Goal: Task Accomplishment & Management: Manage account settings

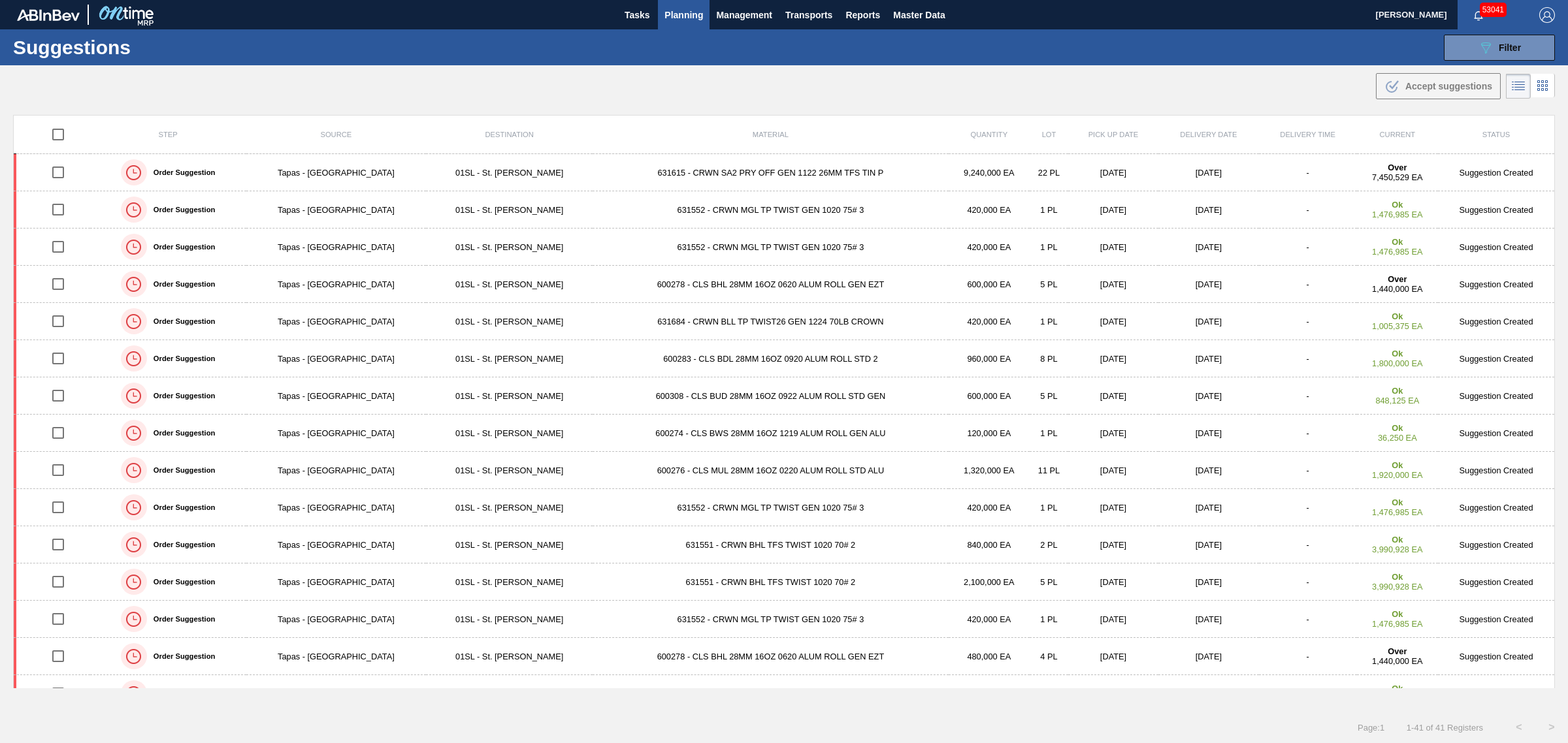
click at [673, 22] on span "Planning" at bounding box center [684, 15] width 38 height 16
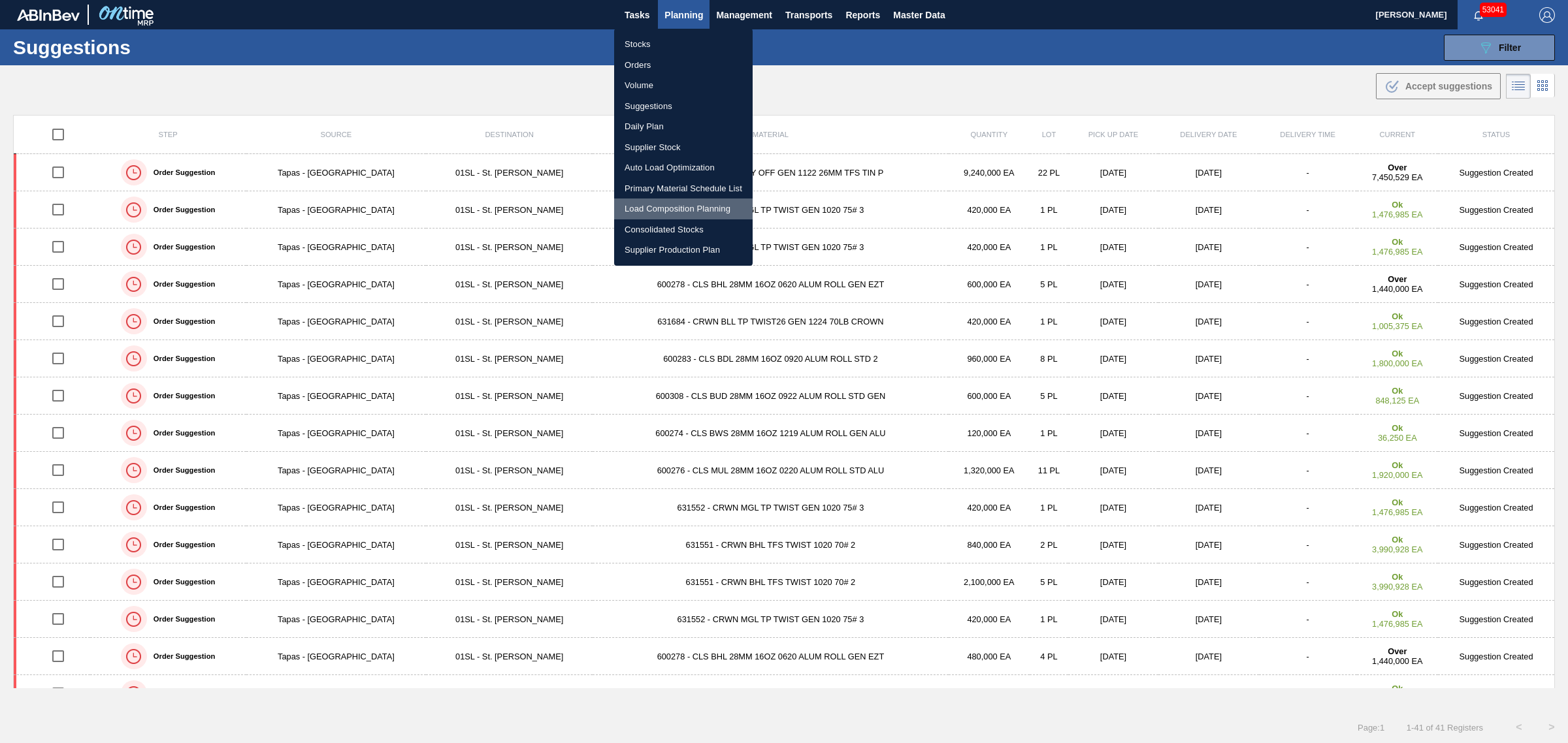
click at [688, 210] on li "Load Composition Planning" at bounding box center [684, 209] width 139 height 21
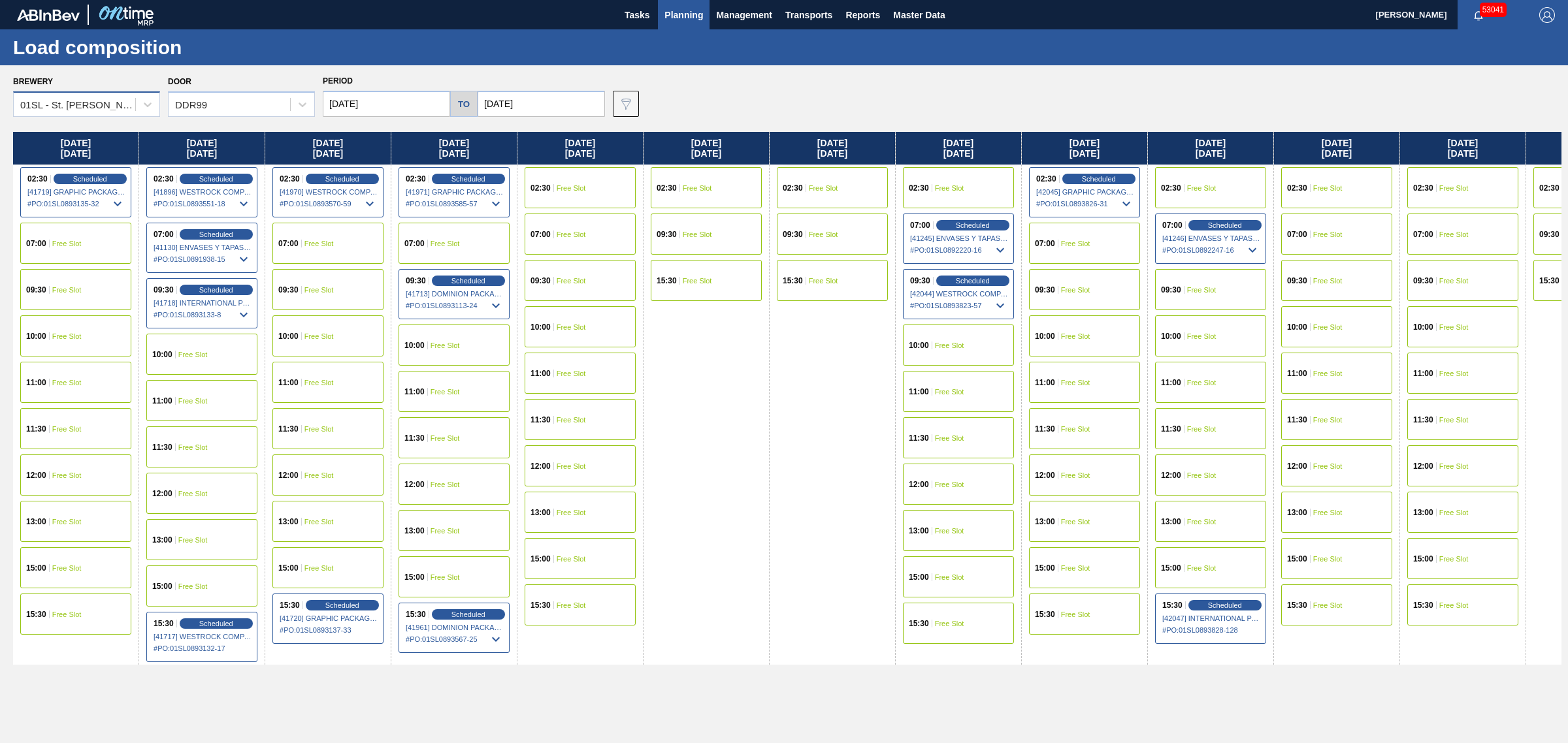
click at [126, 108] on div "01SL - St. Louis Brewery" at bounding box center [78, 104] width 116 height 11
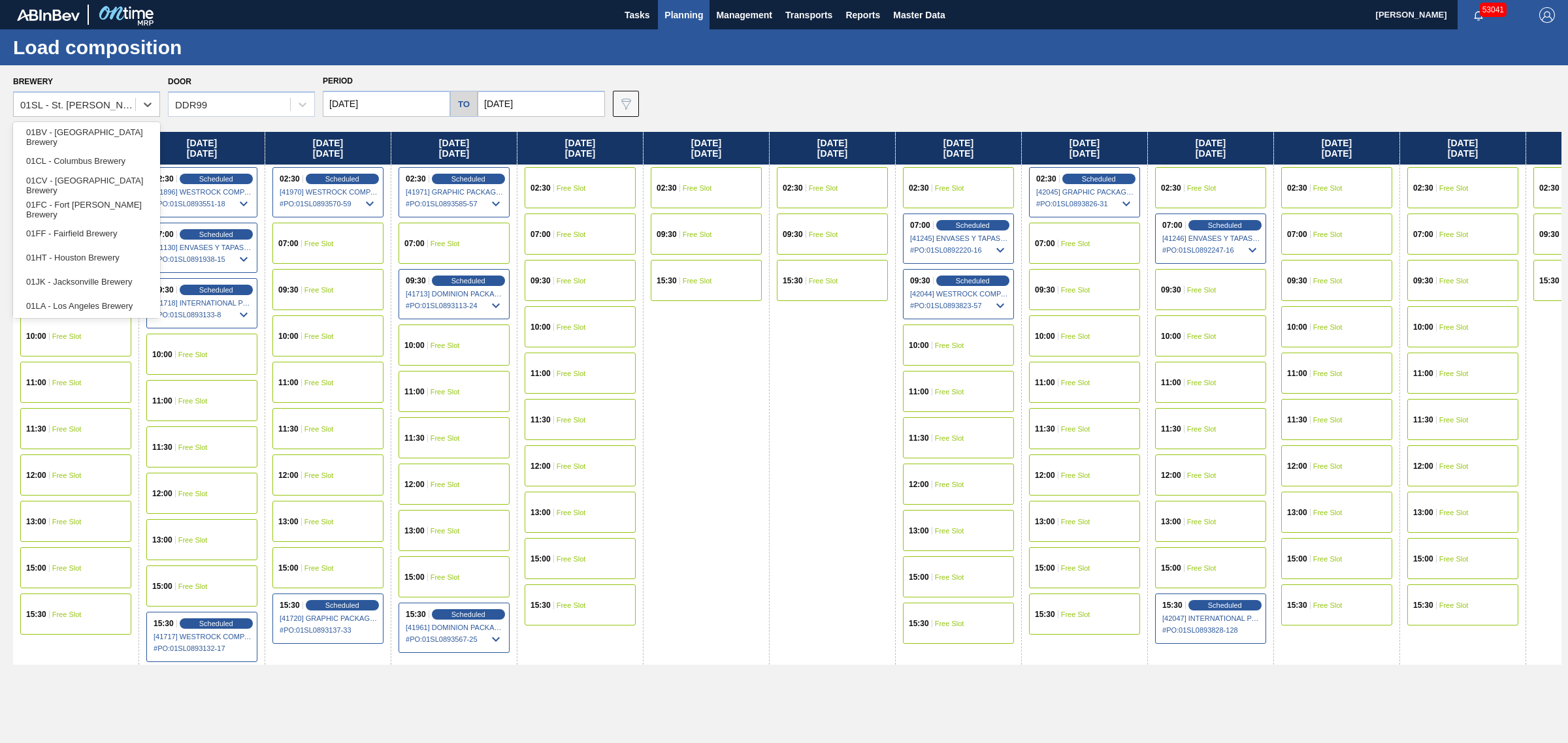
scroll to position [99, 0]
click at [87, 298] on div "01WM - Williamsburg Brewery" at bounding box center [87, 303] width 147 height 24
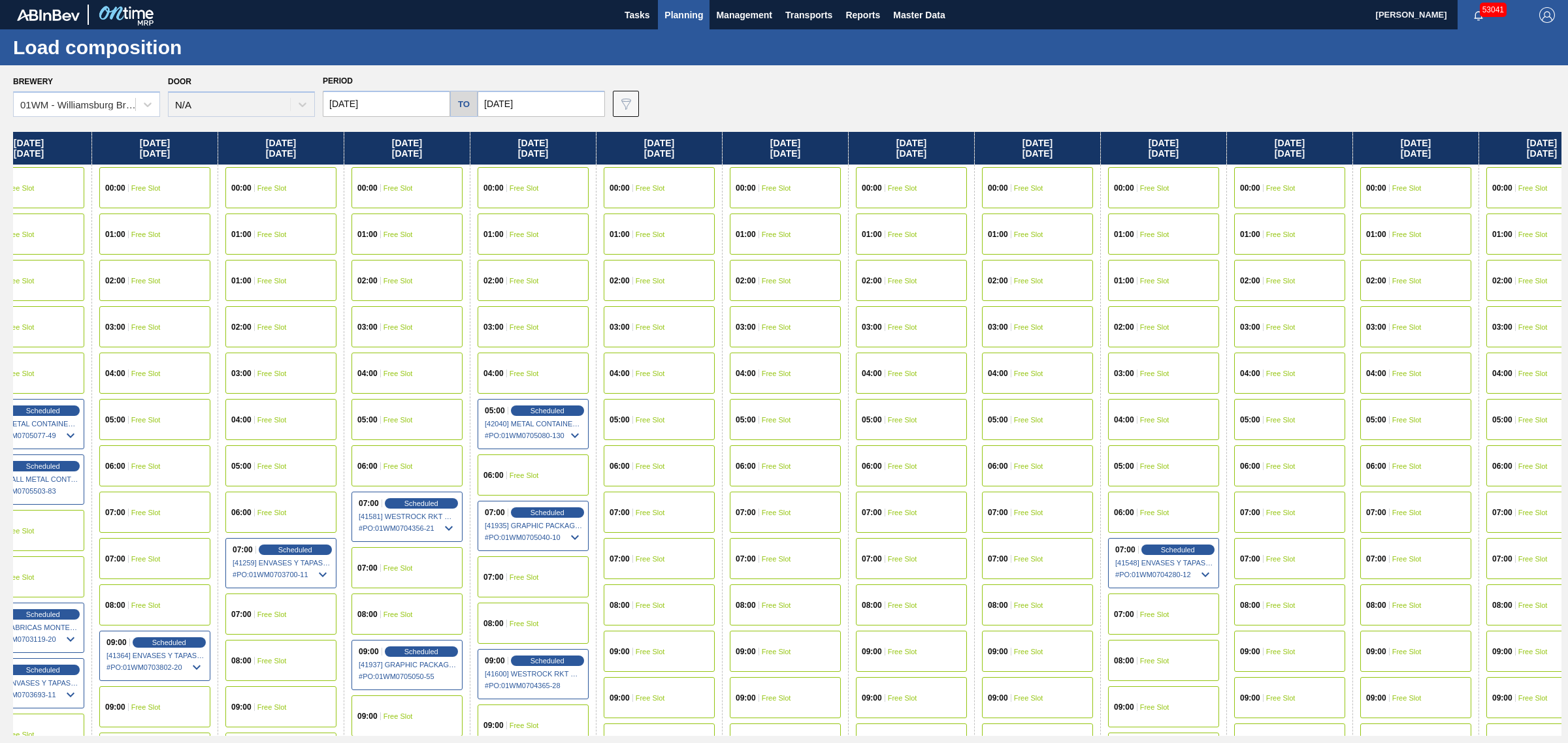
drag, startPoint x: 741, startPoint y: 222, endPoint x: 787, endPoint y: 222, distance: 46.0
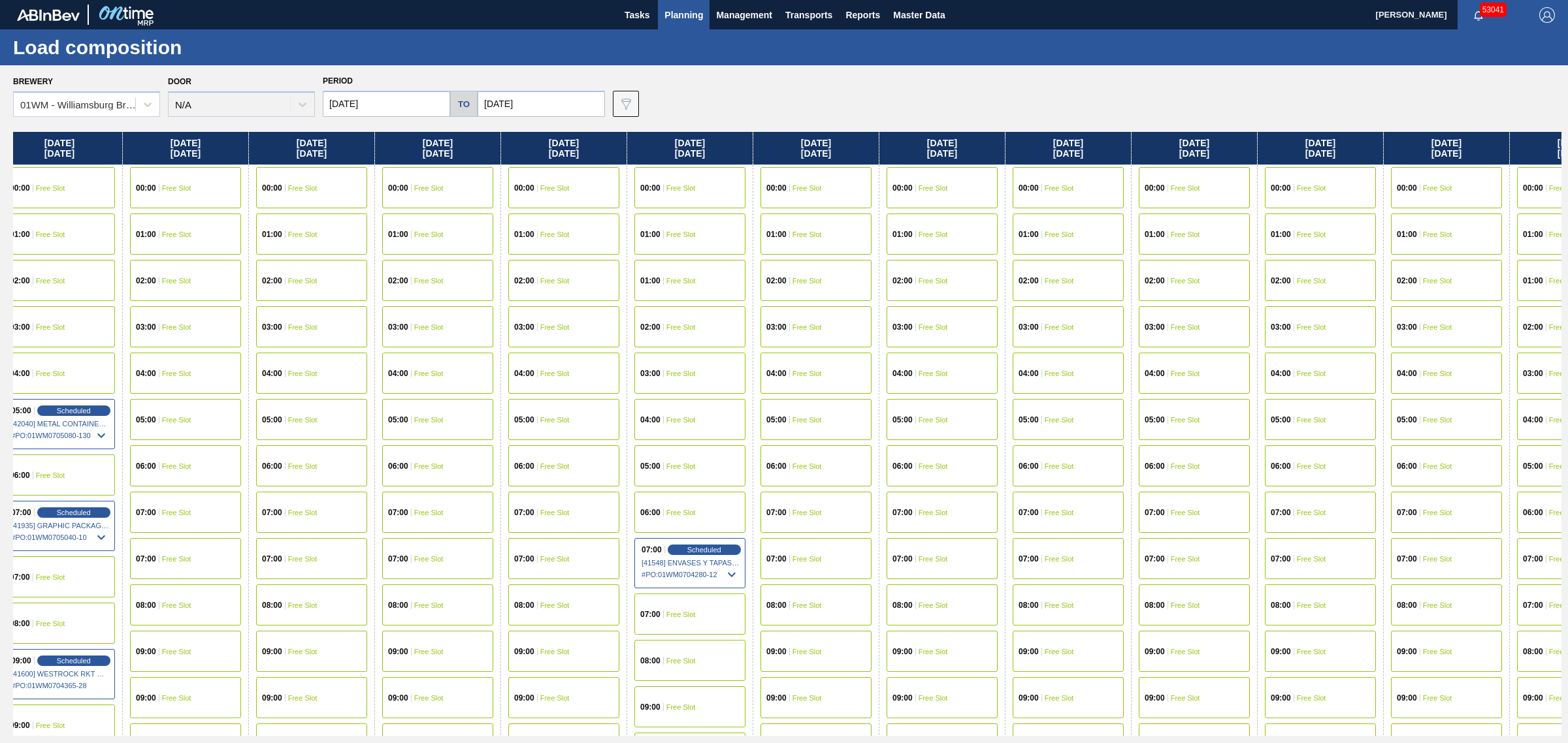
drag, startPoint x: 680, startPoint y: 288, endPoint x: 772, endPoint y: 273, distance: 93.2
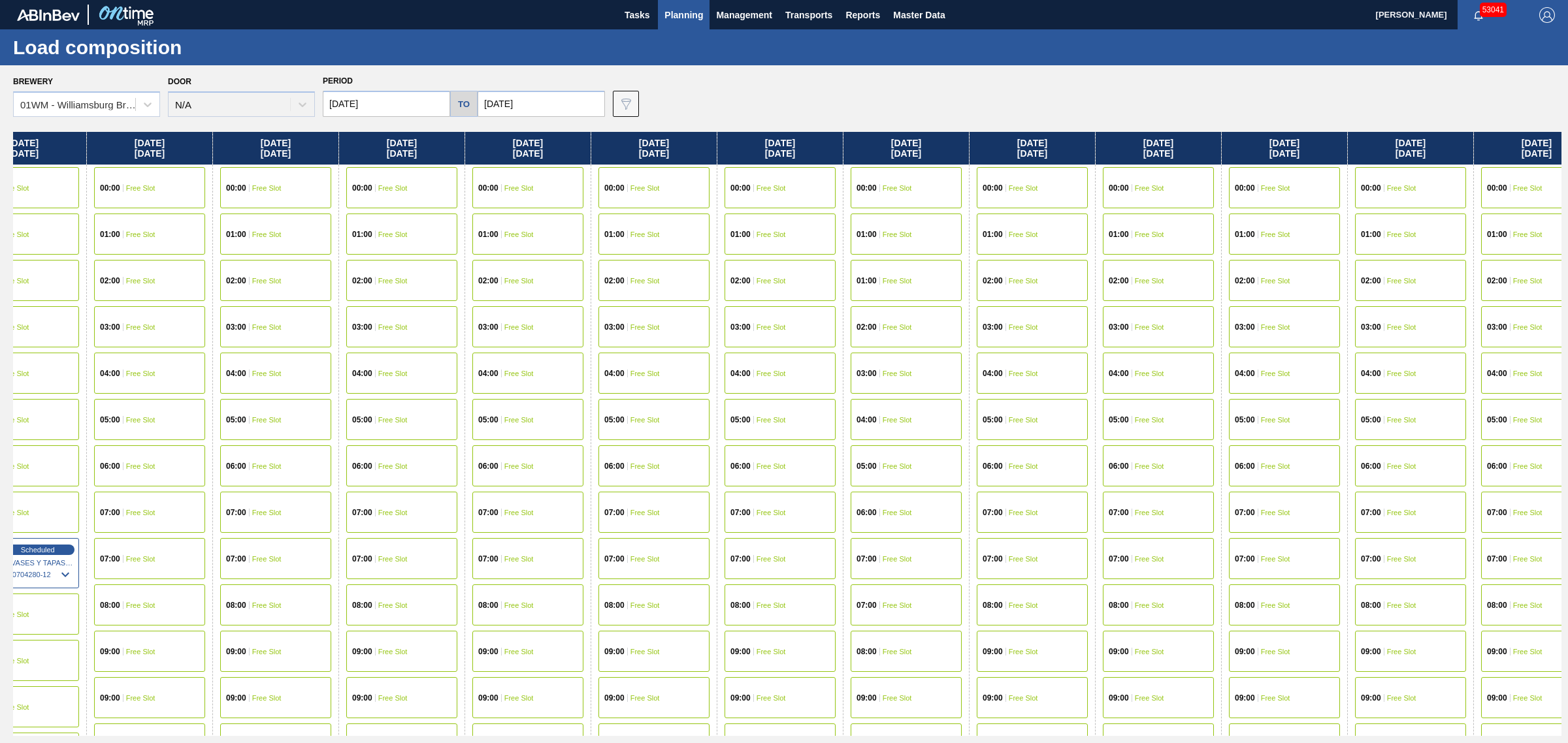
drag, startPoint x: 848, startPoint y: 265, endPoint x: 991, endPoint y: 255, distance: 143.3
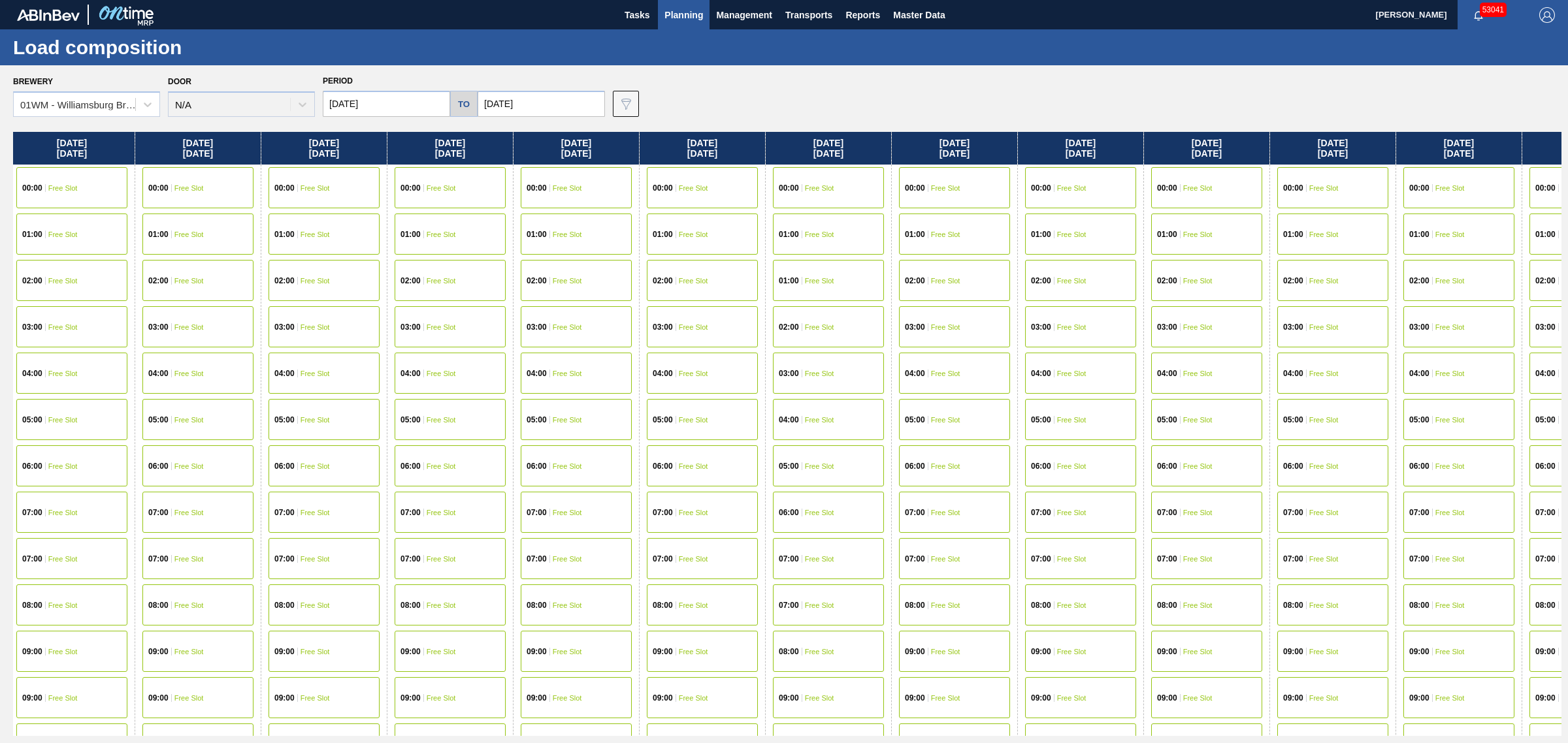
click at [1078, 547] on div "07:00 Free Slot" at bounding box center [1080, 558] width 111 height 41
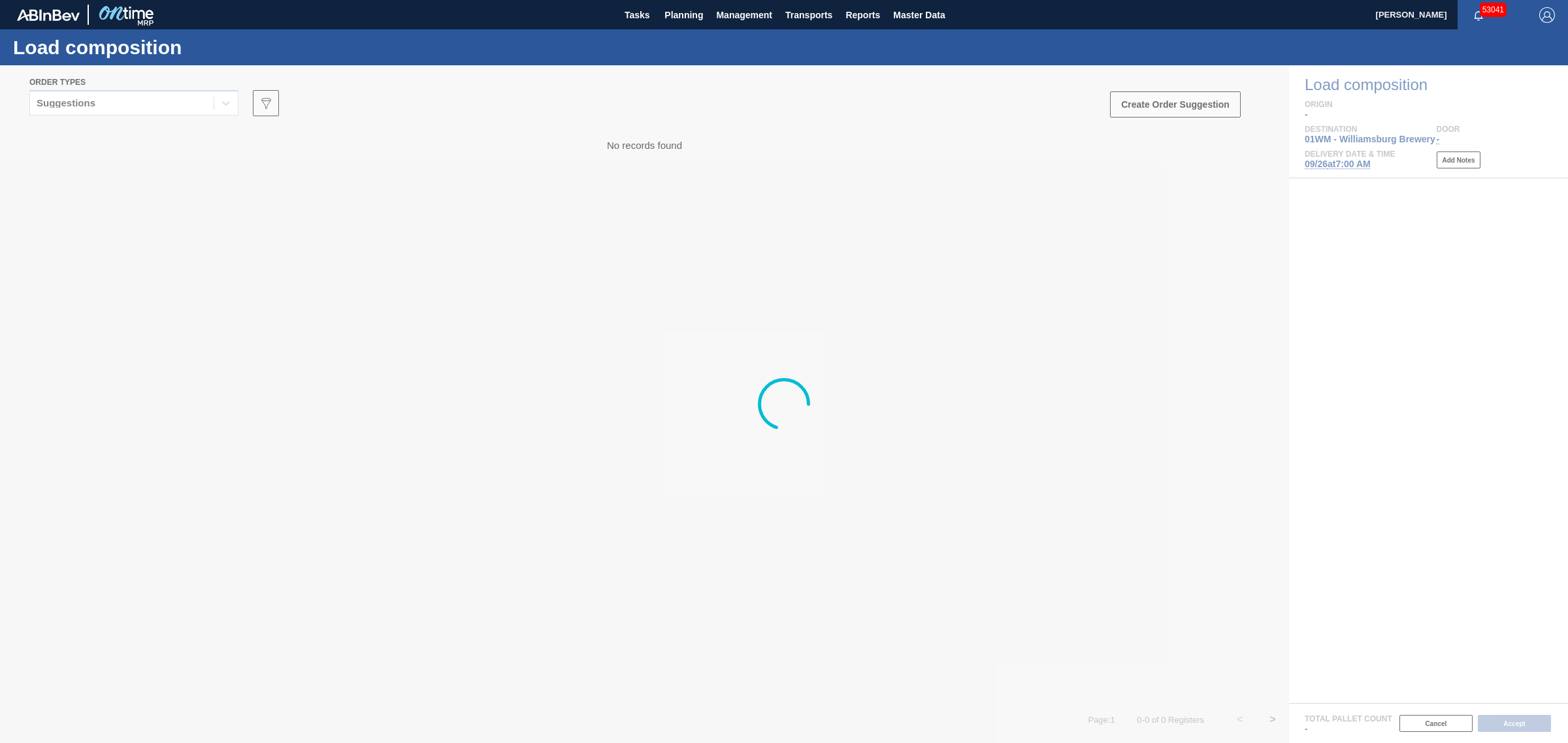
click at [157, 104] on div "Suggestions" at bounding box center [122, 104] width 184 height 19
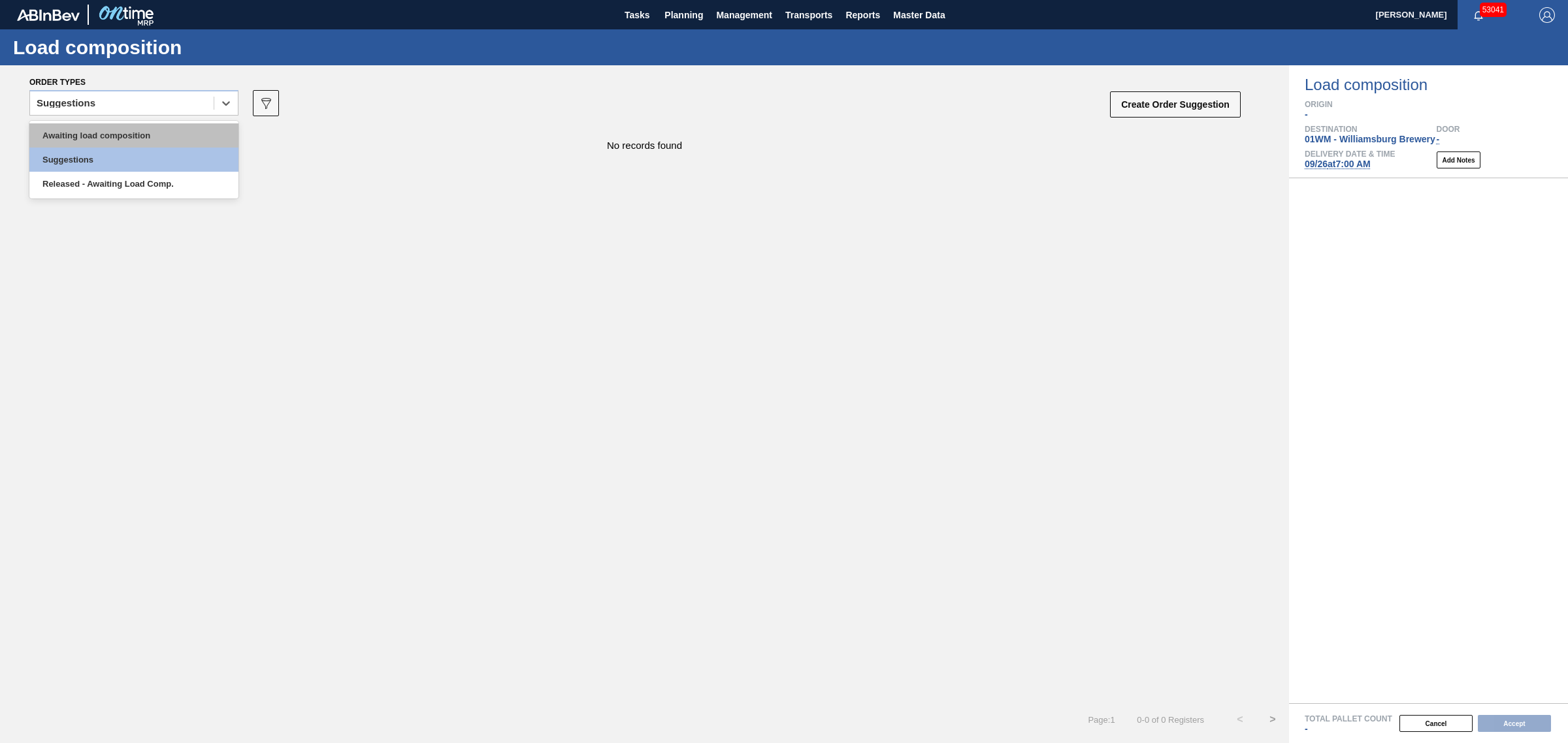
click at [142, 139] on div "Awaiting load composition" at bounding box center [134, 135] width 209 height 24
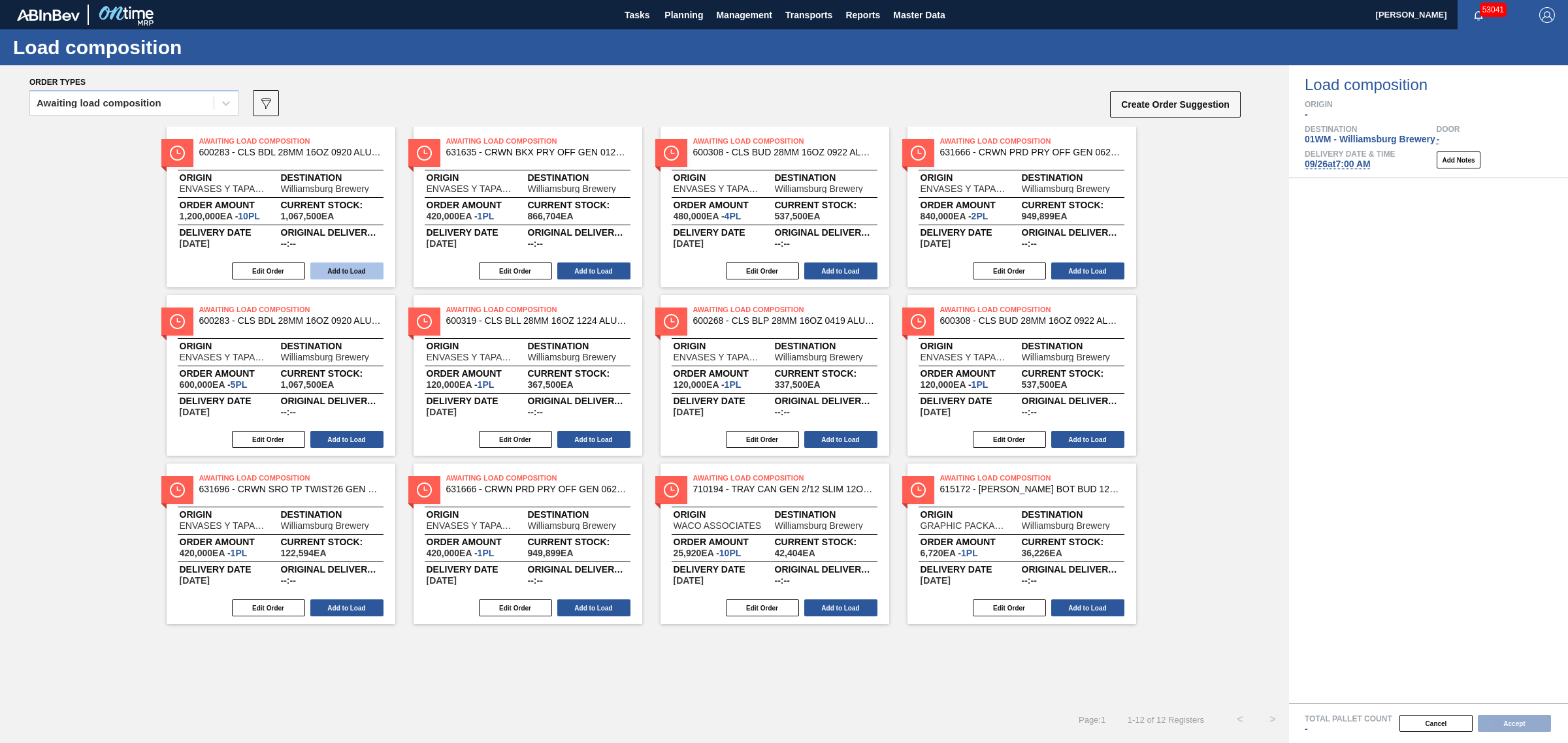
click at [338, 269] on button "Add to Load" at bounding box center [347, 271] width 74 height 17
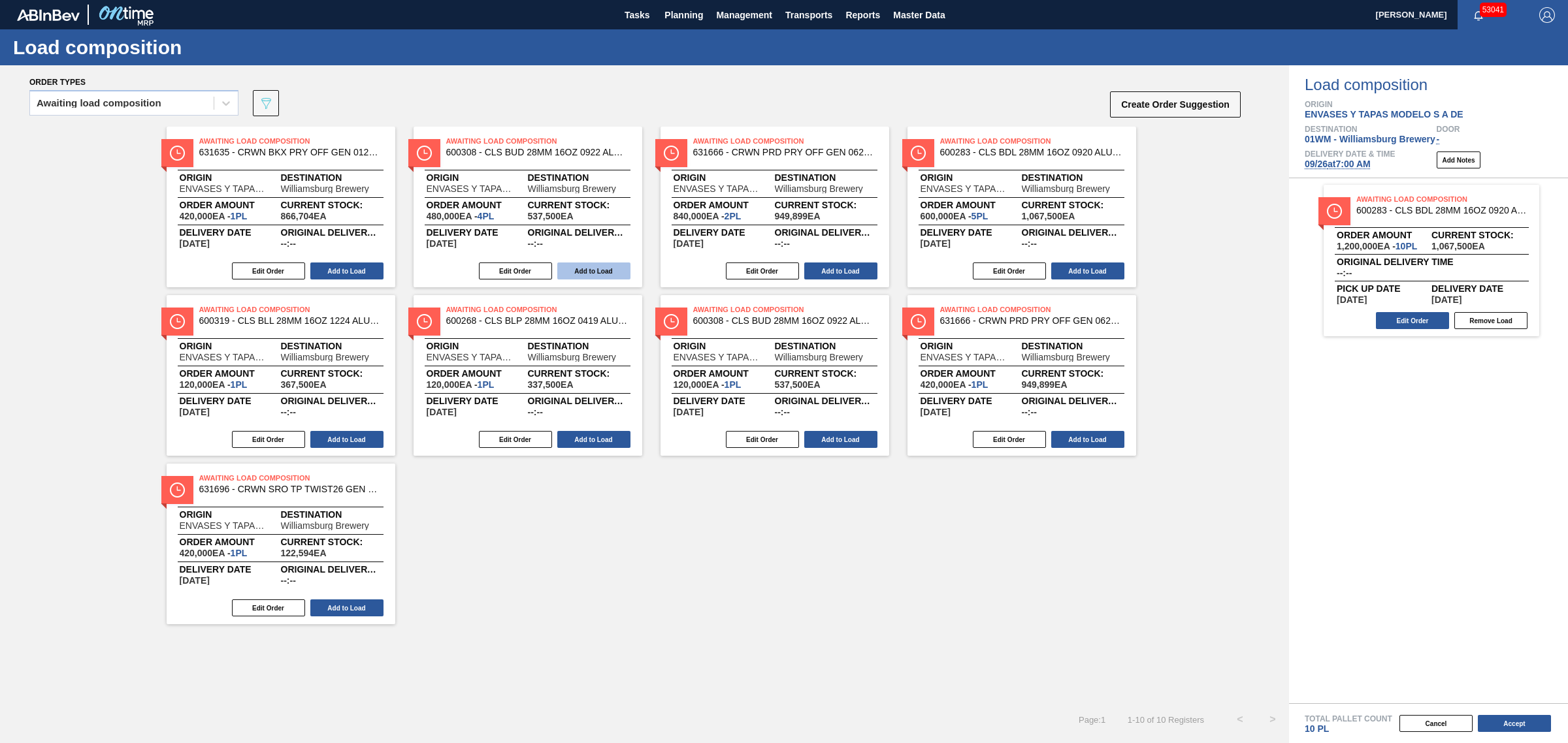
click at [583, 269] on button "Add to Load" at bounding box center [594, 271] width 74 height 17
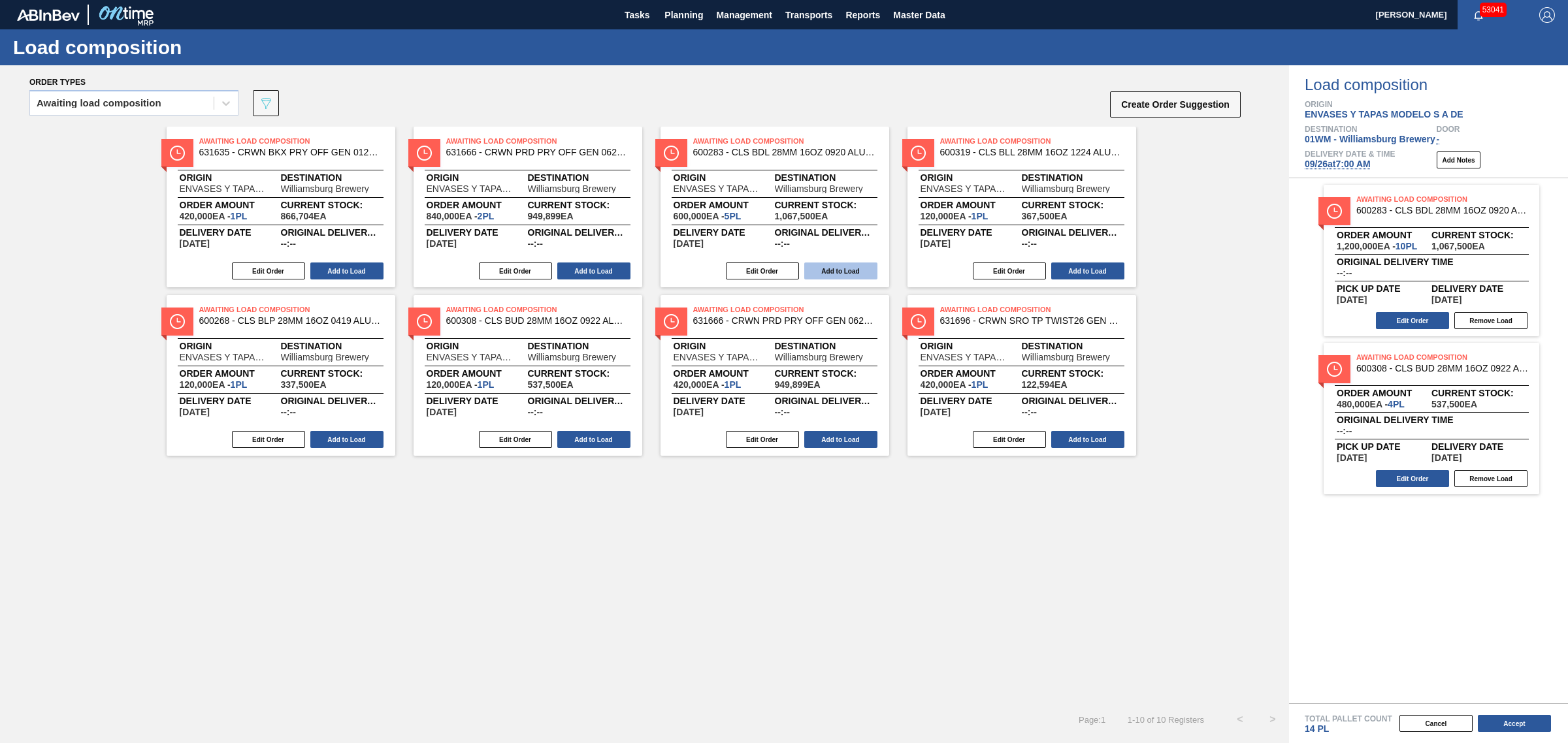
click at [829, 268] on button "Add to Load" at bounding box center [841, 271] width 74 height 17
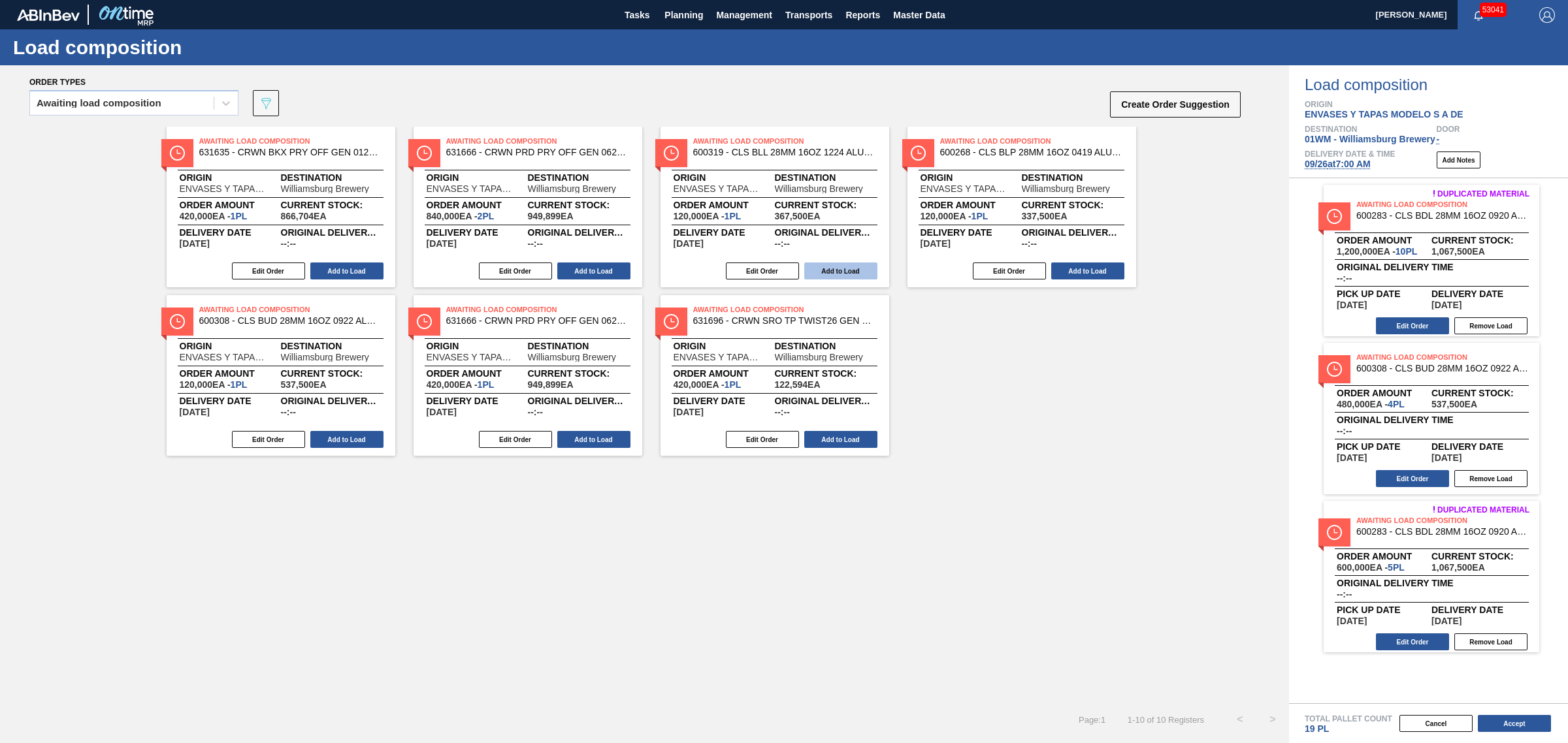
click at [832, 272] on button "Add to Load" at bounding box center [841, 271] width 74 height 17
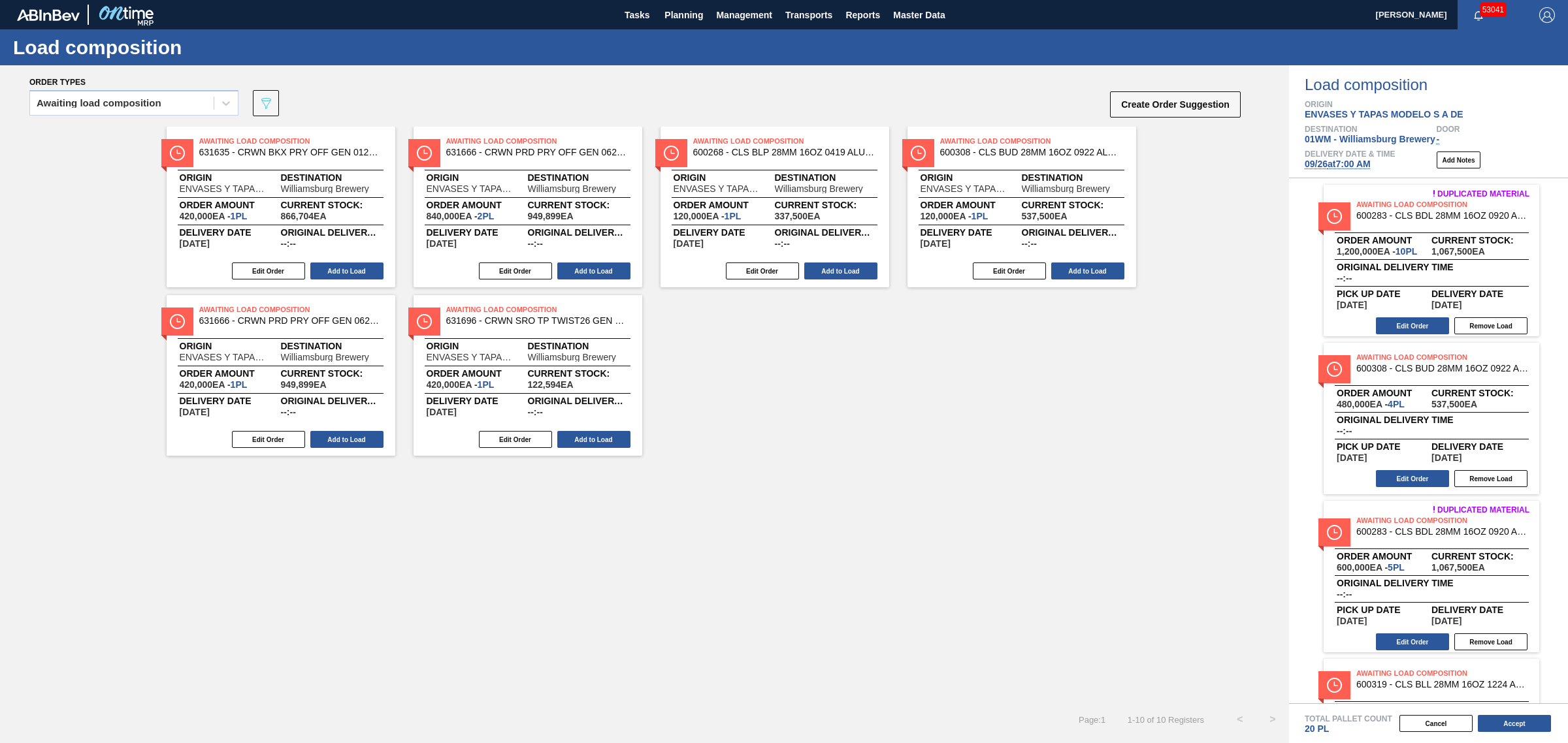
click at [832, 272] on button "Add to Load" at bounding box center [841, 271] width 74 height 17
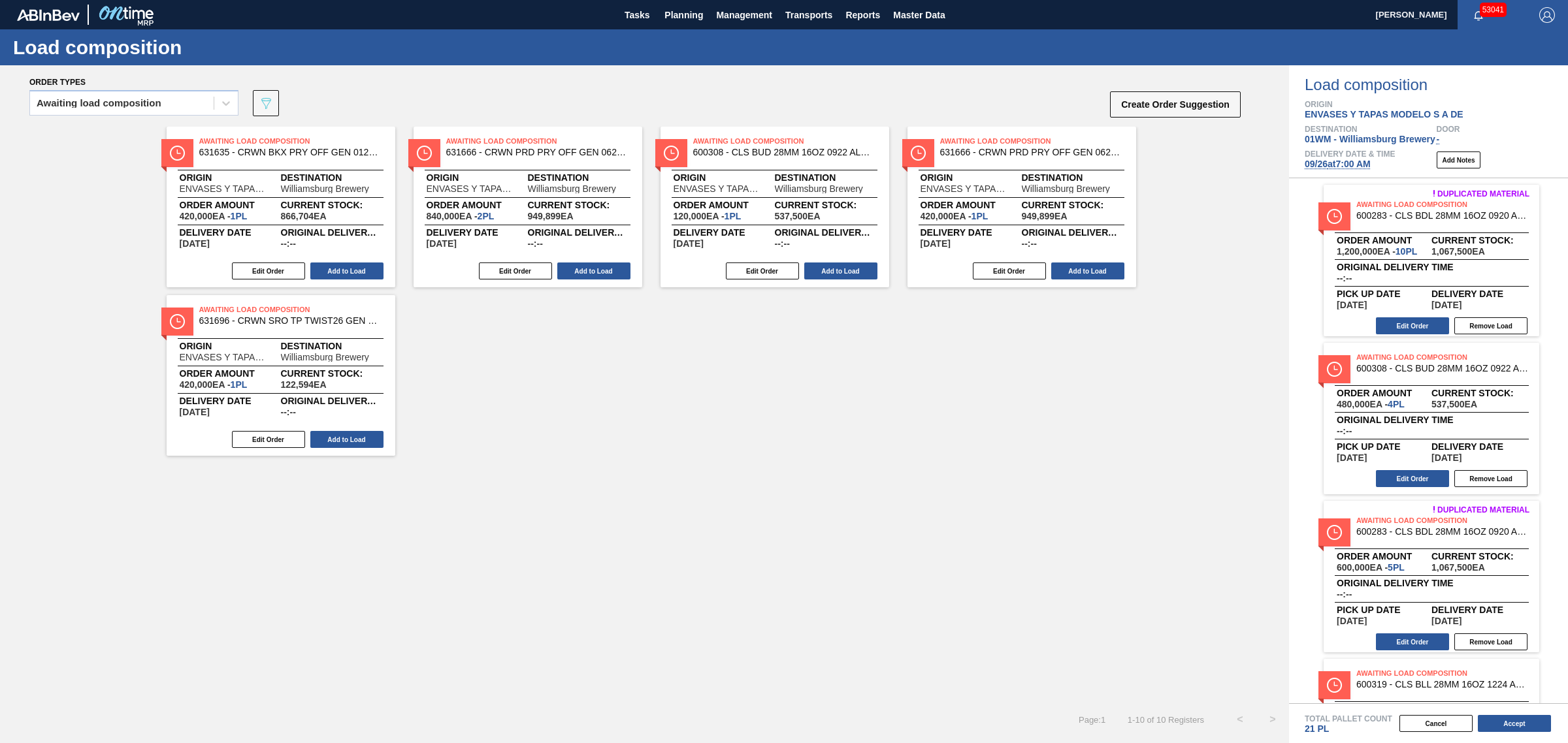
click at [832, 272] on button "Add to Load" at bounding box center [841, 271] width 74 height 17
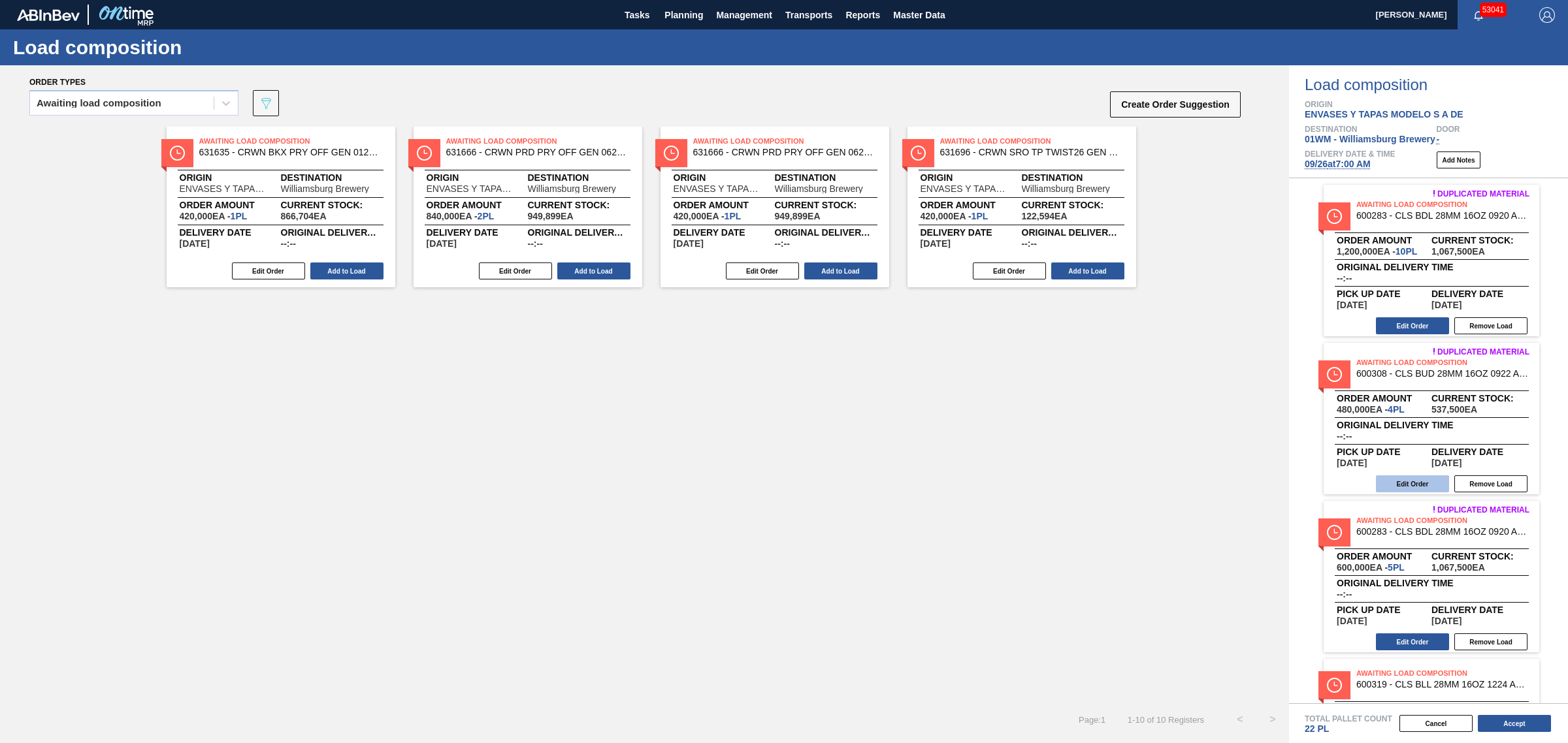
click at [1422, 482] on button "Edit Order" at bounding box center [1413, 484] width 74 height 17
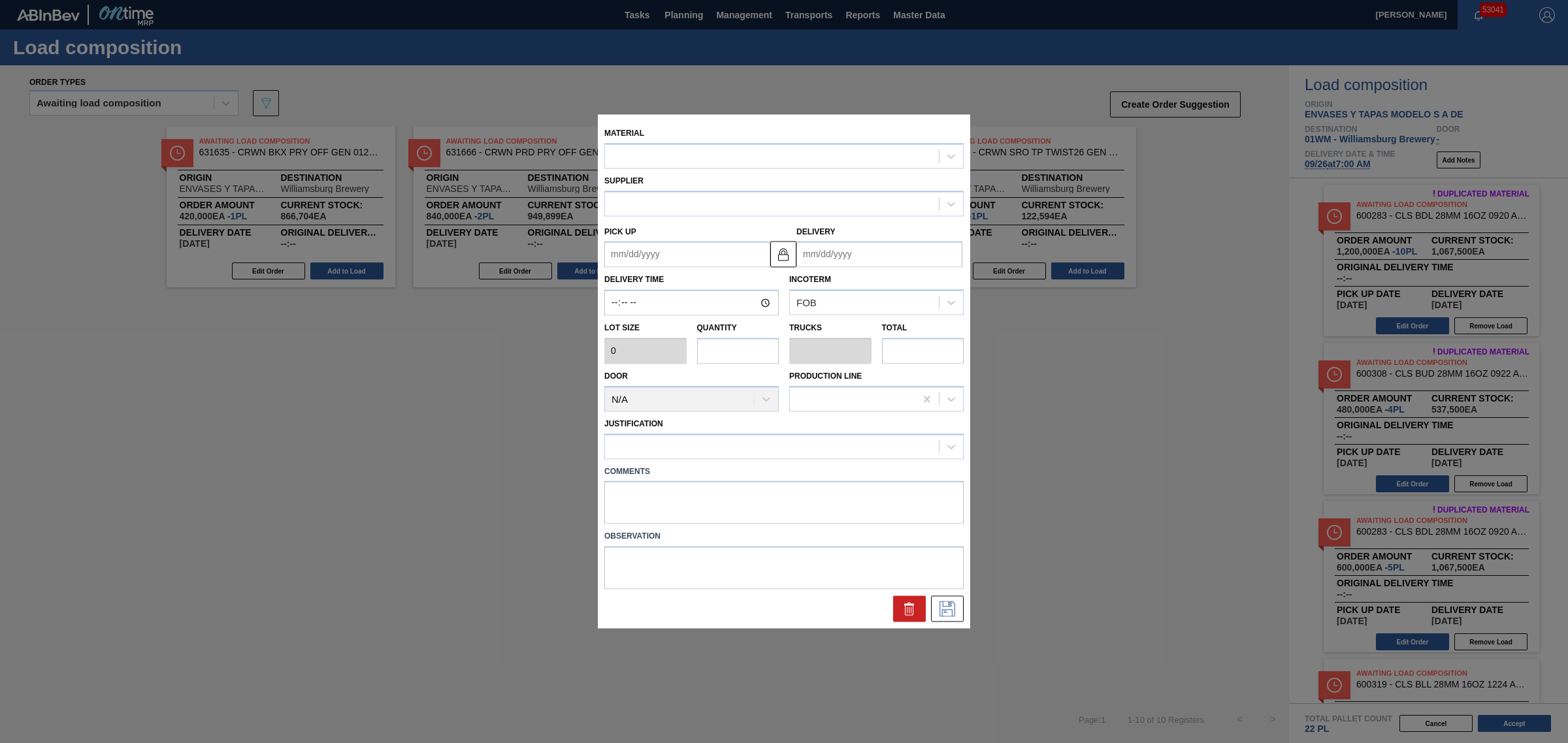
type input "120,000"
type input "4"
type input "0.125"
type input "480,000"
type up "09/24/2025"
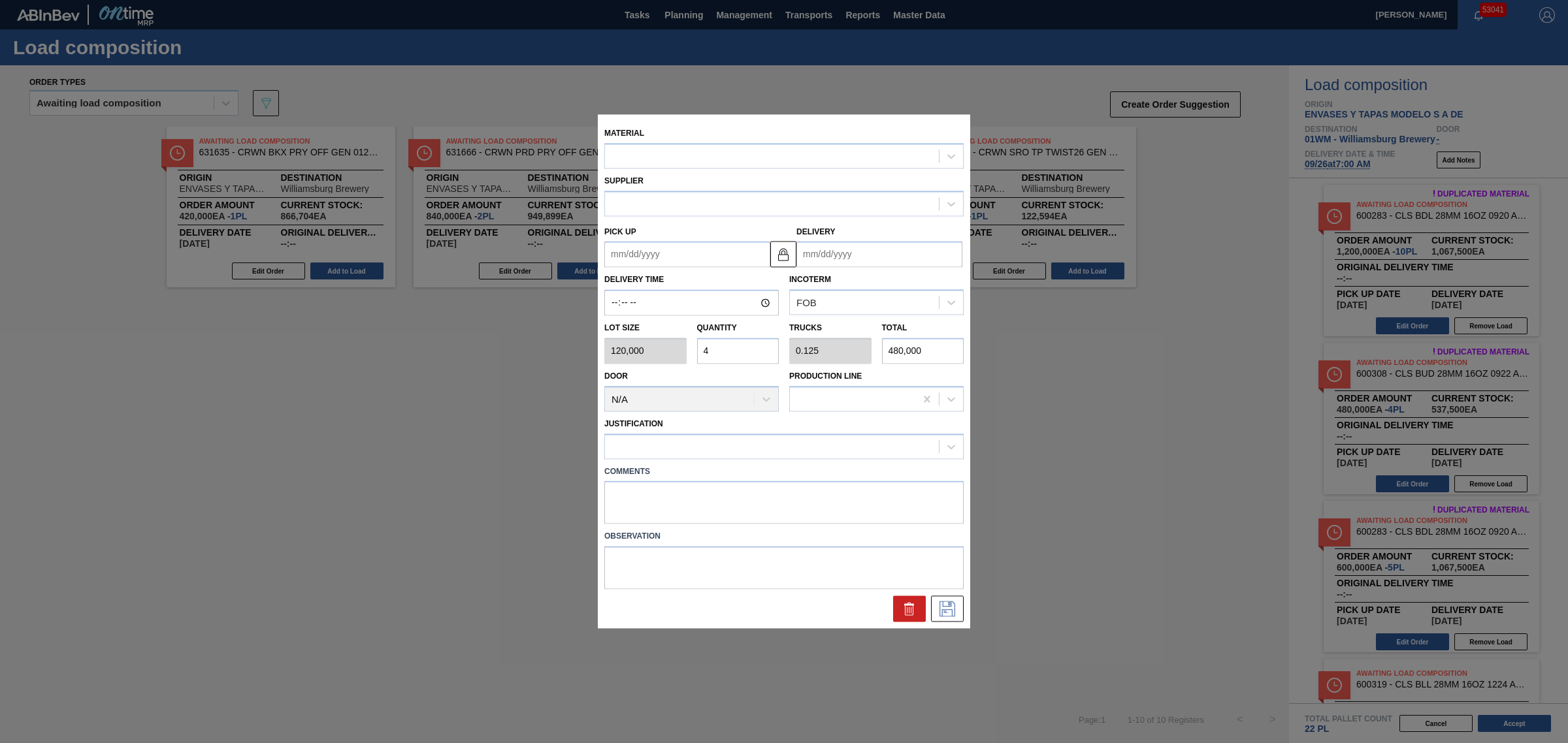
type input "[DATE]"
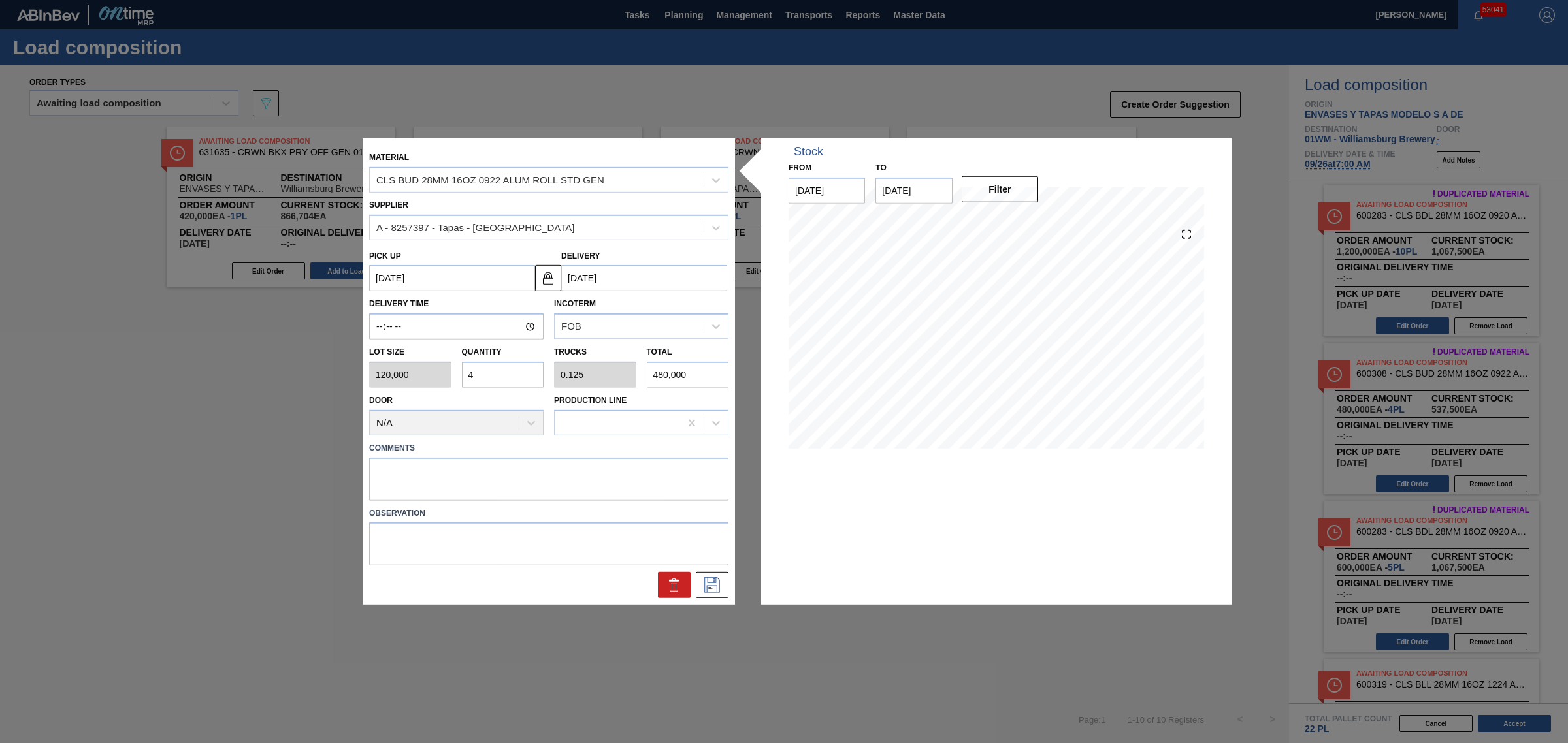
click at [404, 374] on div "Lot size 120,000 Quantity 4 Trucks 0.125 Total 480,000" at bounding box center [548, 364] width 369 height 48
type input "6"
type input "0.188"
type input "720,000"
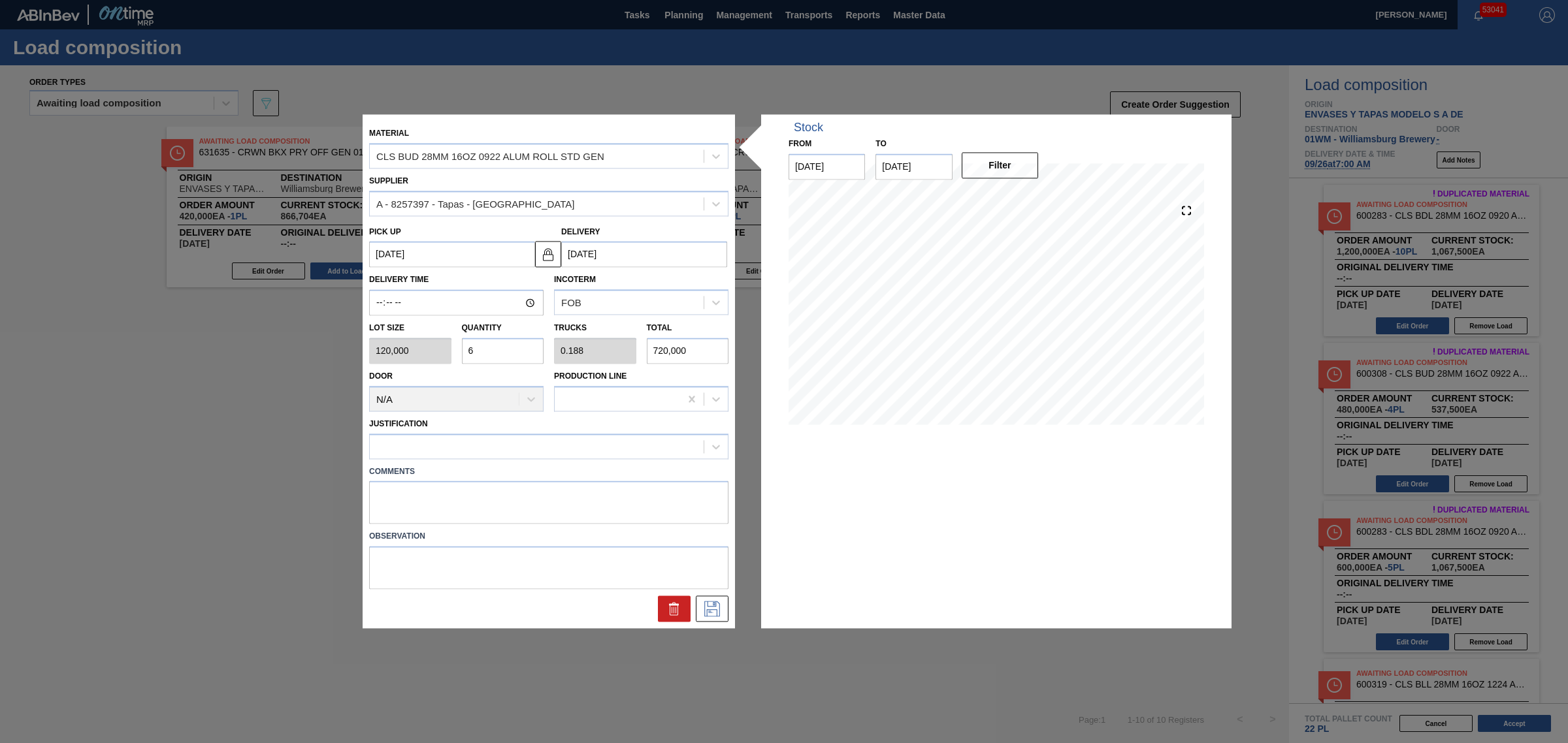
type input "6"
click at [441, 431] on div "Justification" at bounding box center [549, 436] width 359 height 44
click at [471, 445] on div at bounding box center [536, 446] width 333 height 19
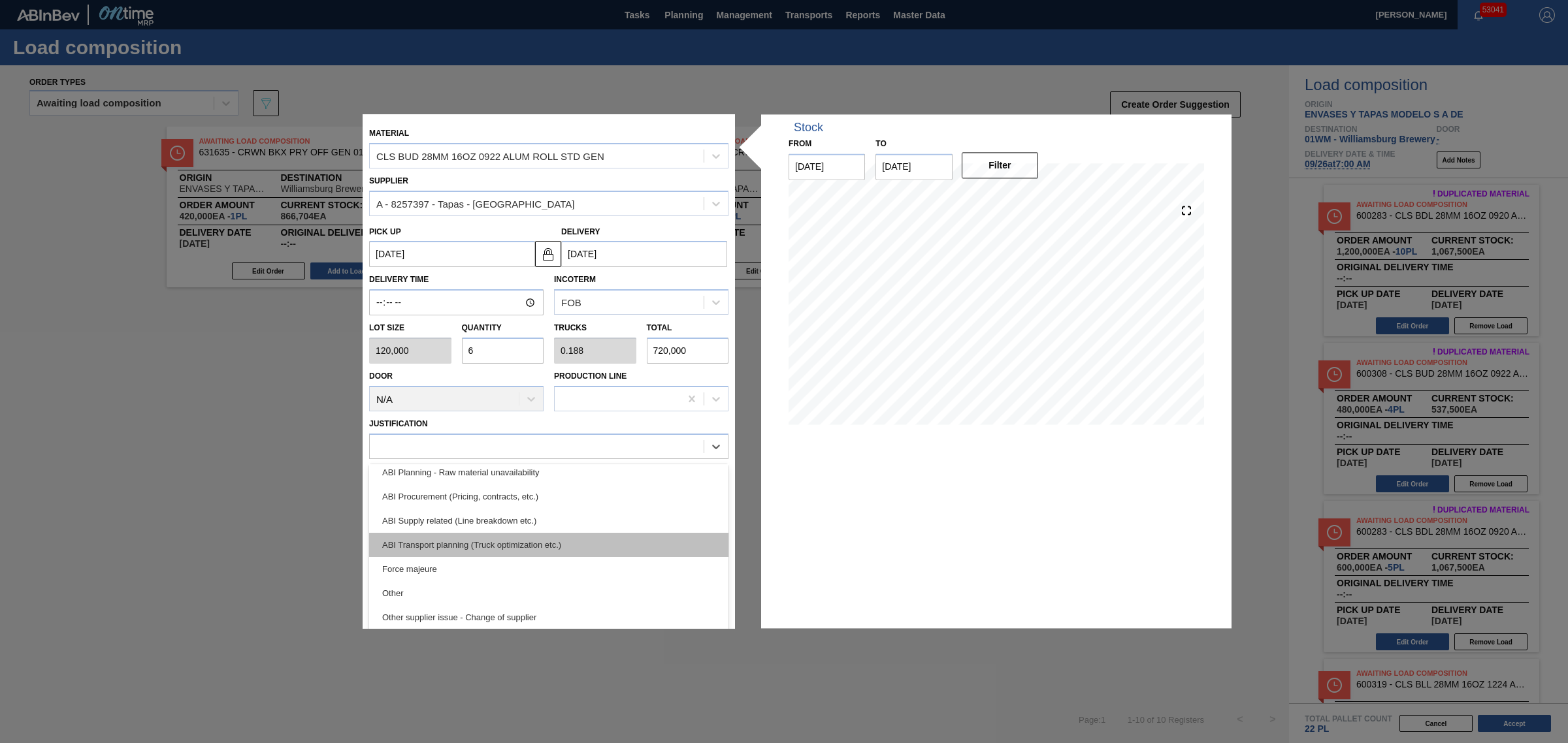
scroll to position [163, 0]
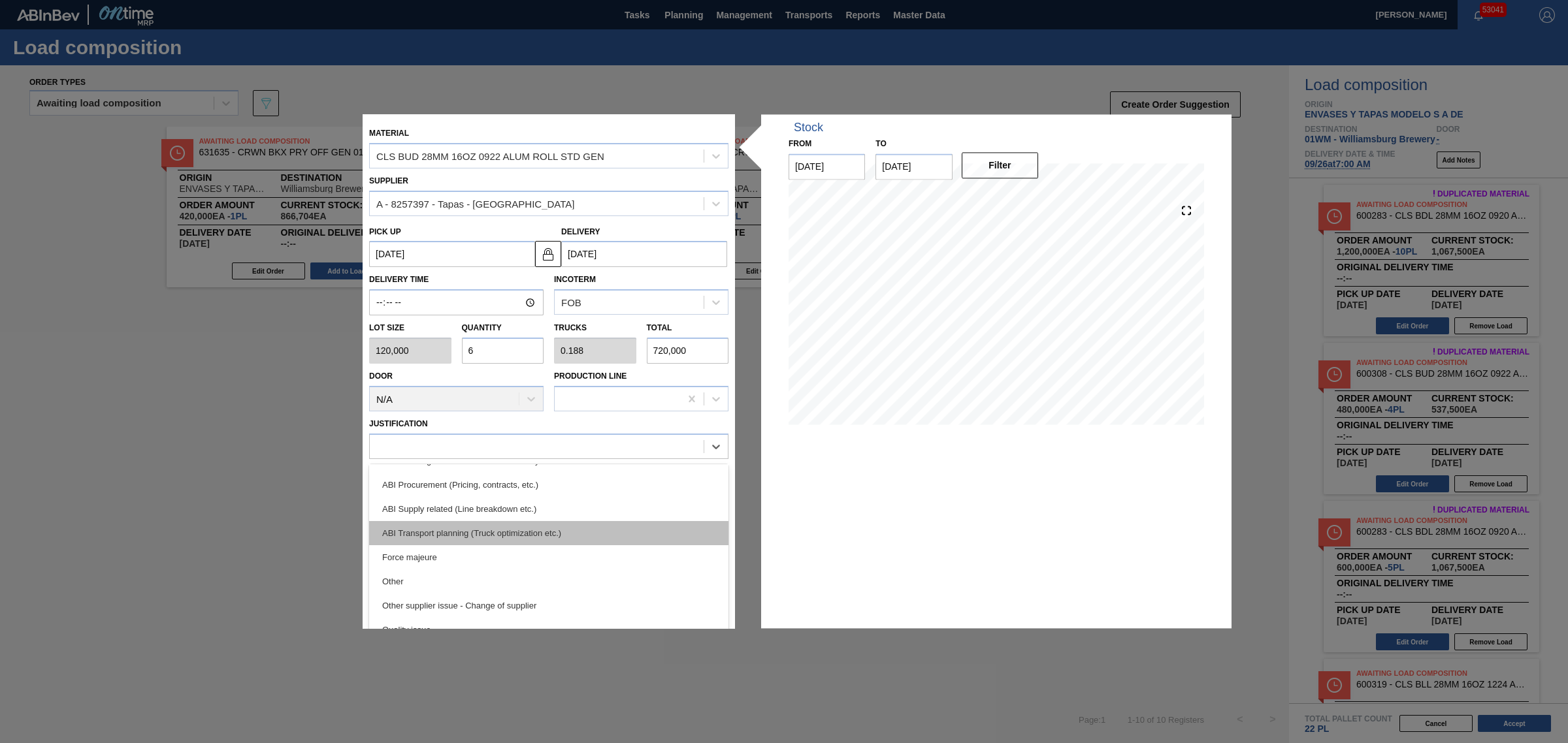
click at [489, 531] on div "ABI Transport planning (Truck optimization etc.)" at bounding box center [549, 533] width 359 height 24
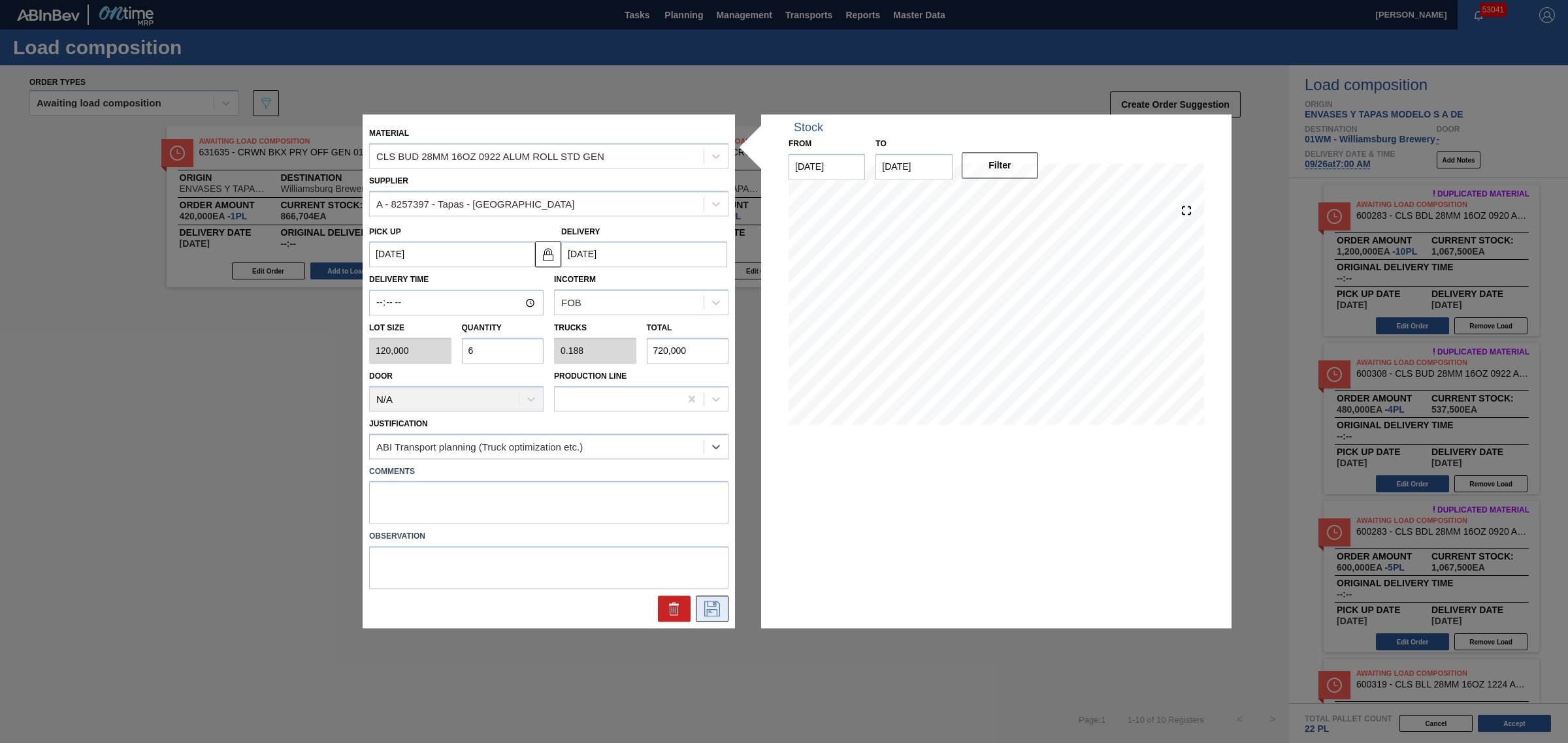
click at [713, 618] on button at bounding box center [711, 608] width 33 height 26
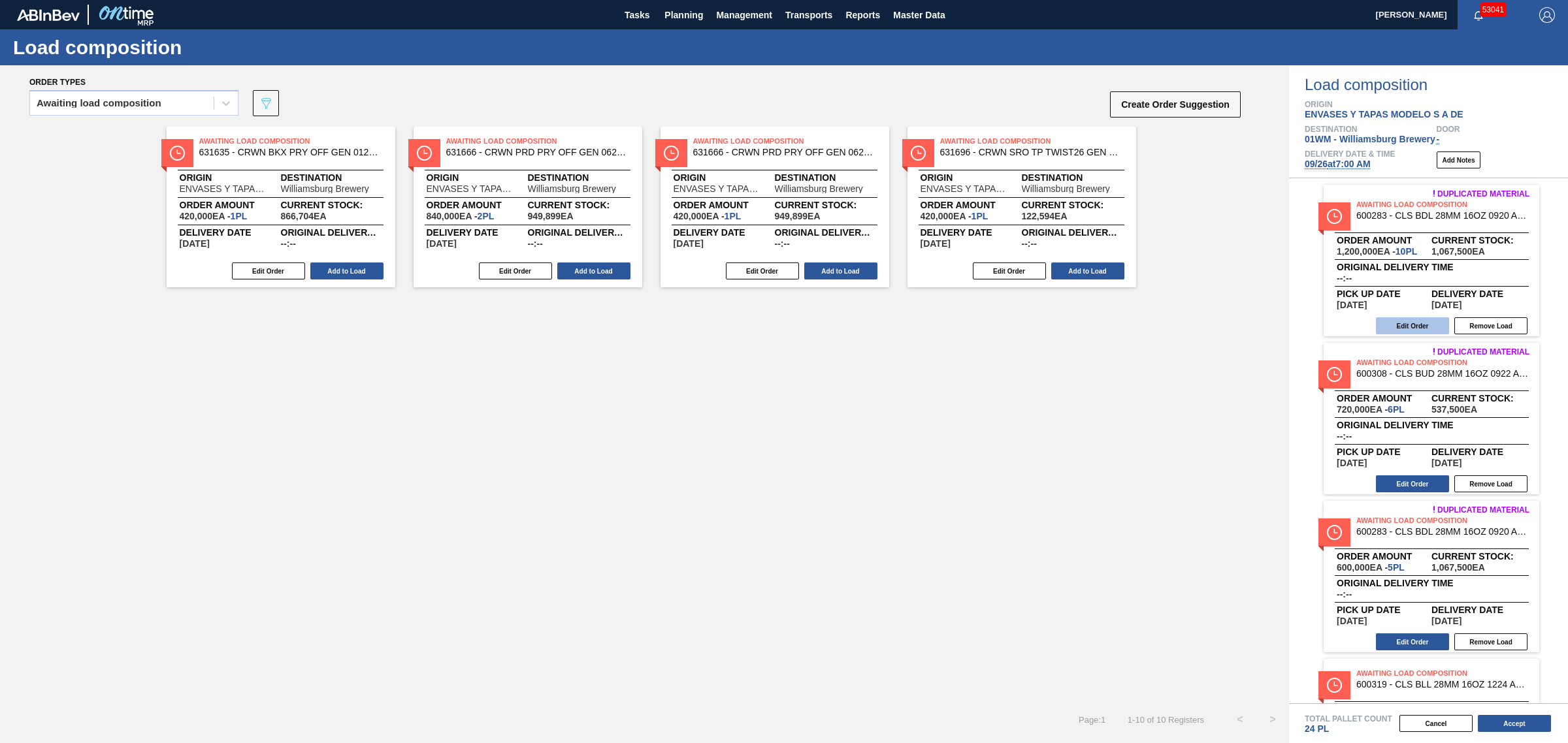
click at [1409, 324] on button "Edit Order" at bounding box center [1413, 326] width 74 height 17
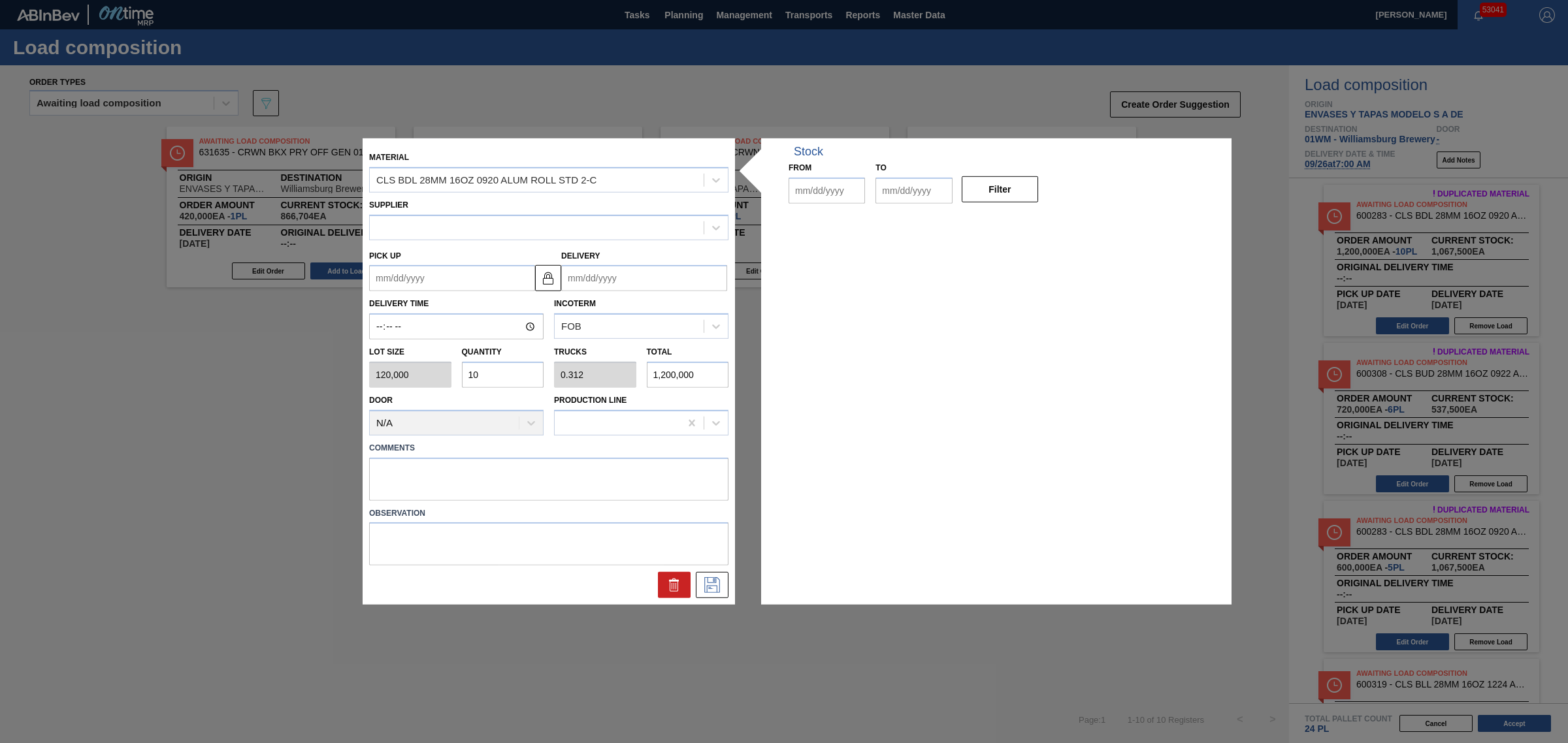
type input "120,000"
type input "10"
type input "0.312"
type input "1,200,000"
type up "09/24/2025"
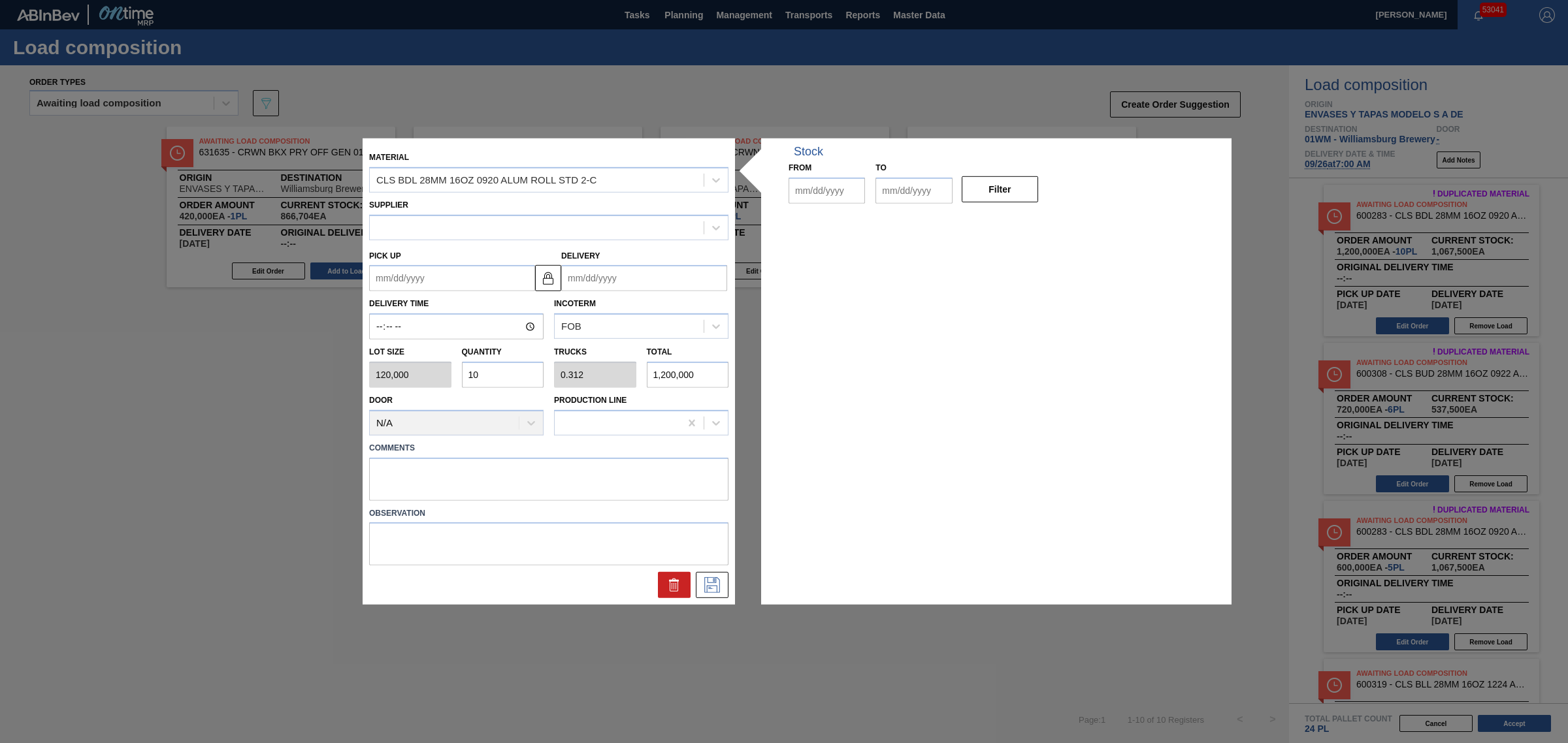
type input "[DATE]"
type input "08/29/2025"
type input "[DATE]"
drag, startPoint x: 508, startPoint y: 377, endPoint x: 435, endPoint y: 358, distance: 75.4
click at [435, 358] on div "Lot size 120,000 Quantity 10 Trucks 0.312 Total 1,200,000" at bounding box center [548, 364] width 369 height 48
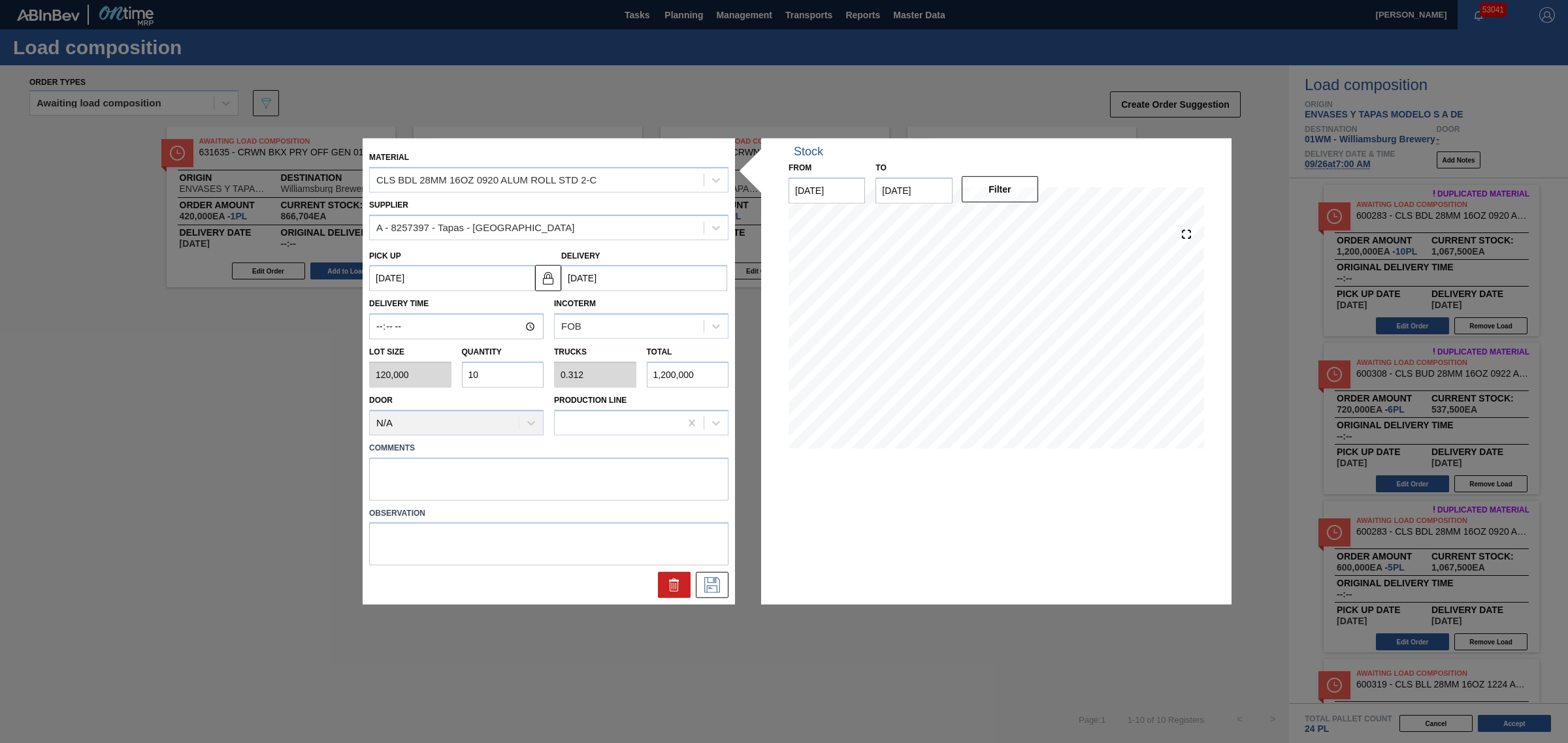
type input "1"
type input "0.031"
type input "120,000"
type input "12"
type input "0.375"
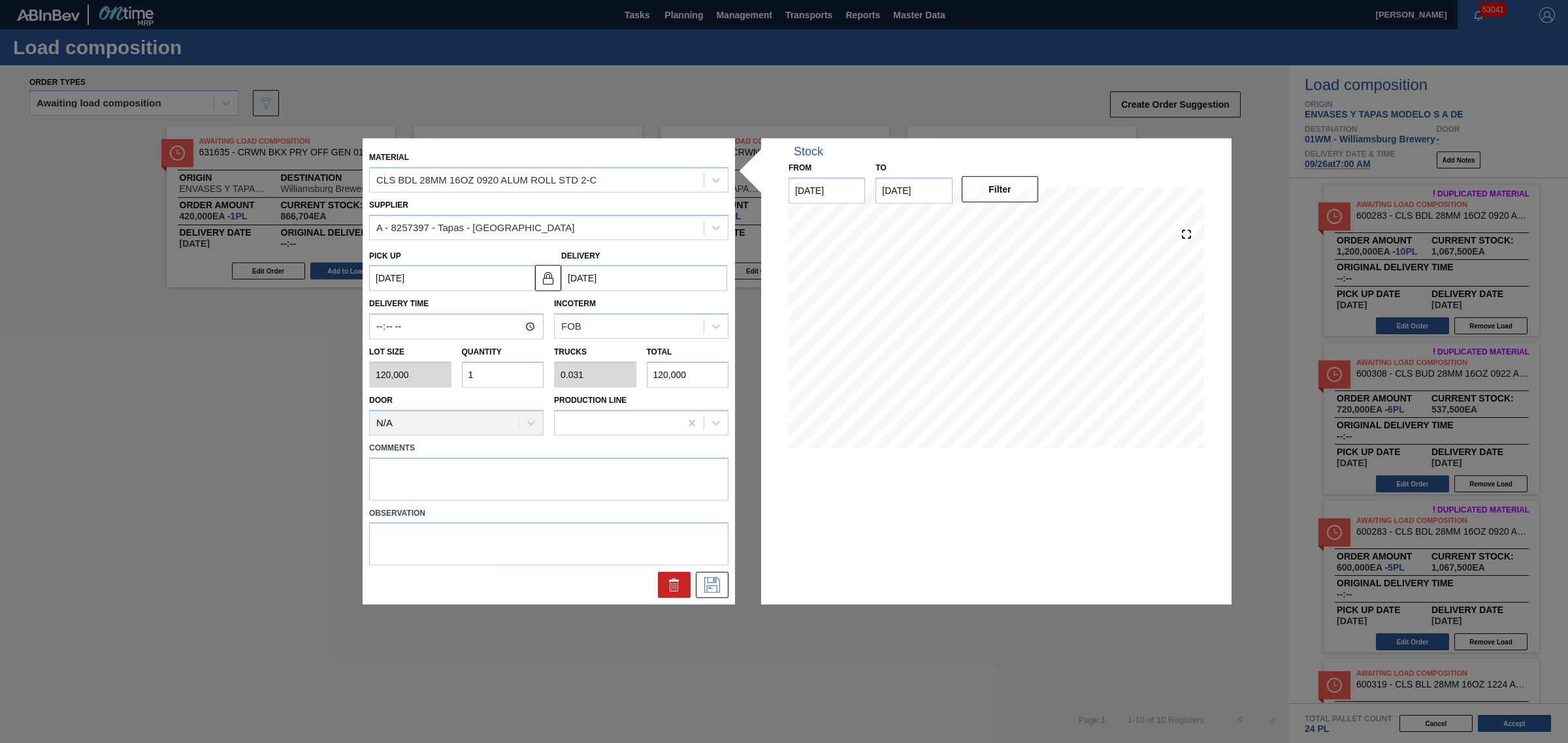
type input "1,440,000"
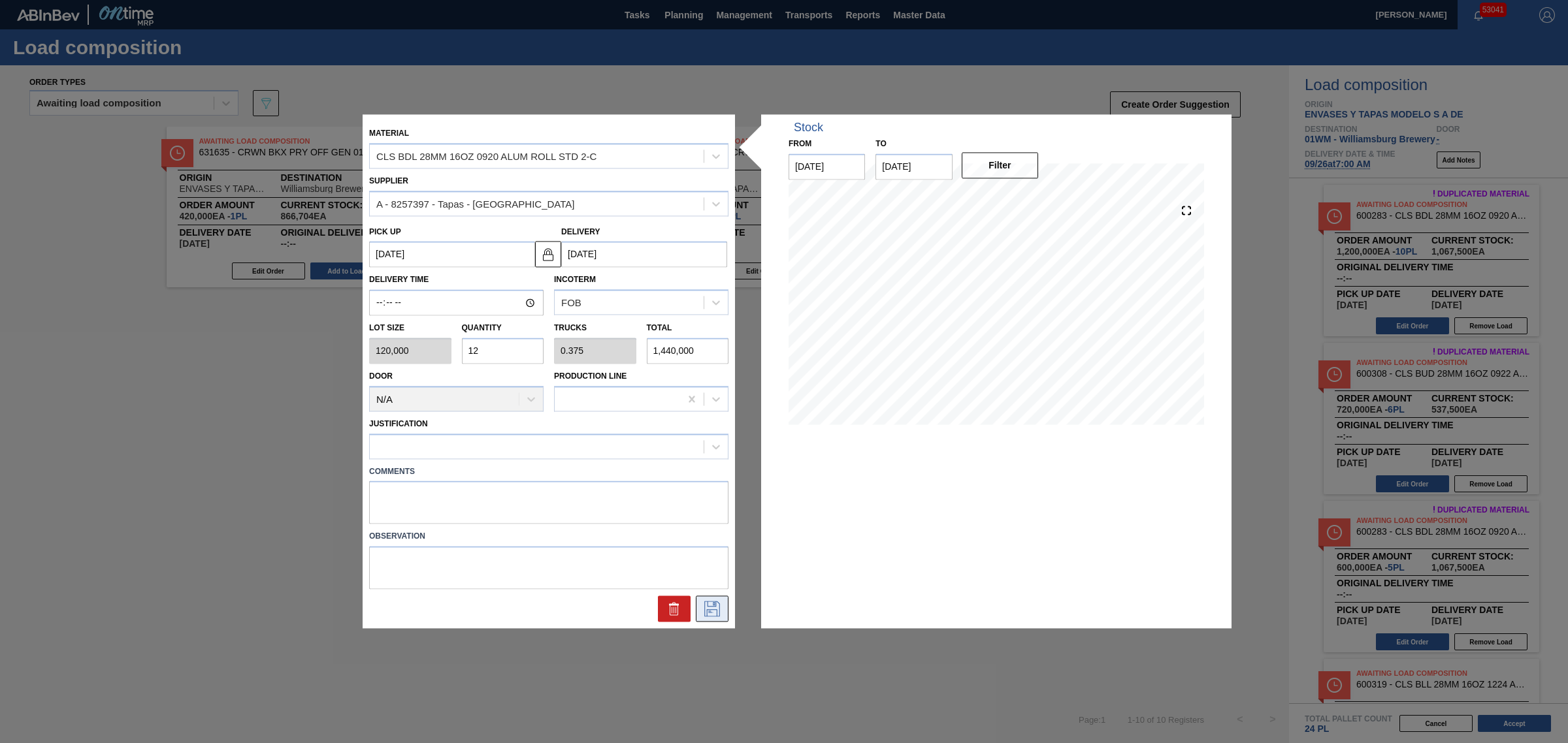
type input "12"
click at [715, 606] on icon at bounding box center [711, 609] width 21 height 16
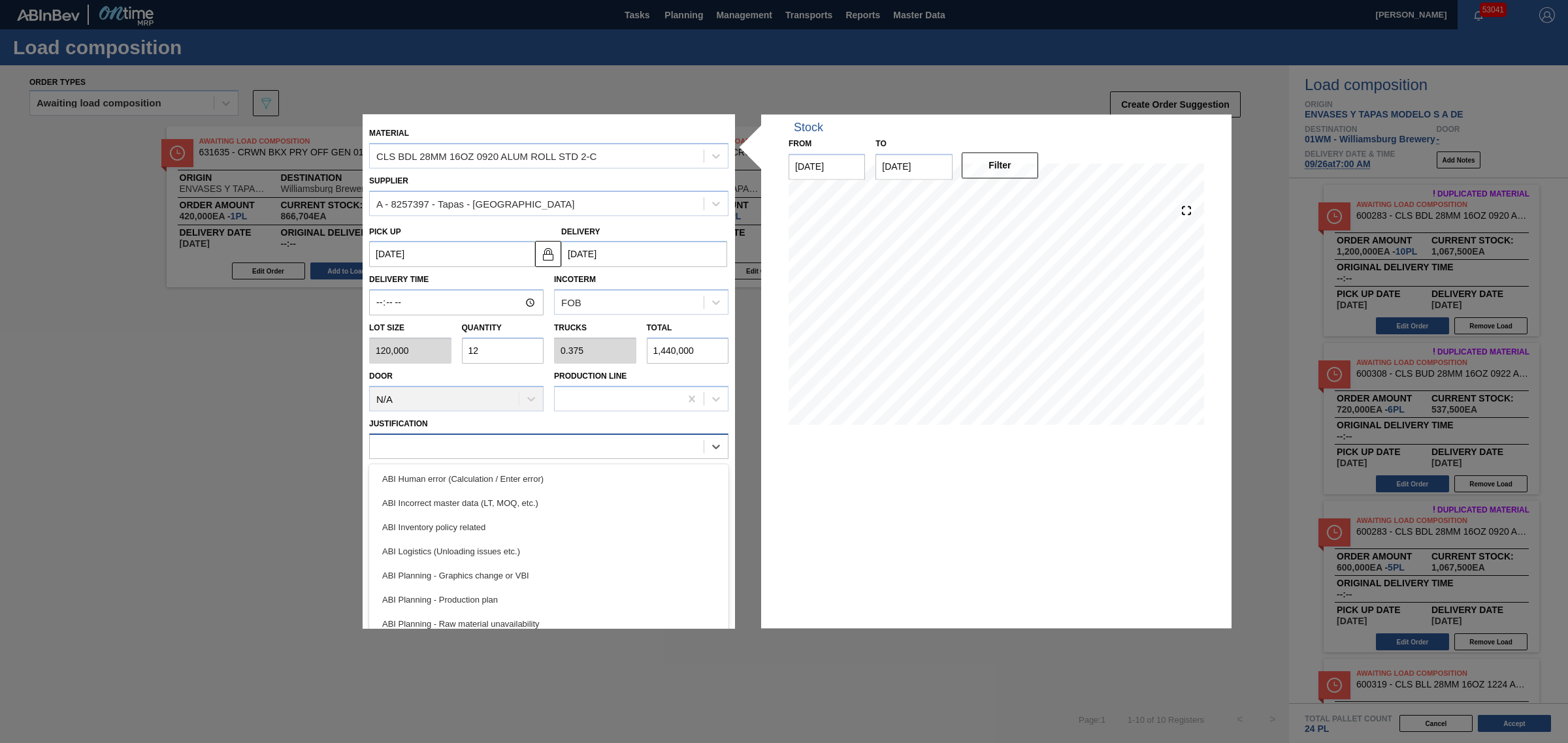
click at [650, 445] on div at bounding box center [536, 446] width 333 height 19
click at [548, 605] on div "ABI Transport planning (Truck optimization etc.)" at bounding box center [549, 614] width 359 height 24
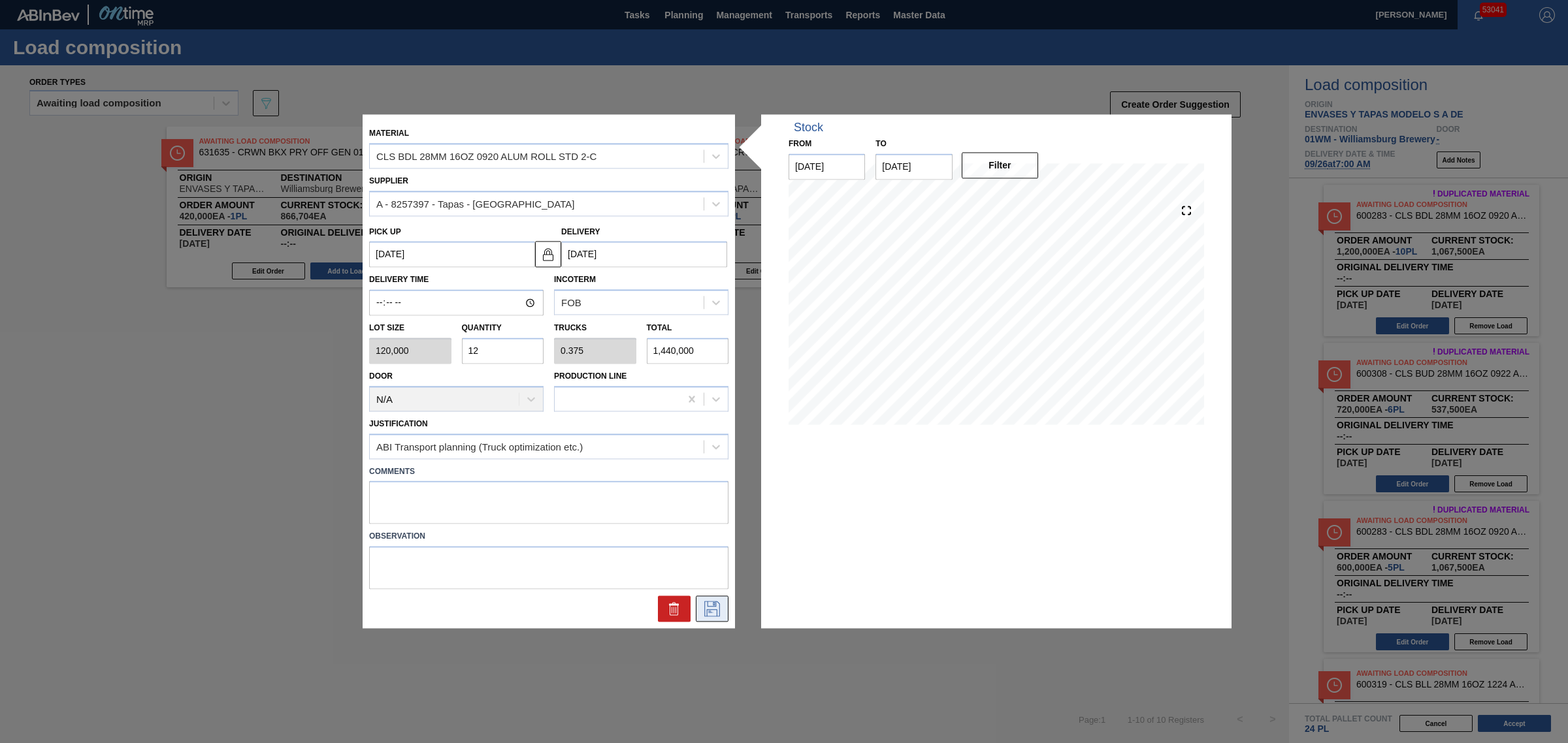
click at [719, 608] on icon at bounding box center [711, 609] width 16 height 16
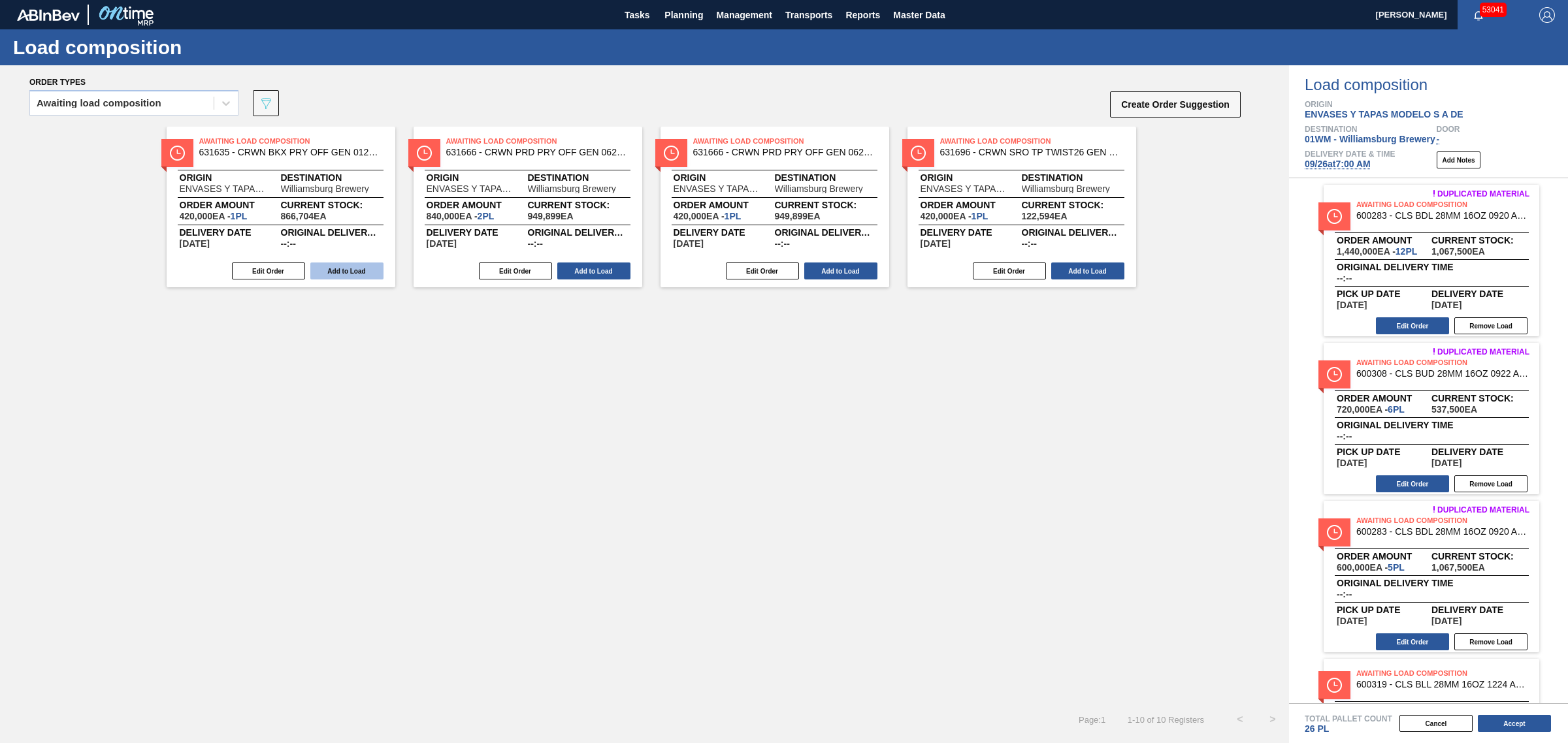
click at [358, 267] on button "Add to Load" at bounding box center [347, 271] width 74 height 17
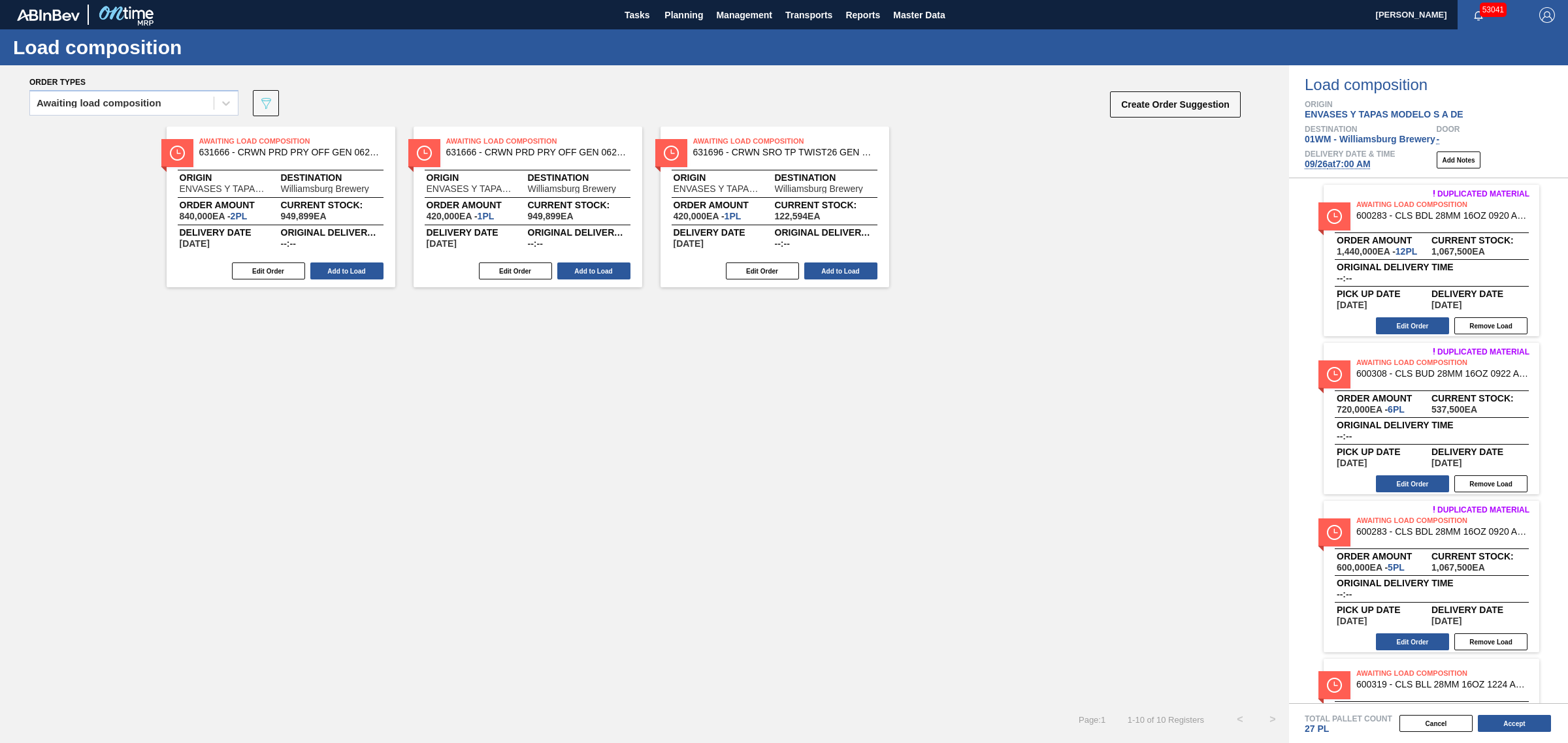
click at [358, 267] on button "Add to Load" at bounding box center [347, 271] width 74 height 17
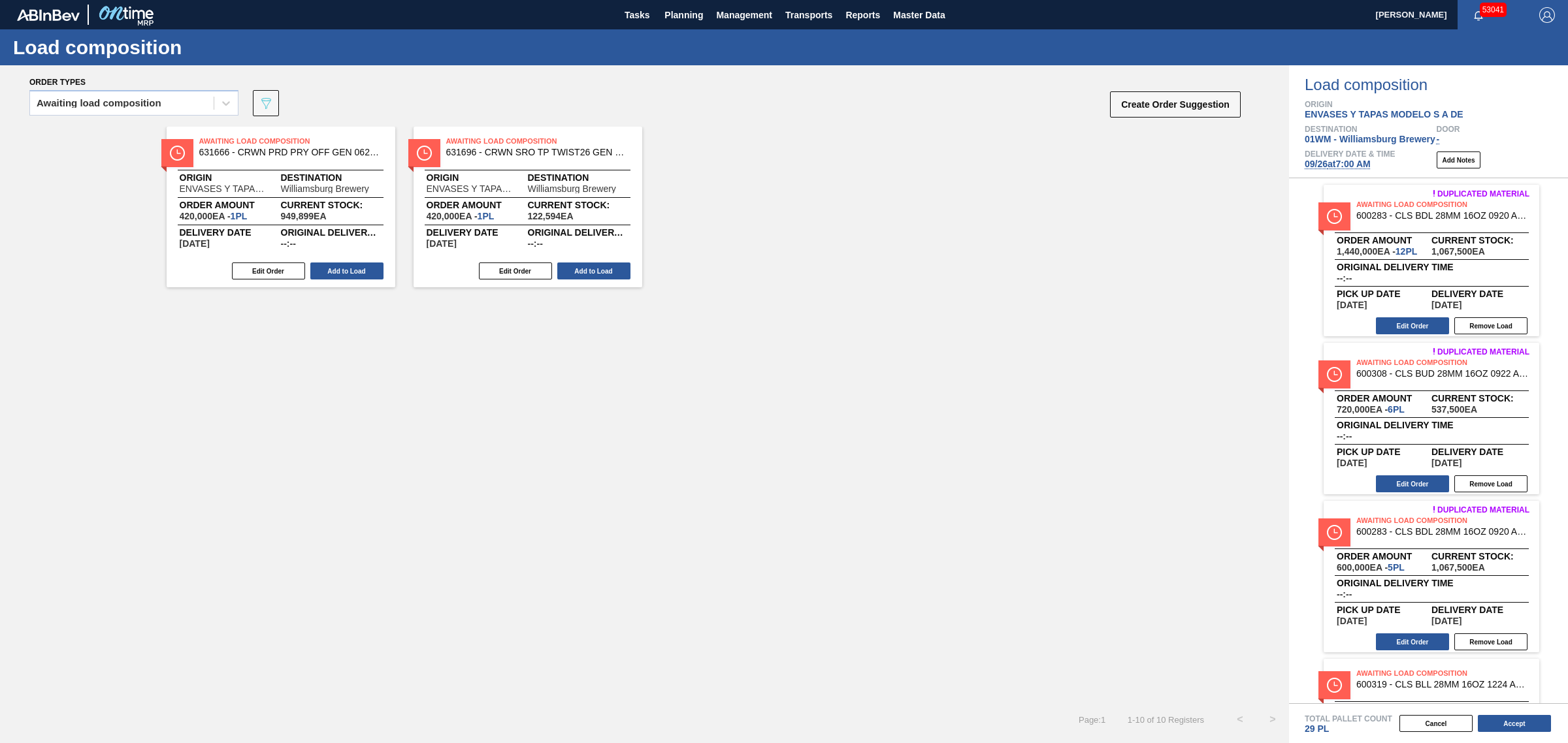
click at [358, 267] on button "Add to Load" at bounding box center [347, 271] width 74 height 17
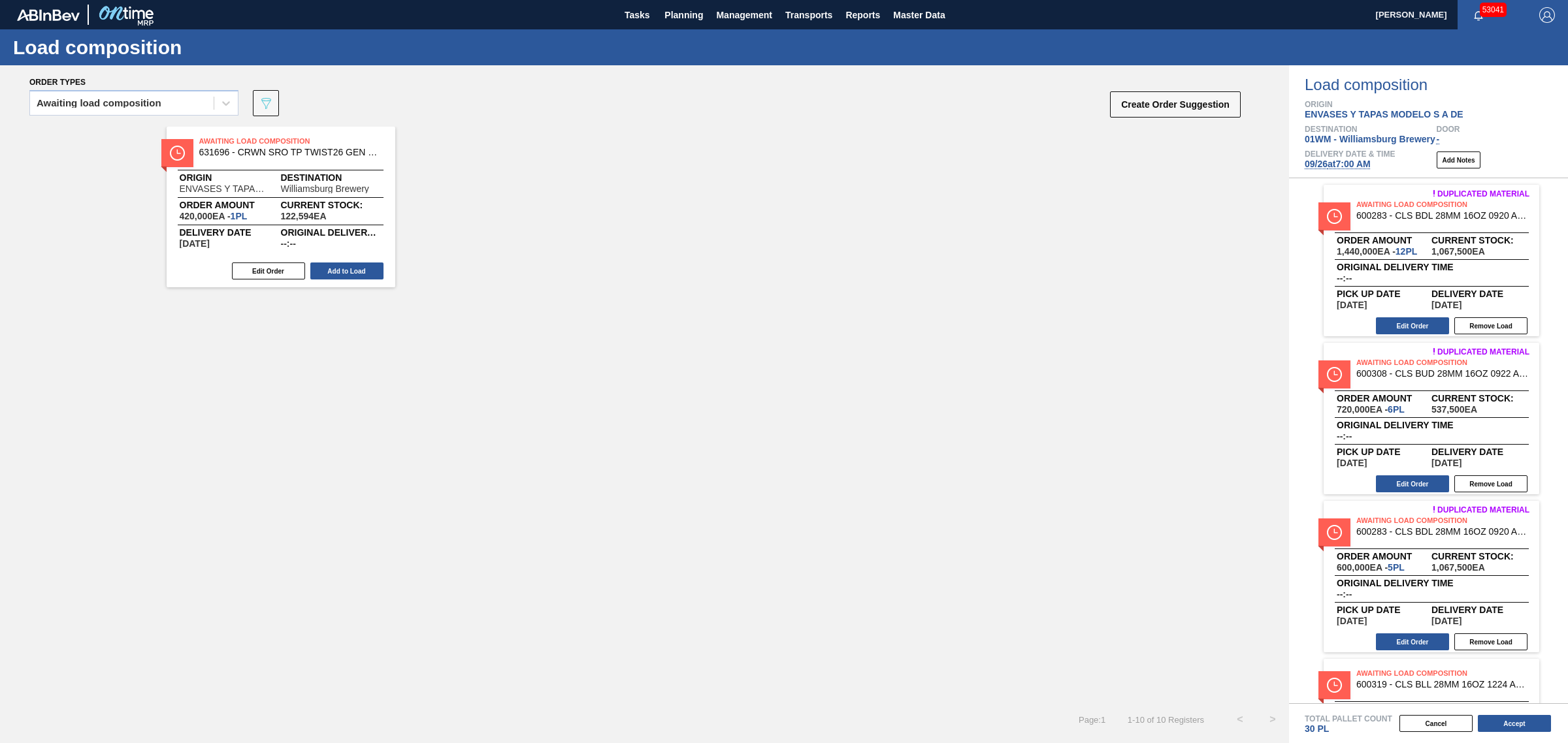
click at [358, 267] on button "Add to Load" at bounding box center [347, 271] width 74 height 17
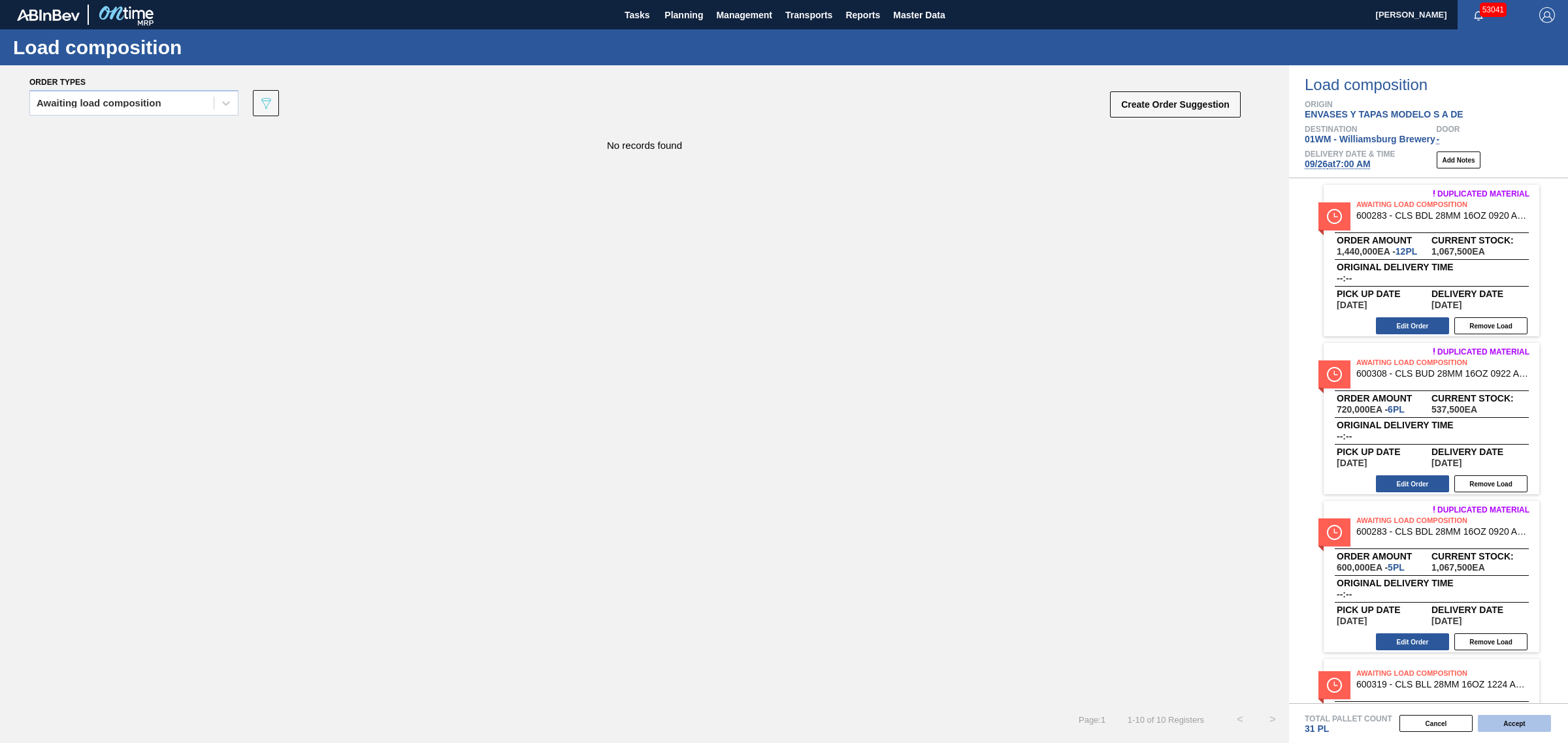
click at [1489, 731] on button "Accept" at bounding box center [1515, 724] width 74 height 17
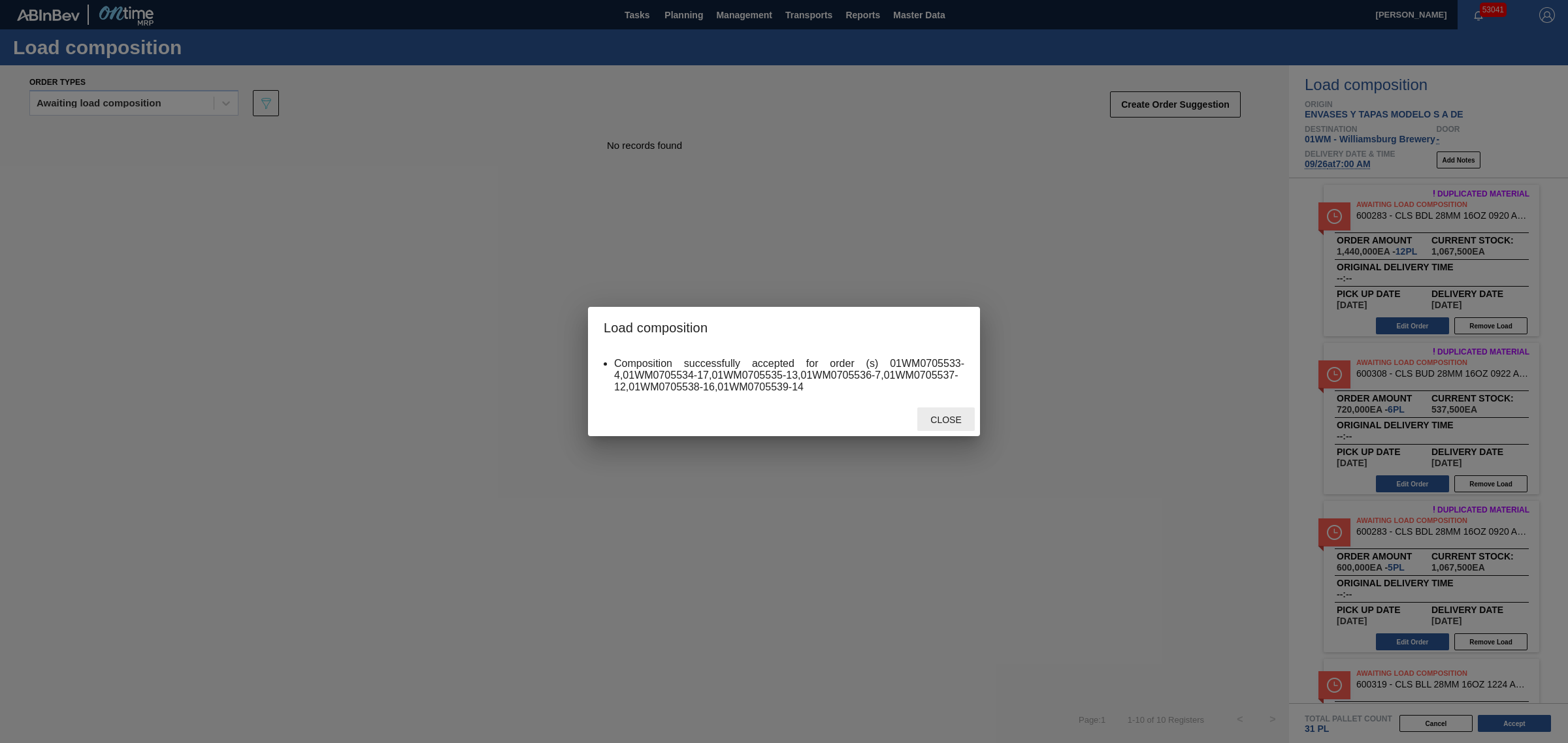
click at [944, 426] on div "Close" at bounding box center [945, 420] width 58 height 24
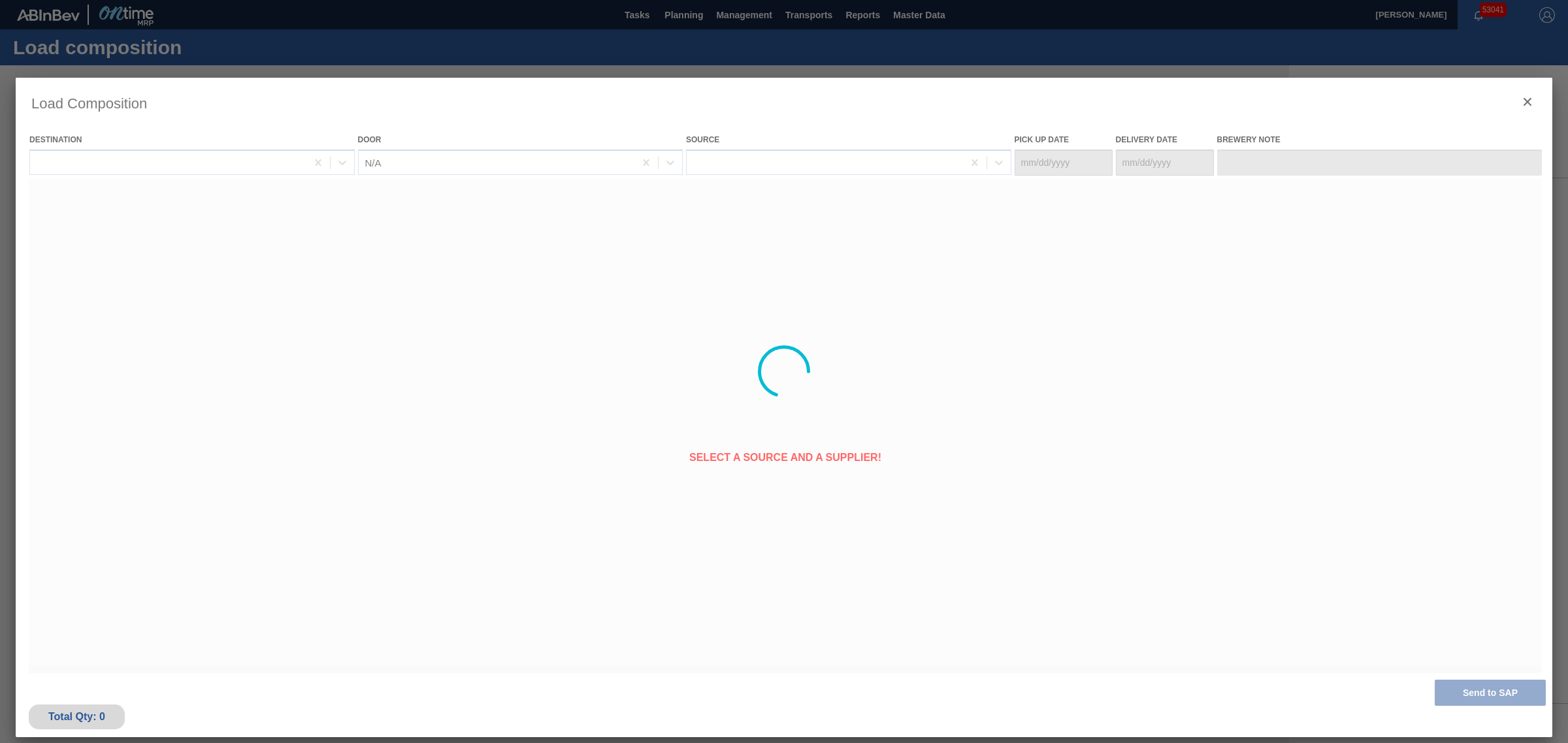
type Date "09/19/2025"
type Date "09/26/2025"
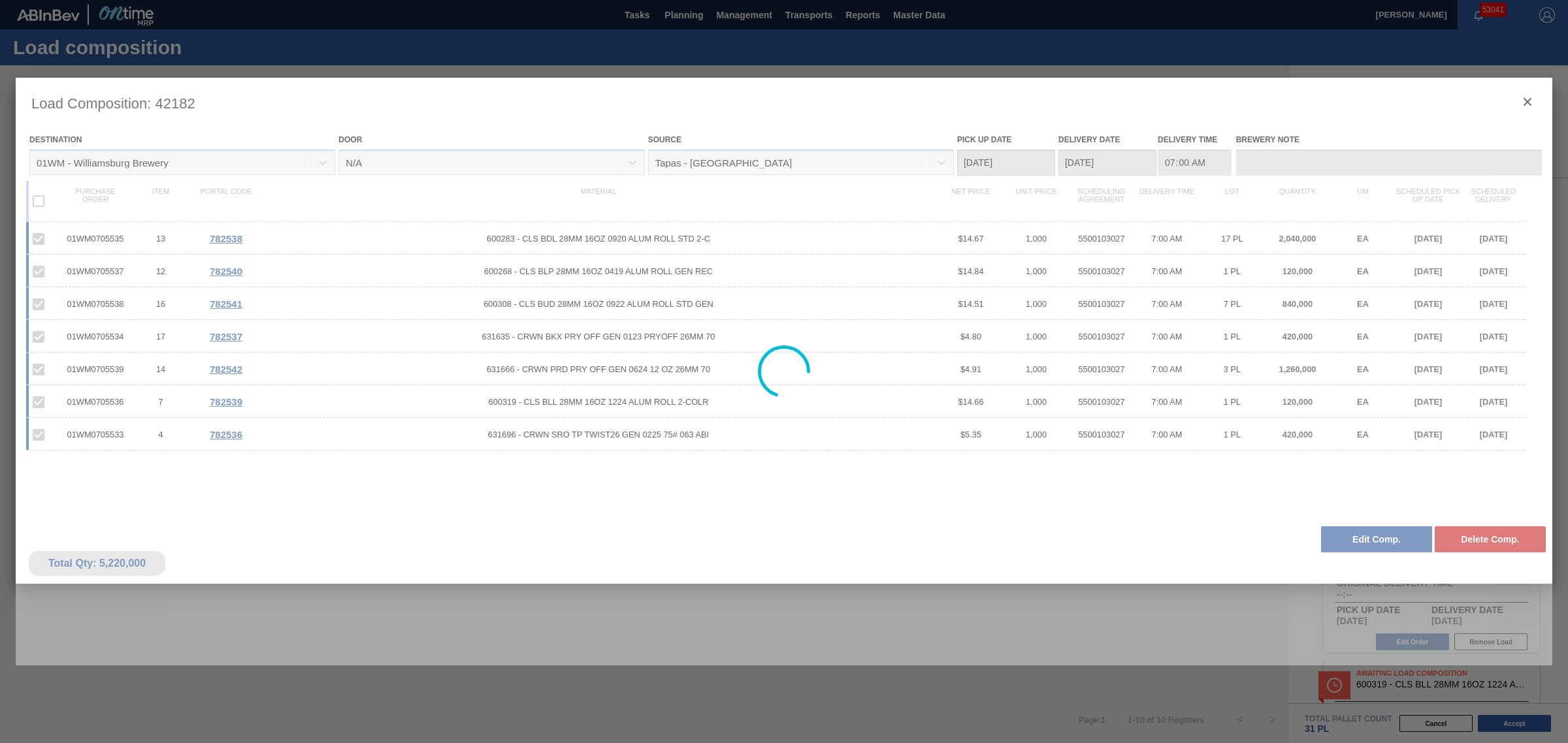
click at [1524, 103] on div at bounding box center [784, 371] width 1536 height 588
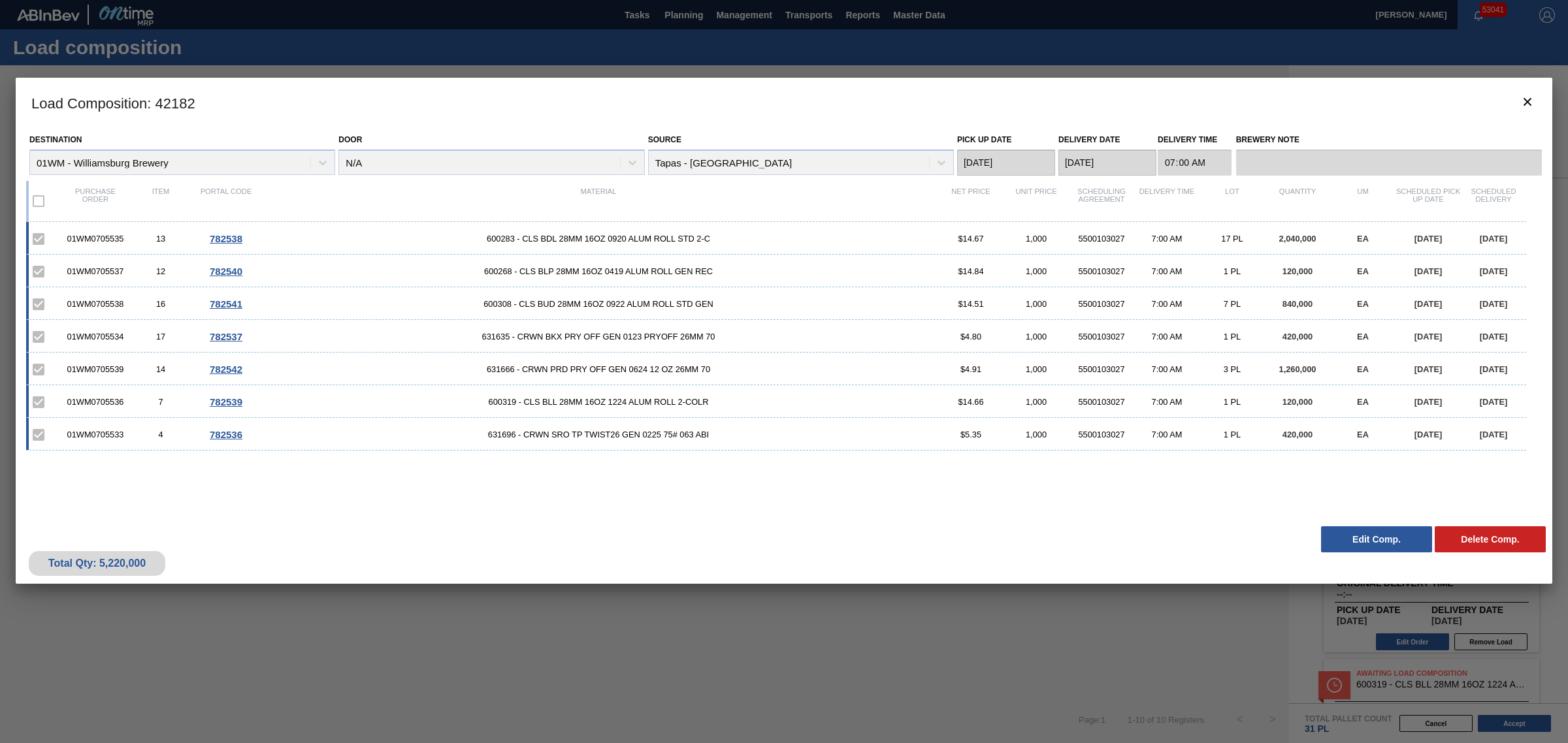
click at [344, 59] on div at bounding box center [784, 371] width 1568 height 743
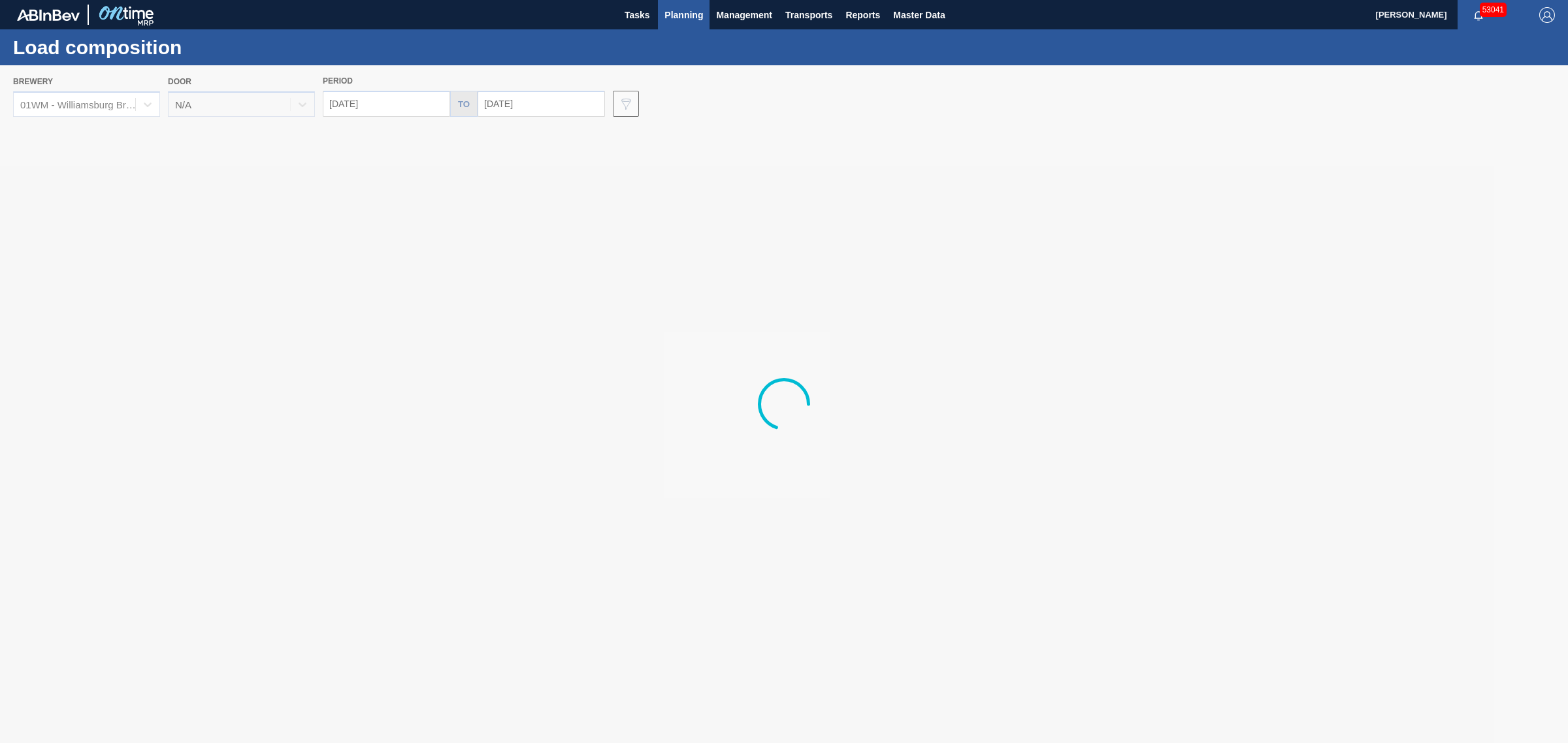
click at [94, 94] on div at bounding box center [784, 404] width 1568 height 678
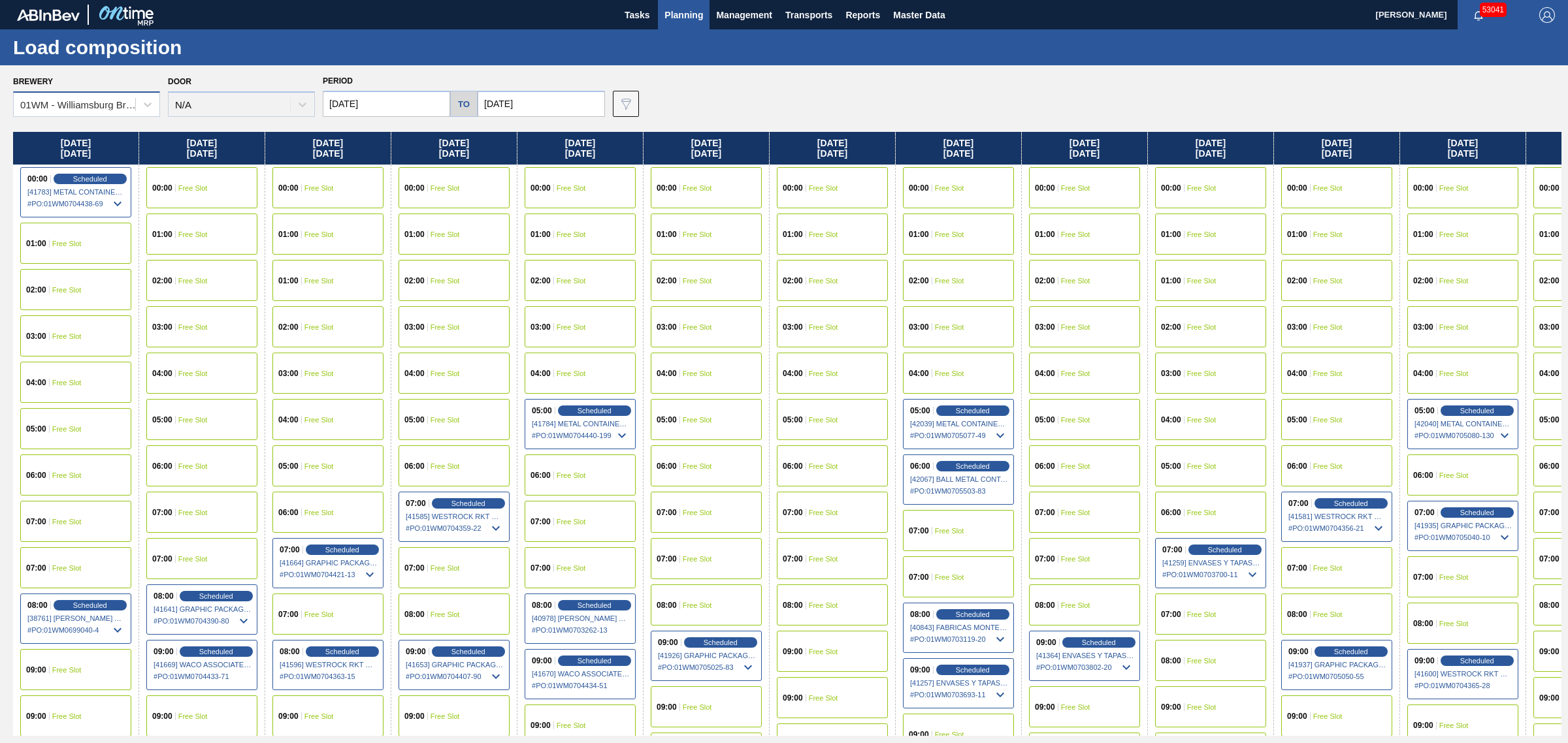
click at [93, 106] on div "01WM - Williamsburg Brewery" at bounding box center [78, 104] width 116 height 11
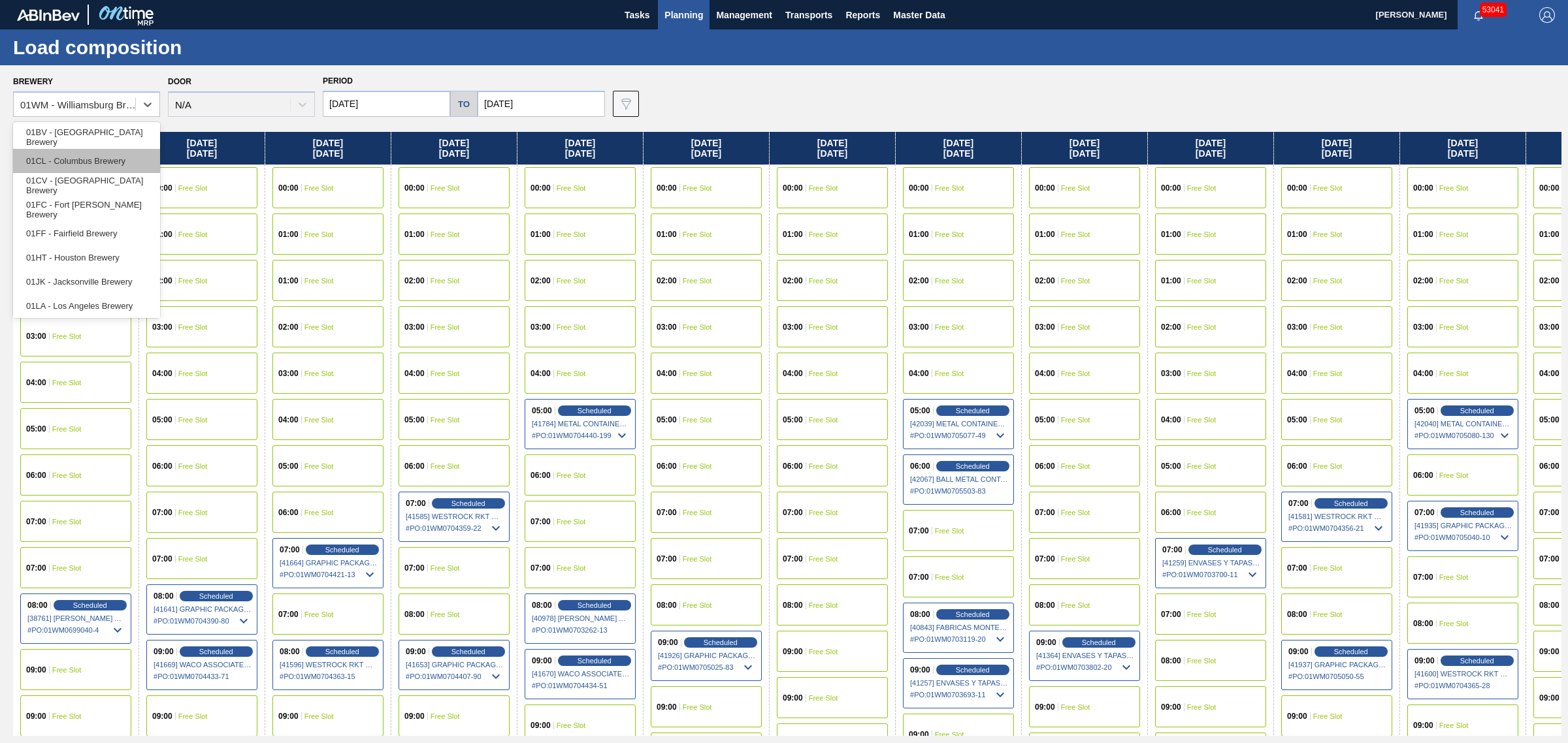
click at [101, 170] on div "01CL - Columbus Brewery" at bounding box center [87, 160] width 147 height 24
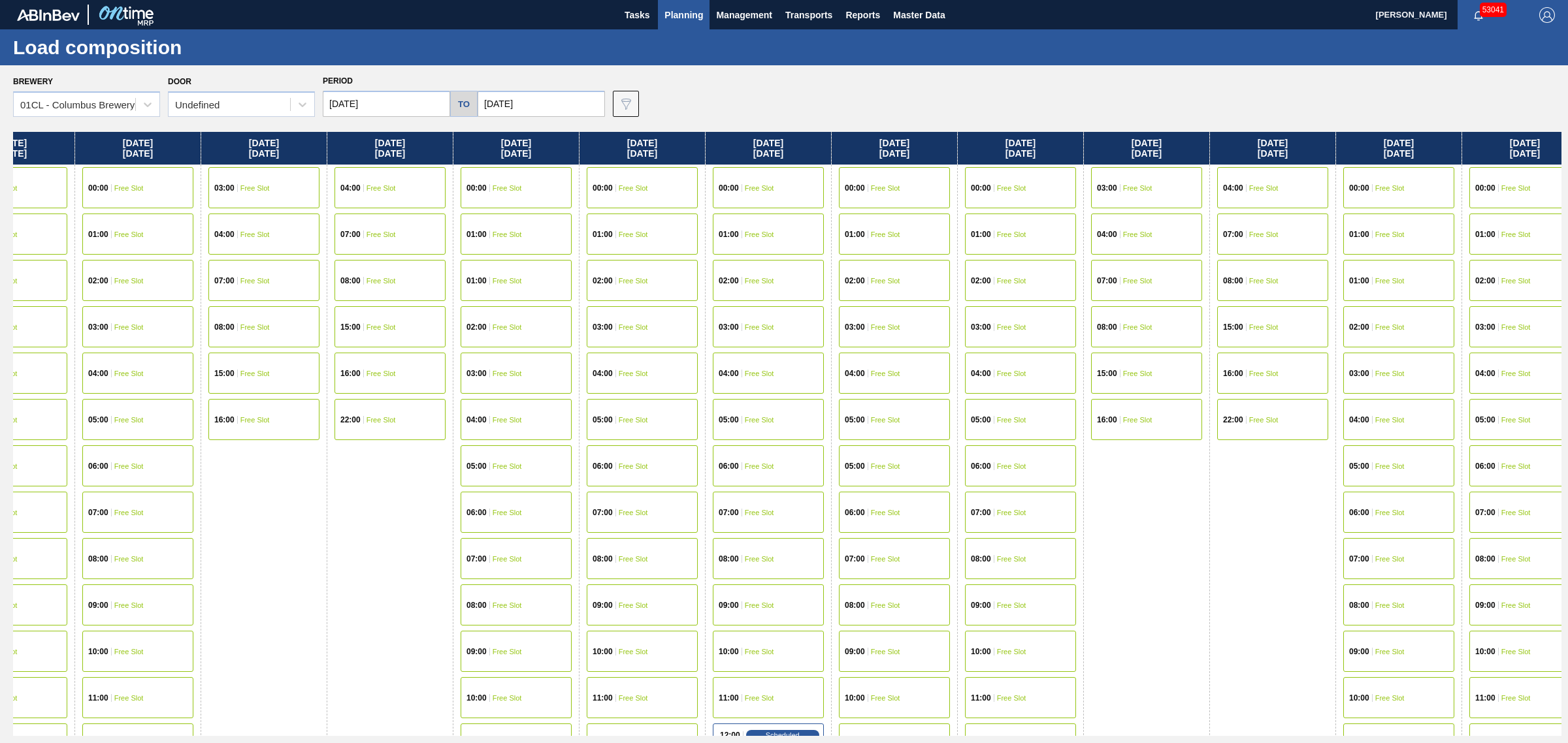
drag, startPoint x: 789, startPoint y: 350, endPoint x: 990, endPoint y: 351, distance: 201.0
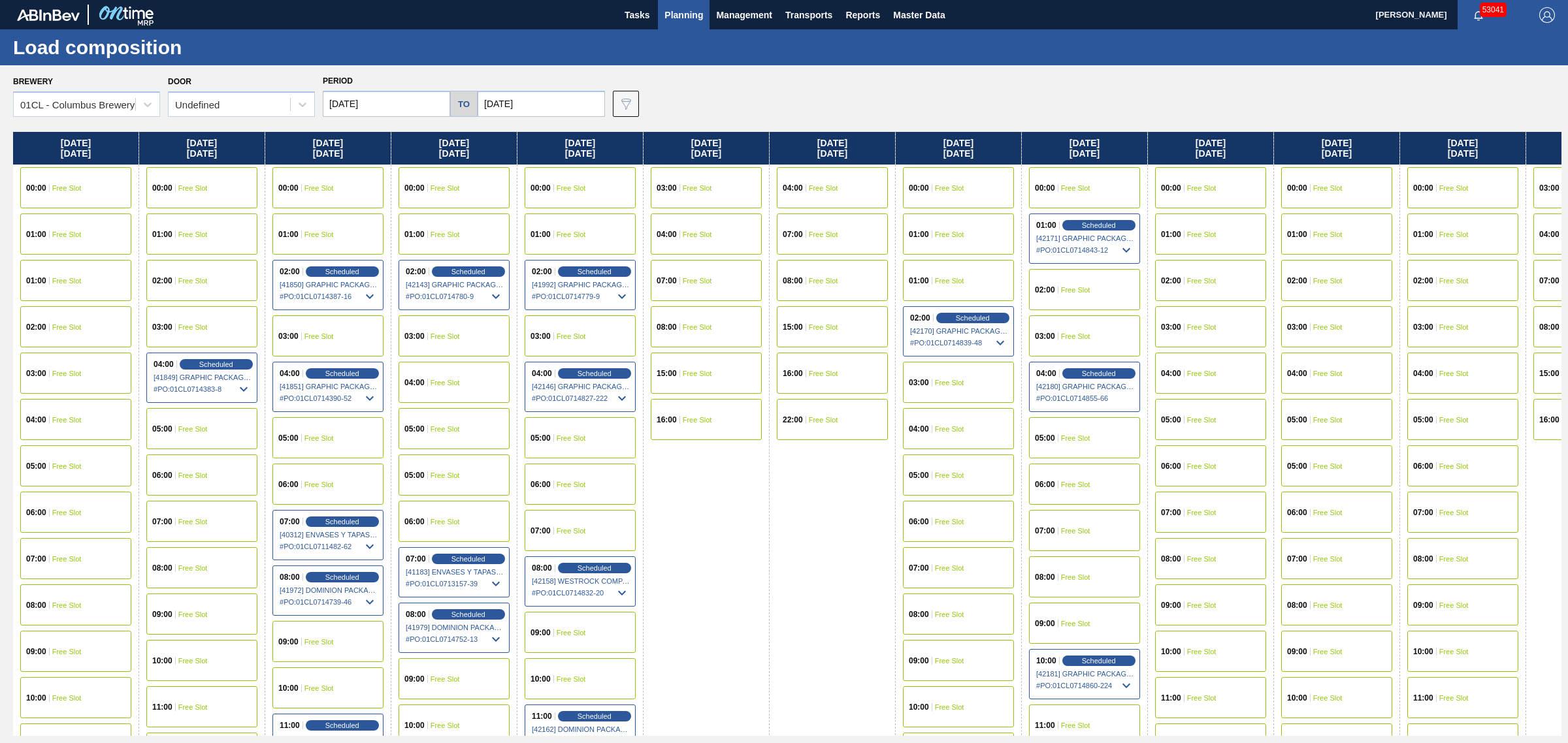
click at [369, 546] on icon at bounding box center [369, 546] width 8 height 4
click at [496, 586] on icon at bounding box center [496, 583] width 16 height 16
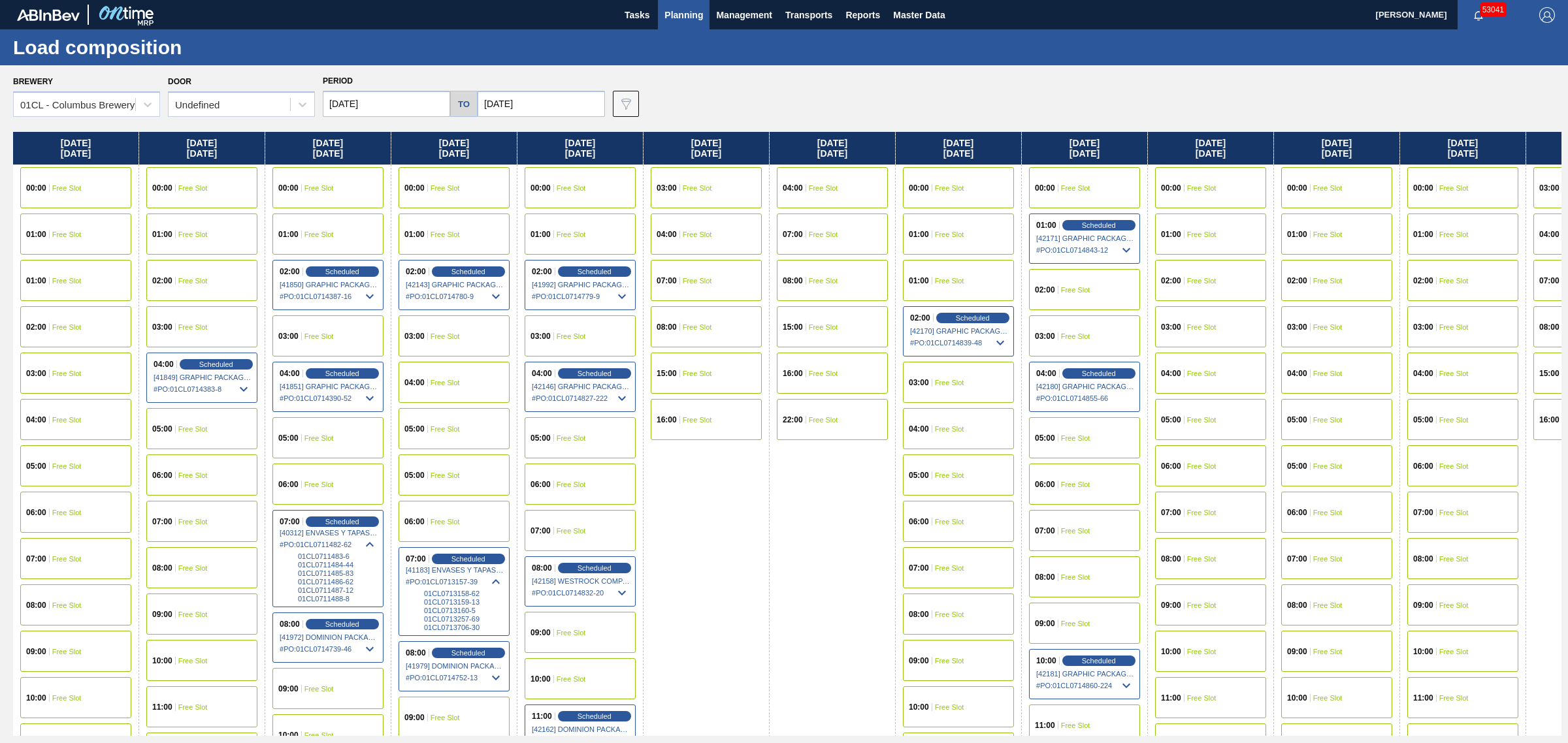
scroll to position [0, 1342]
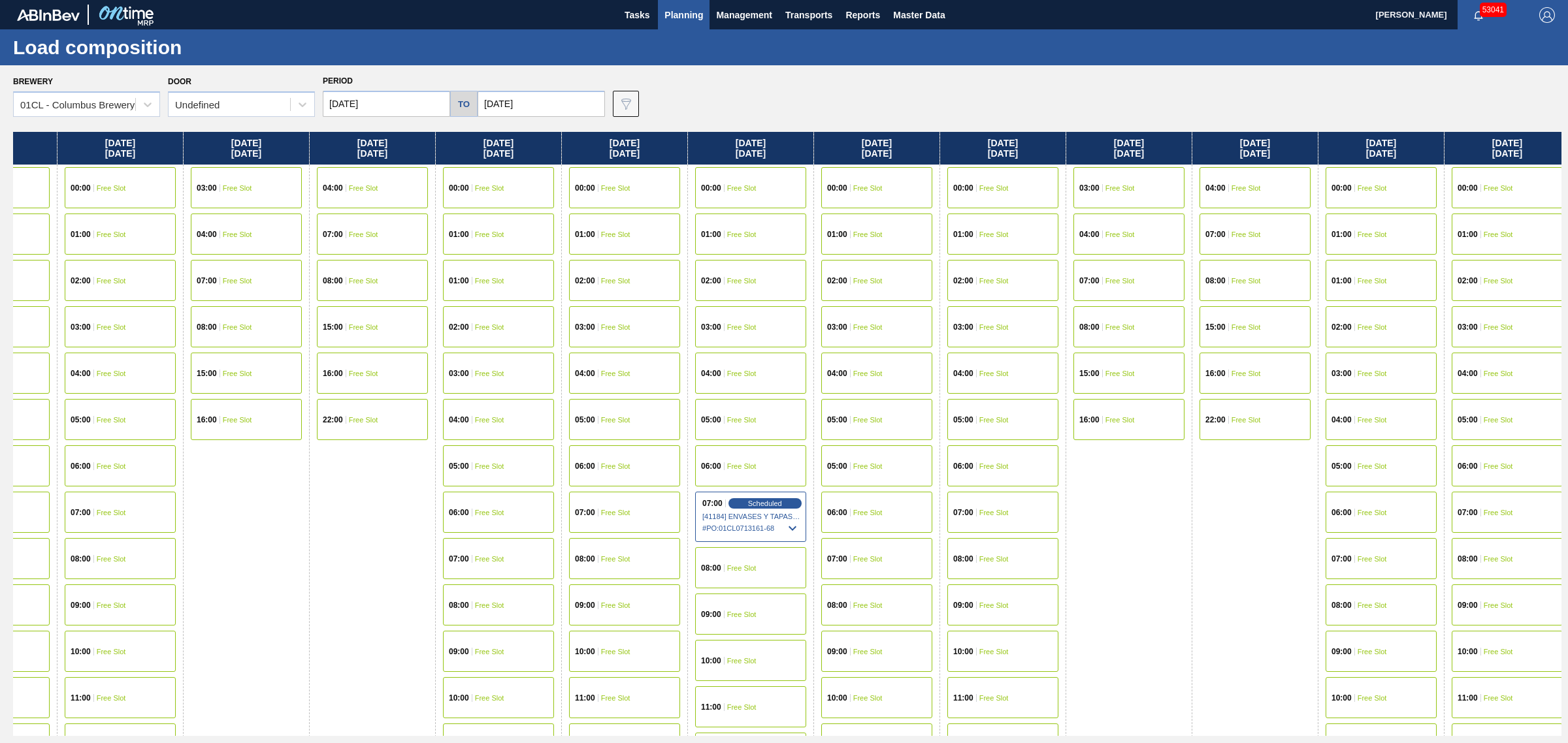
click at [798, 525] on icon at bounding box center [792, 528] width 16 height 16
click at [797, 628] on icon at bounding box center [789, 630] width 16 height 16
click at [795, 523] on icon at bounding box center [787, 528] width 16 height 16
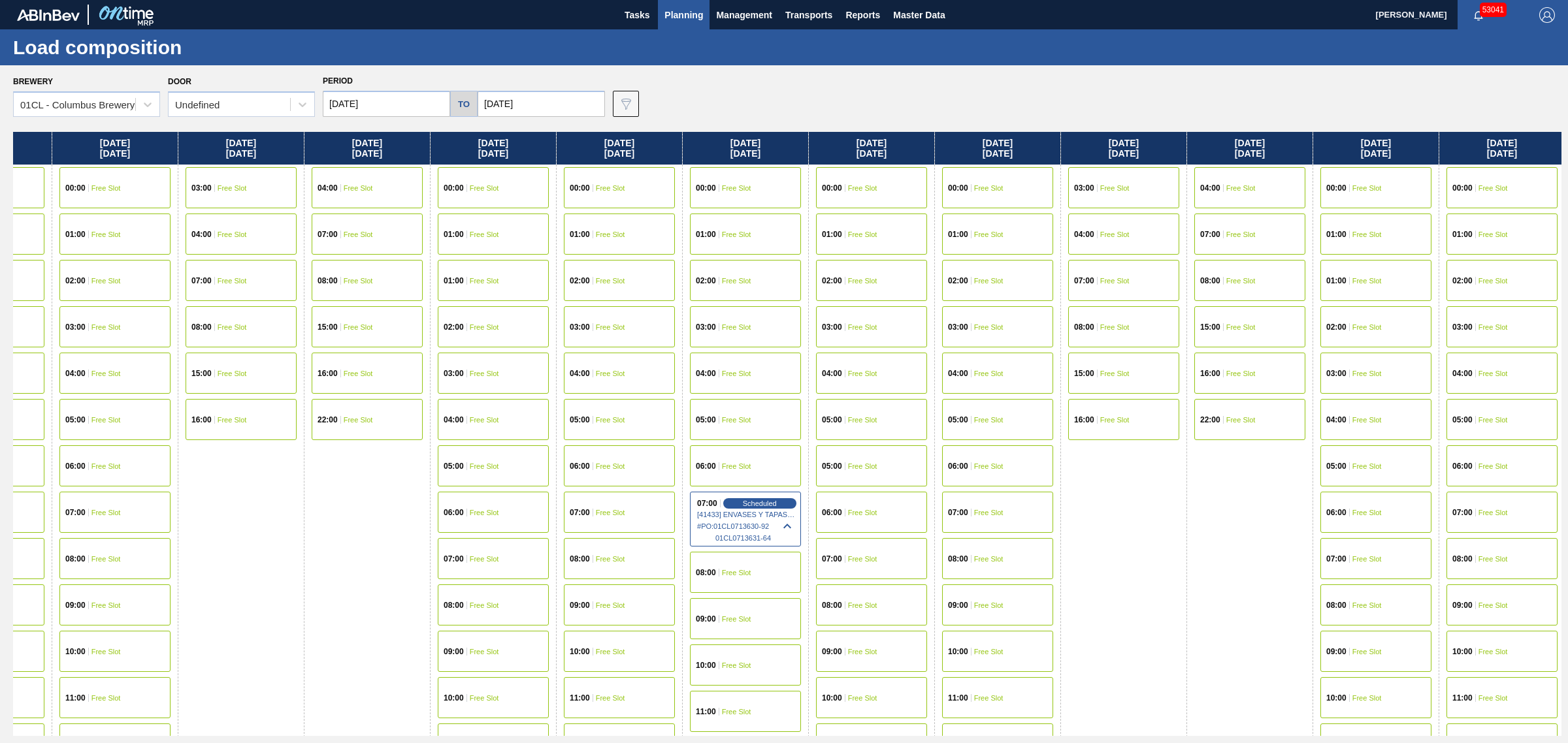
click at [794, 522] on icon at bounding box center [787, 526] width 16 height 16
click at [793, 524] on icon at bounding box center [785, 528] width 16 height 16
click at [680, 11] on span "Planning" at bounding box center [684, 15] width 38 height 16
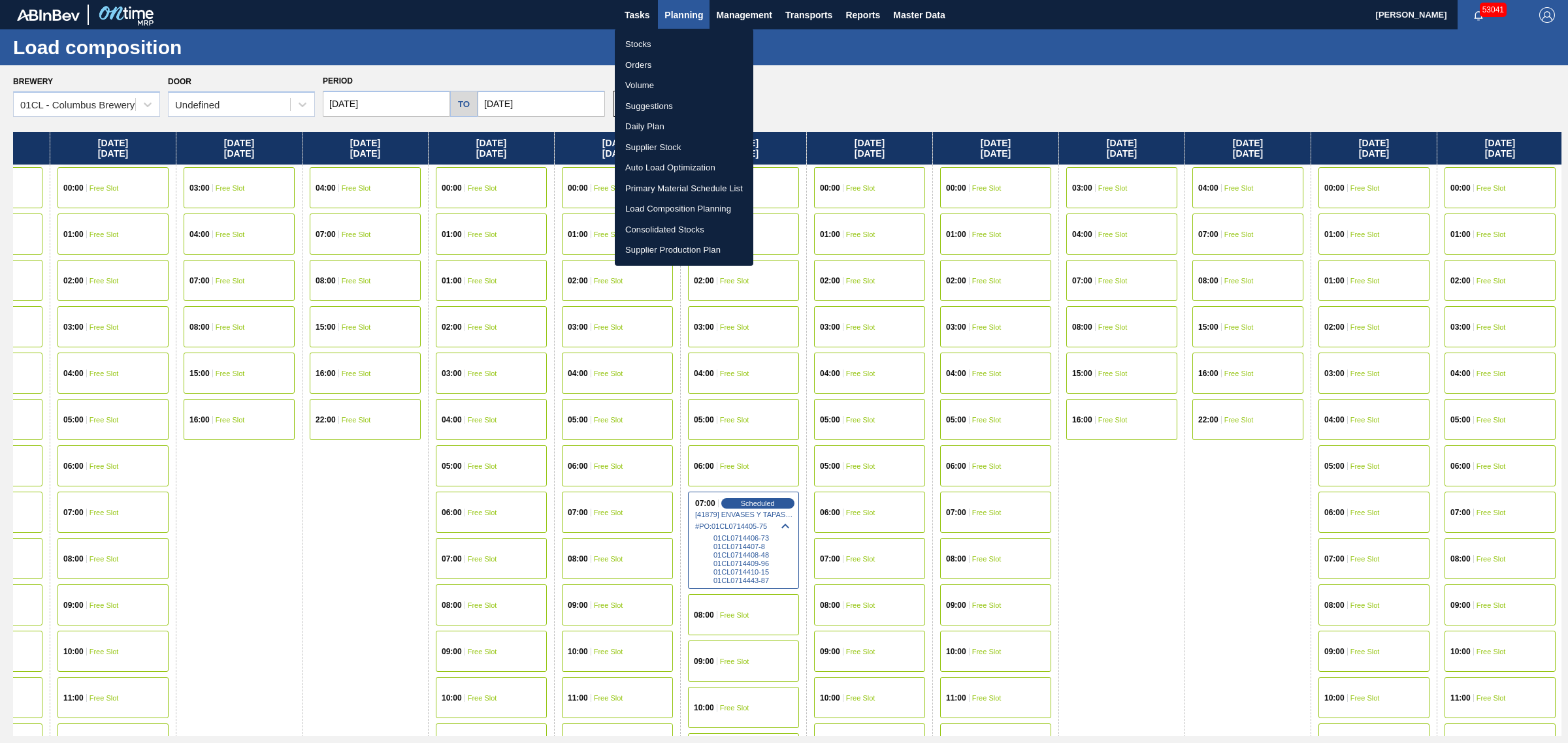
drag, startPoint x: 635, startPoint y: 64, endPoint x: 759, endPoint y: 3, distance: 138.2
click at [635, 64] on li "Orders" at bounding box center [684, 65] width 139 height 21
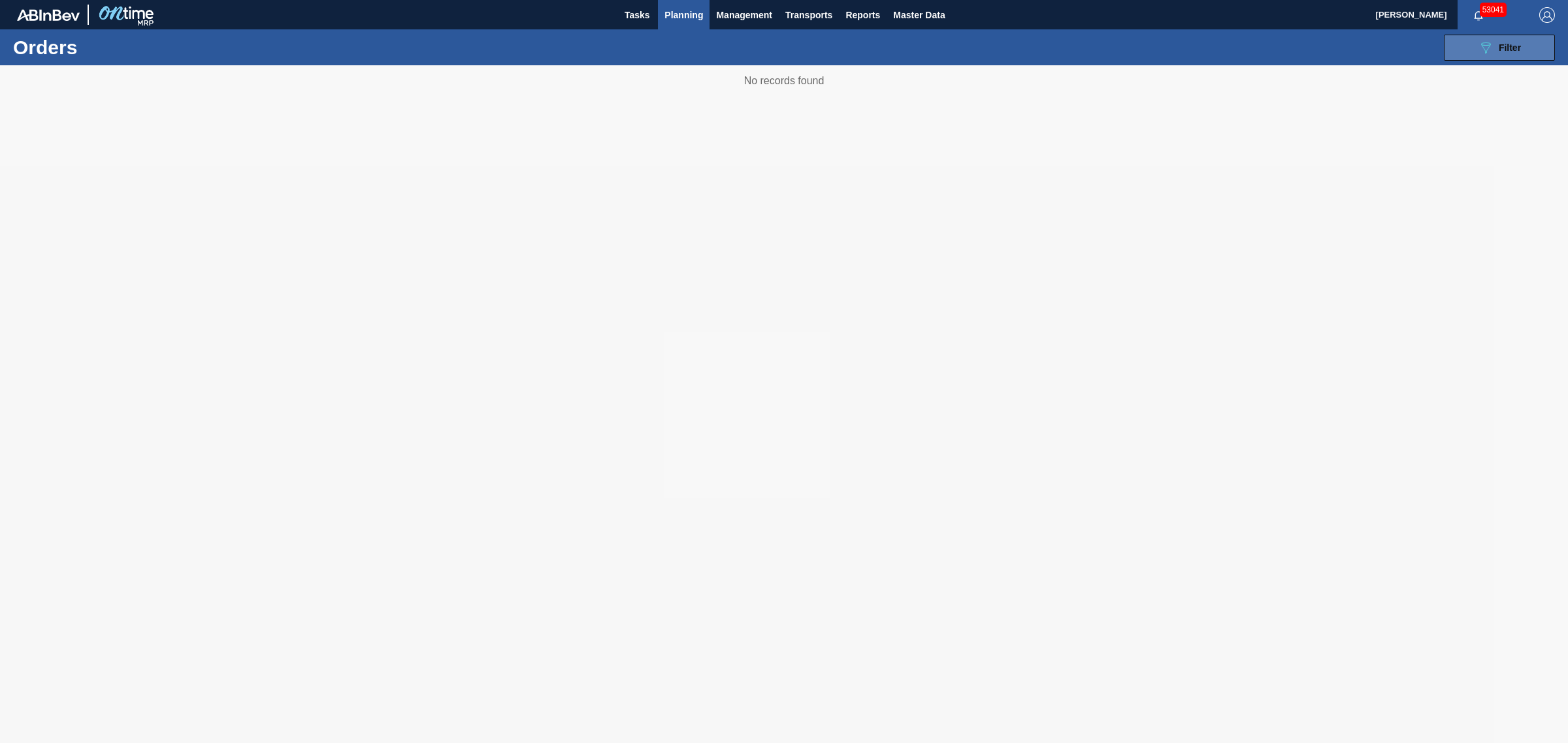
click at [1474, 49] on button "089F7B8B-B2A5-4AFE-B5C0-19BA573D28AC Filter" at bounding box center [1499, 47] width 111 height 26
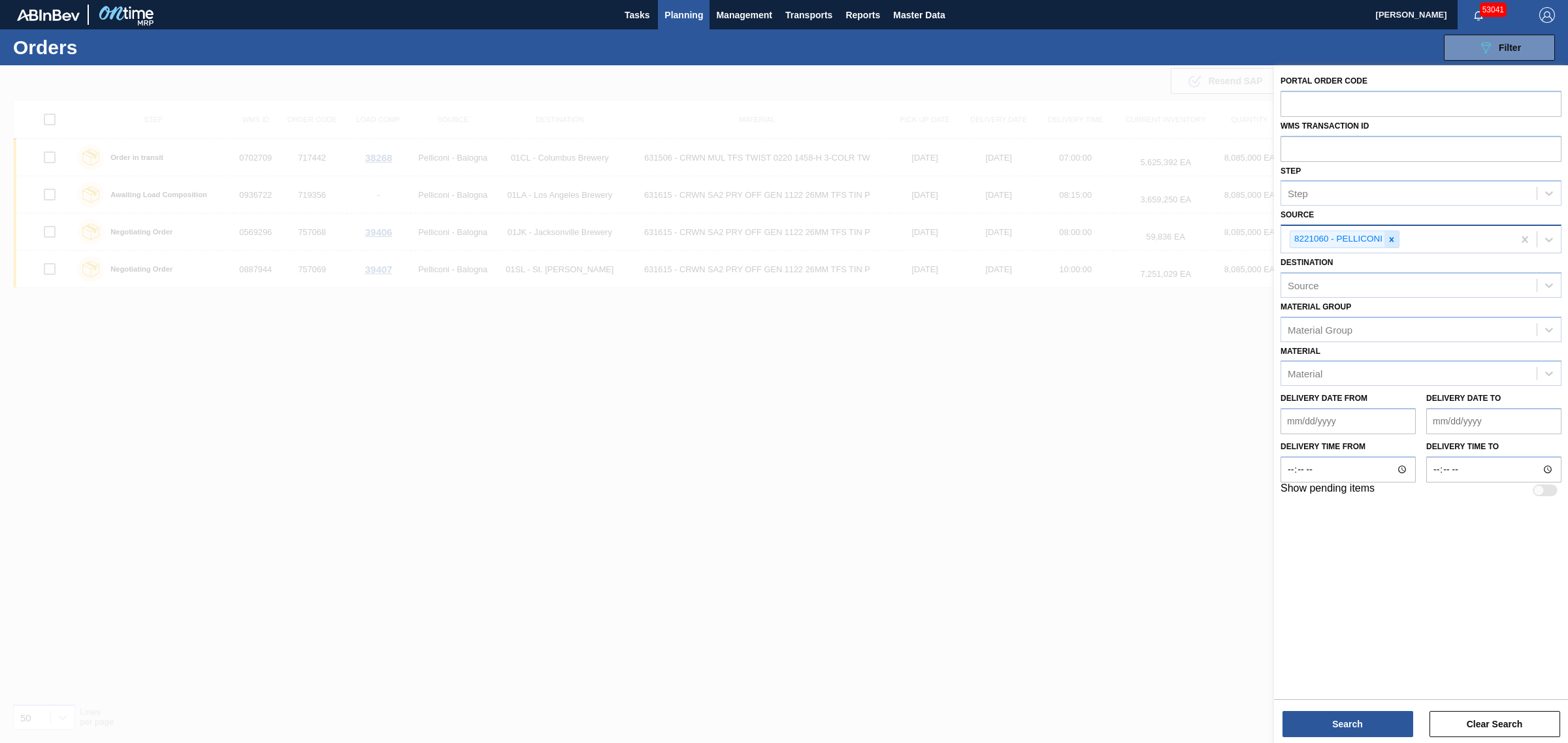
click at [1392, 237] on icon at bounding box center [1391, 239] width 4 height 4
click at [1347, 145] on input "text" at bounding box center [1421, 149] width 281 height 25
type input "702709"
click at [1340, 722] on button "Search" at bounding box center [1347, 724] width 130 height 26
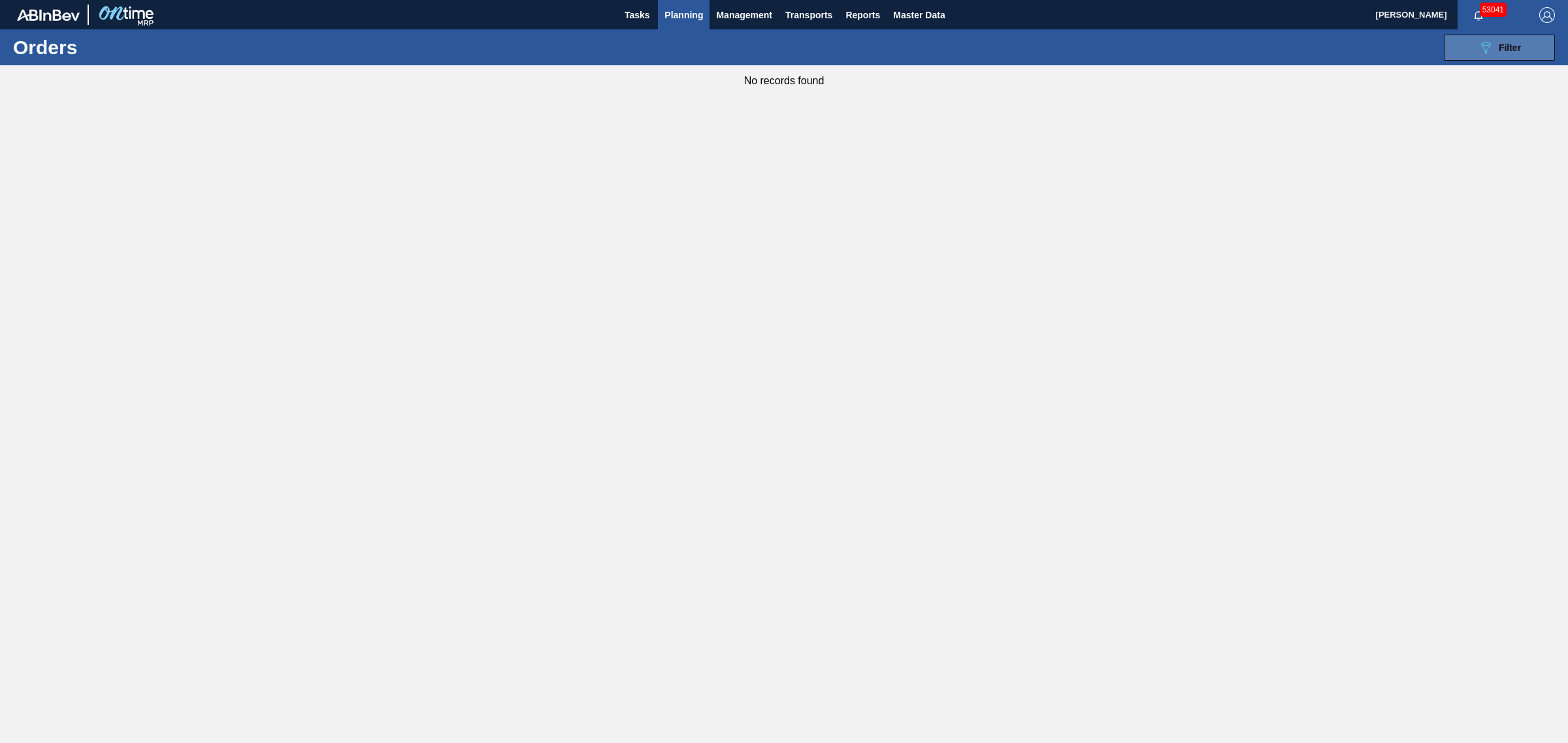
click at [1466, 41] on button "089F7B8B-B2A5-4AFE-B5C0-19BA573D28AC Filter" at bounding box center [1499, 47] width 111 height 26
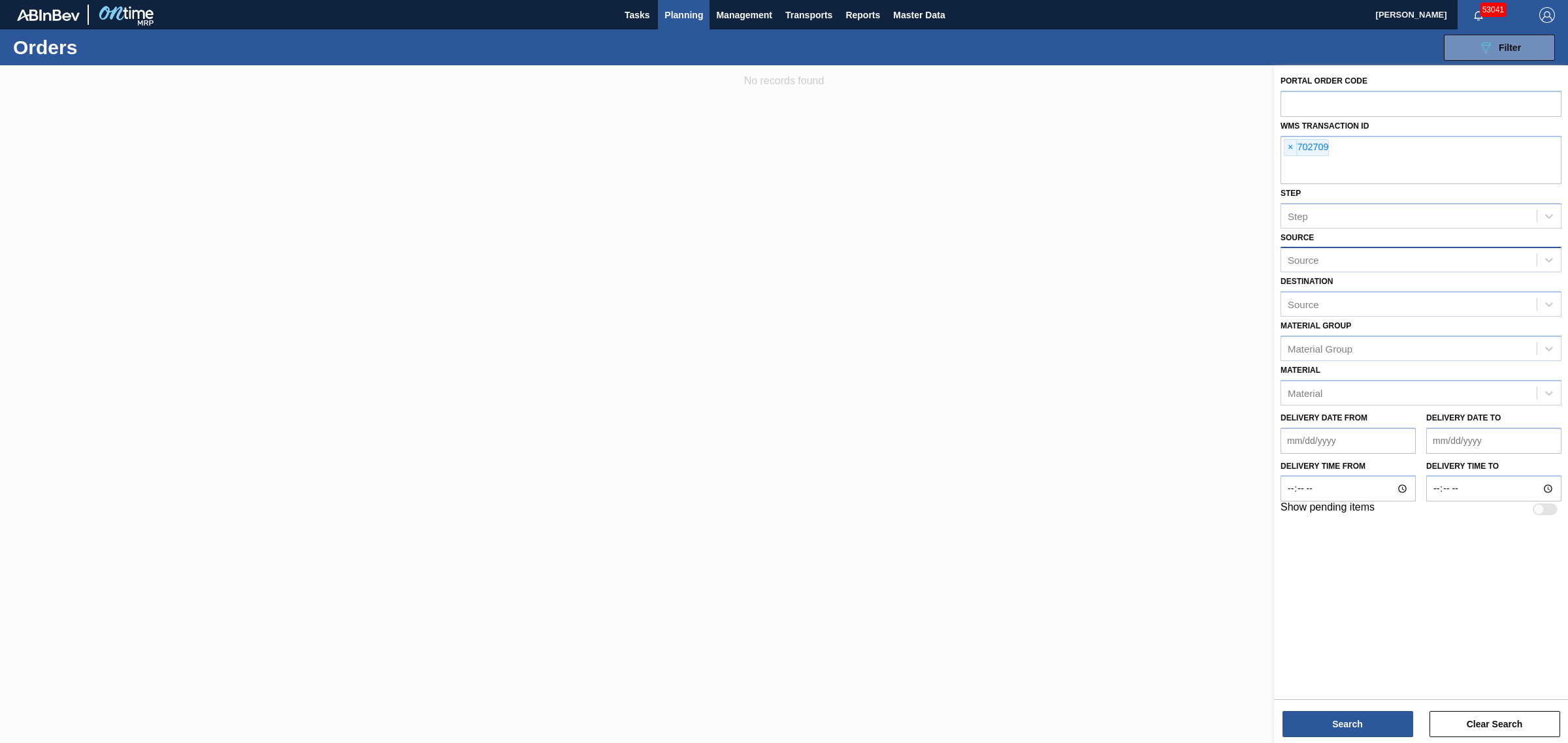
click at [850, 214] on div at bounding box center [784, 436] width 1568 height 743
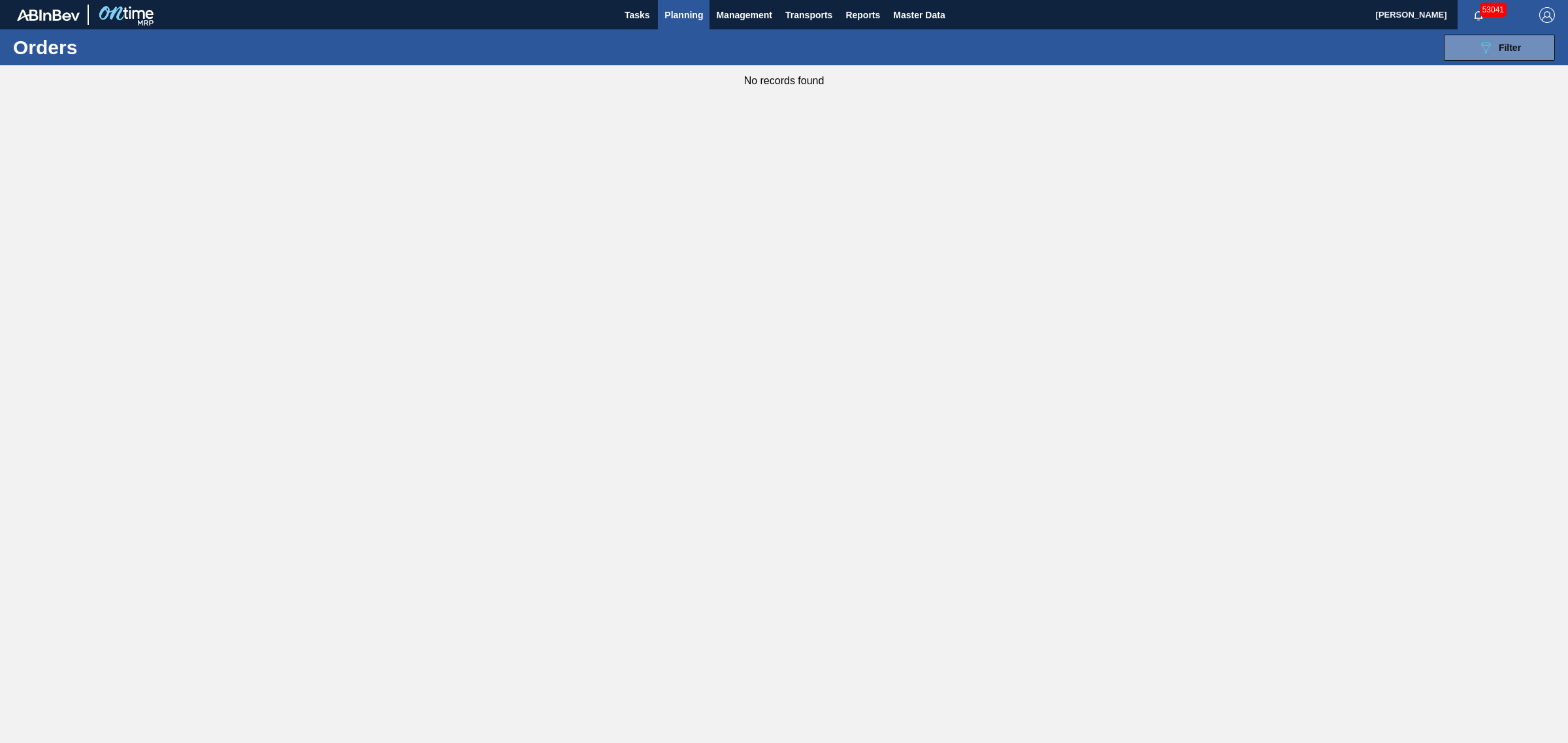
click at [799, 325] on main "Tasks Planning Management Transports Reports Master Data Joseph Shearburn 53041…" at bounding box center [784, 371] width 1568 height 743
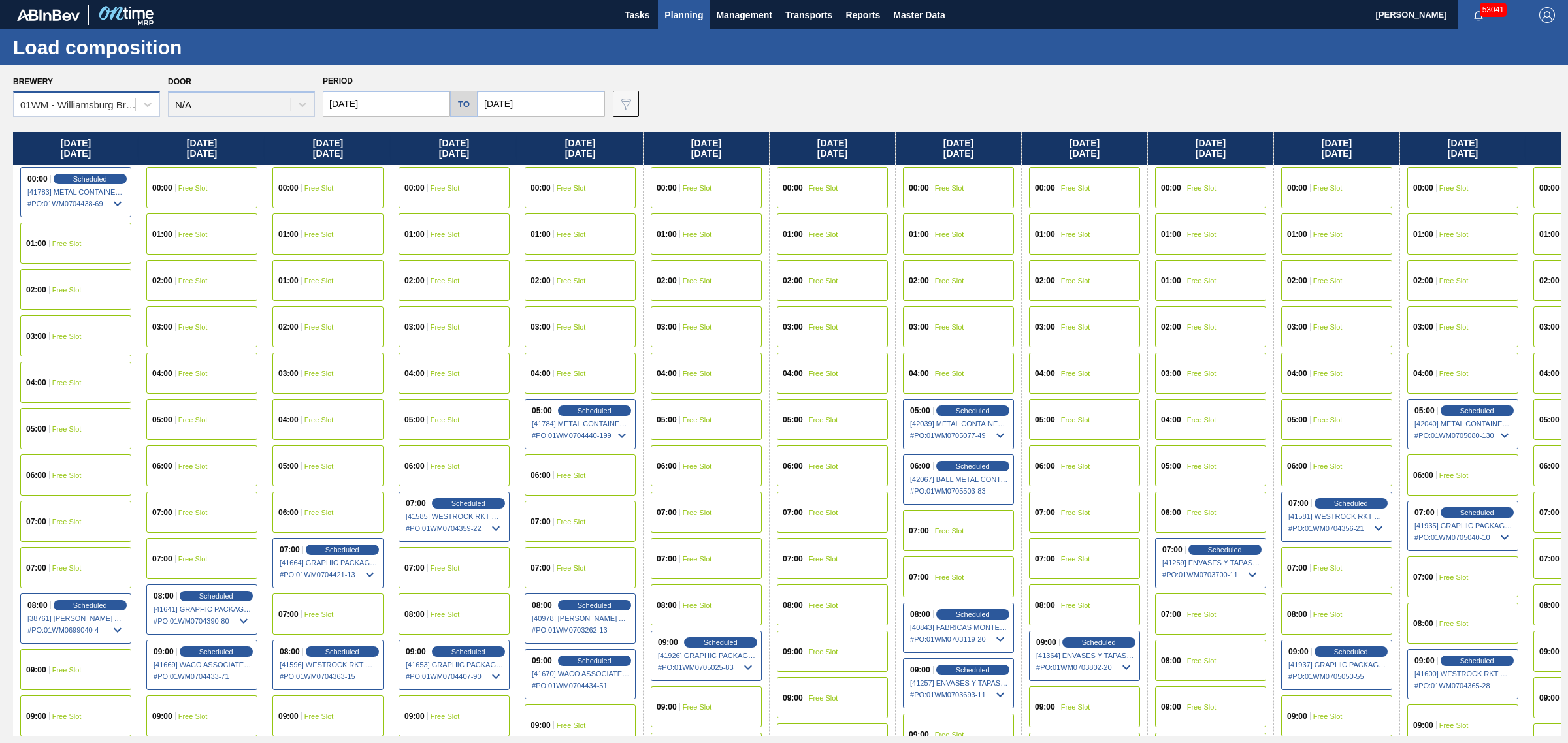
click at [74, 111] on div "01WM - Williamsburg Brewery" at bounding box center [74, 104] width 121 height 19
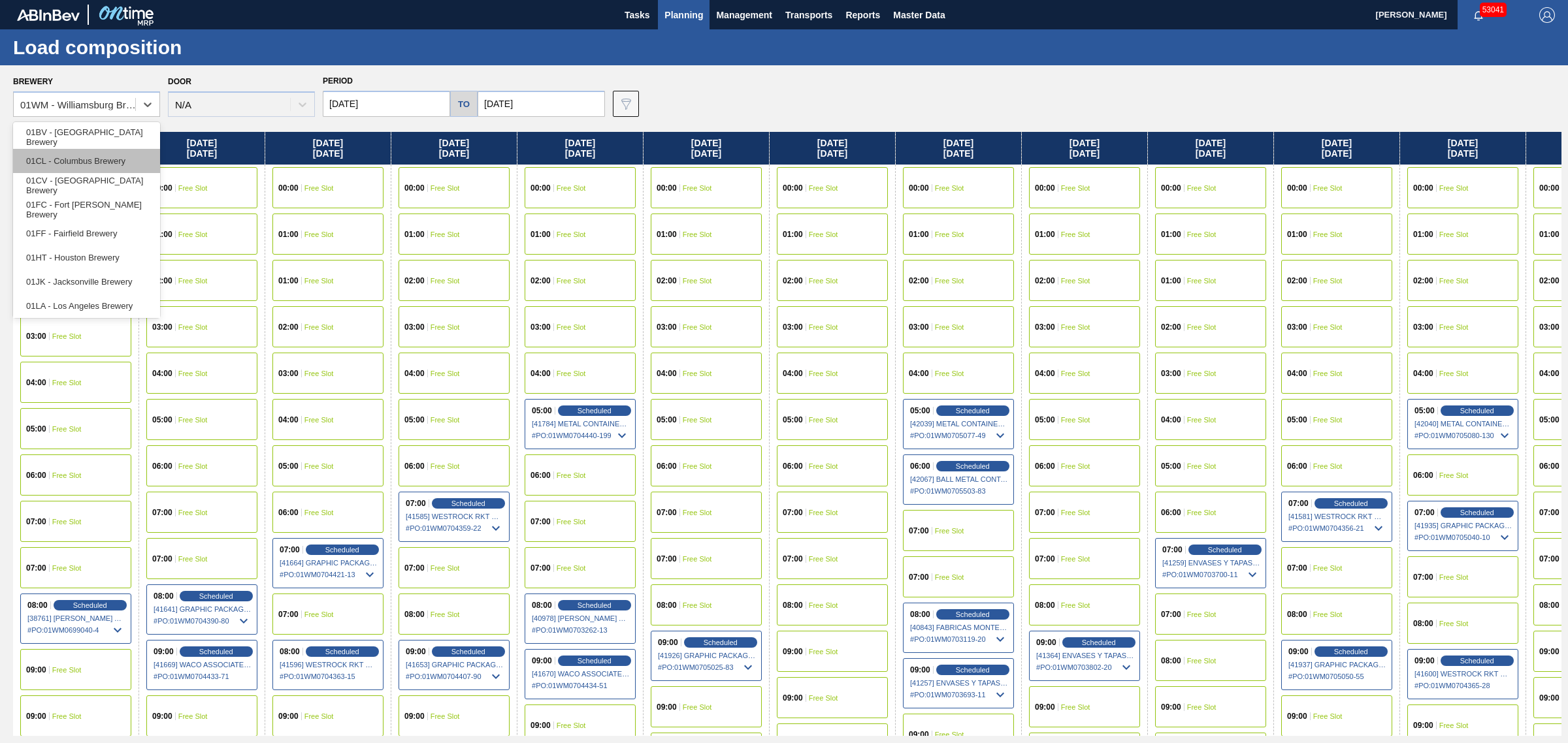
click at [74, 161] on div "01CL - Columbus Brewery" at bounding box center [87, 160] width 147 height 24
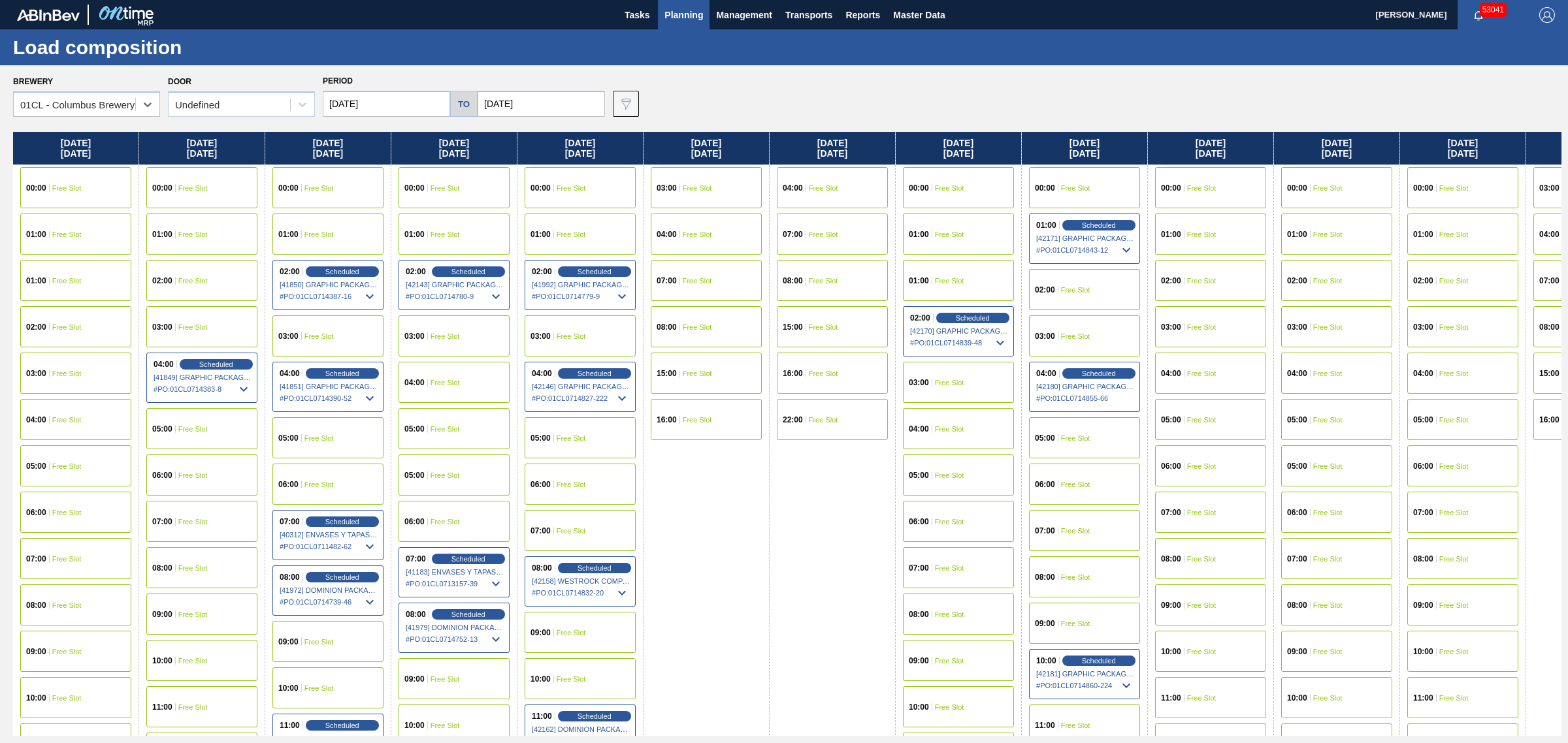
drag, startPoint x: 761, startPoint y: 494, endPoint x: 769, endPoint y: 494, distance: 8.0
click at [769, 494] on div "Monday 09/01/2025 00:00 Free Slot 01:00 Free Slot 01:00 Free Slot 02:00 Free Sl…" at bounding box center [787, 434] width 1548 height 604
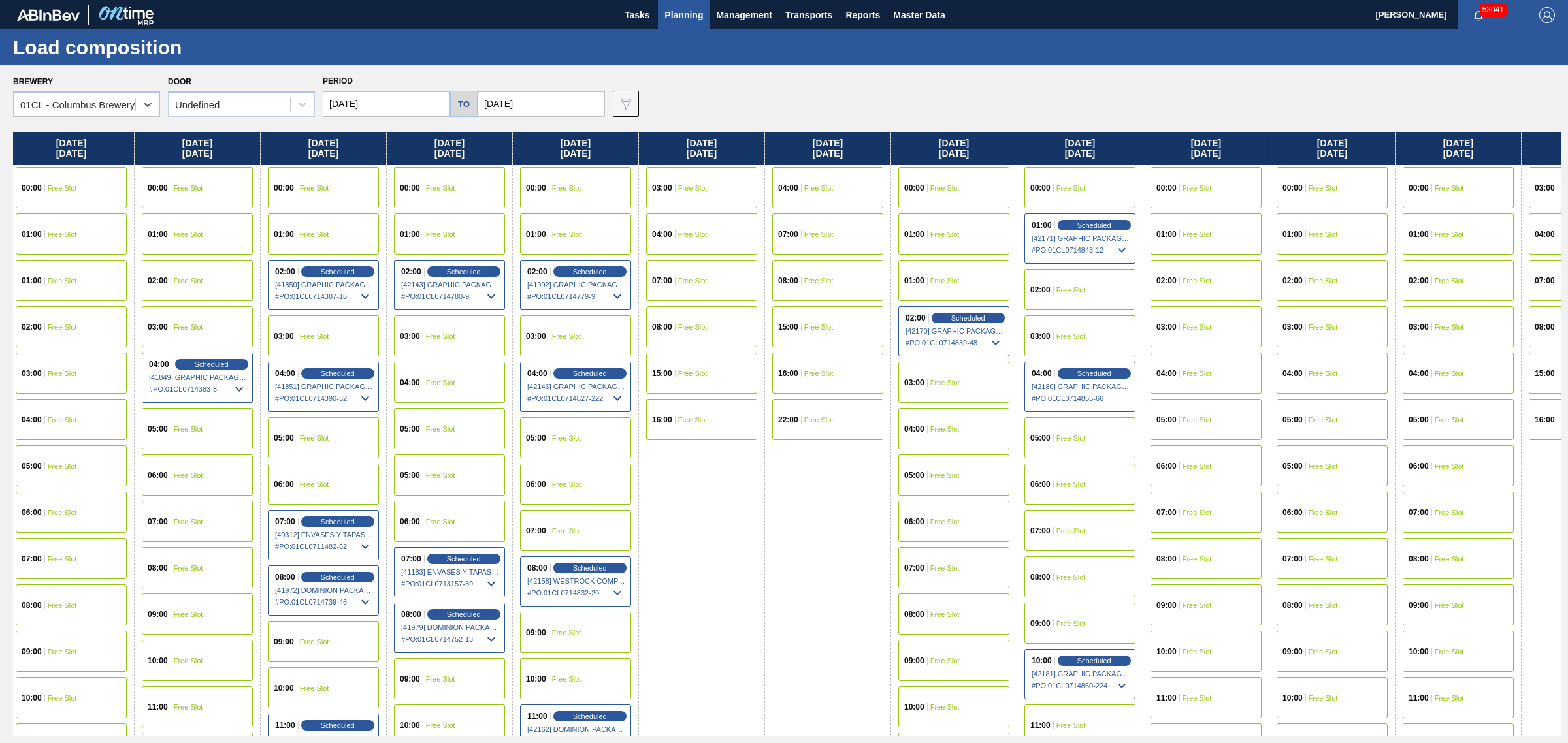
scroll to position [0, 1]
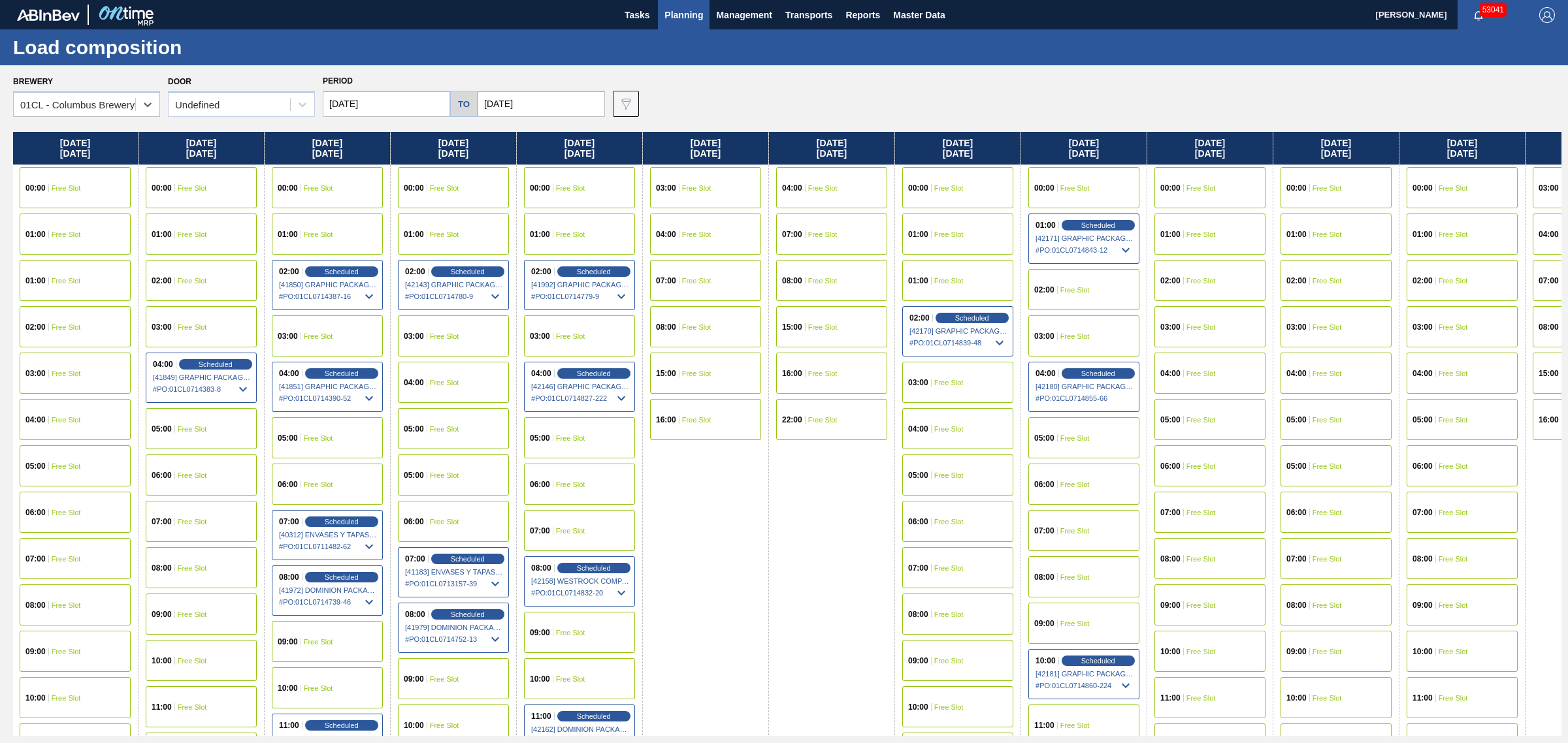
click at [765, 493] on div "Monday 09/01/2025 00:00 Free Slot 01:00 Free Slot 01:00 Free Slot 02:00 Free Sl…" at bounding box center [787, 434] width 1548 height 604
drag, startPoint x: 772, startPoint y: 494, endPoint x: 766, endPoint y: 494, distance: 6.0
click at [766, 494] on div "Monday 09/01/2025 00:00 Free Slot 01:00 Free Slot 01:00 Free Slot 02:00 Free Sl…" at bounding box center [787, 434] width 1548 height 604
drag, startPoint x: 778, startPoint y: 495, endPoint x: 768, endPoint y: 495, distance: 10.0
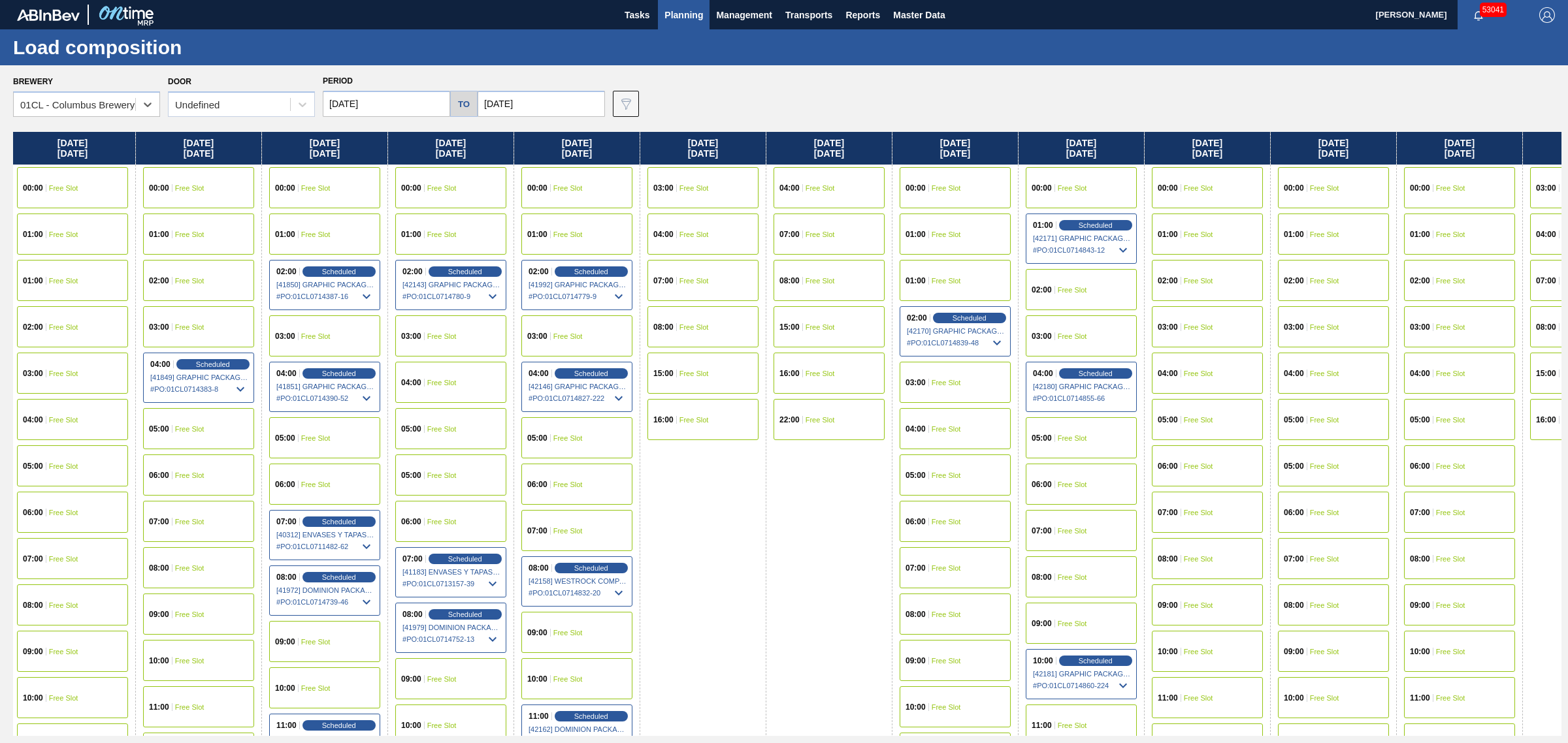
click at [768, 495] on div "Monday 09/01/2025 00:00 Free Slot 01:00 Free Slot 01:00 Free Slot 02:00 Free Sl…" at bounding box center [787, 434] width 1548 height 604
drag, startPoint x: 774, startPoint y: 495, endPoint x: 766, endPoint y: 496, distance: 8.1
click at [766, 496] on div "Monday 09/01/2025 00:00 Free Slot 01:00 Free Slot 01:00 Free Slot 02:00 Free Sl…" at bounding box center [787, 434] width 1548 height 604
drag, startPoint x: 775, startPoint y: 496, endPoint x: 766, endPoint y: 497, distance: 9.1
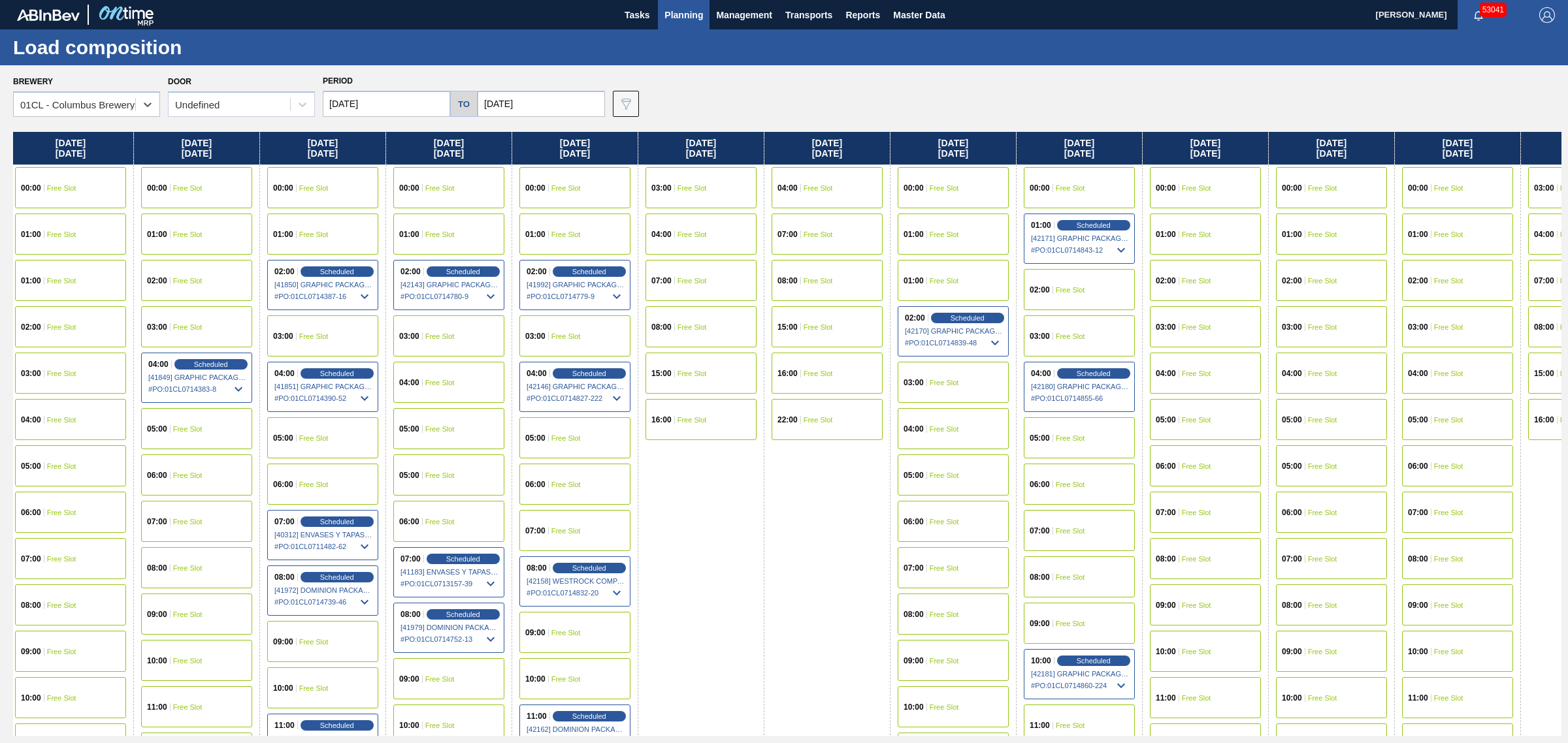
click at [766, 497] on div "Monday 09/01/2025 00:00 Free Slot 01:00 Free Slot 01:00 Free Slot 02:00 Free Sl…" at bounding box center [787, 434] width 1548 height 604
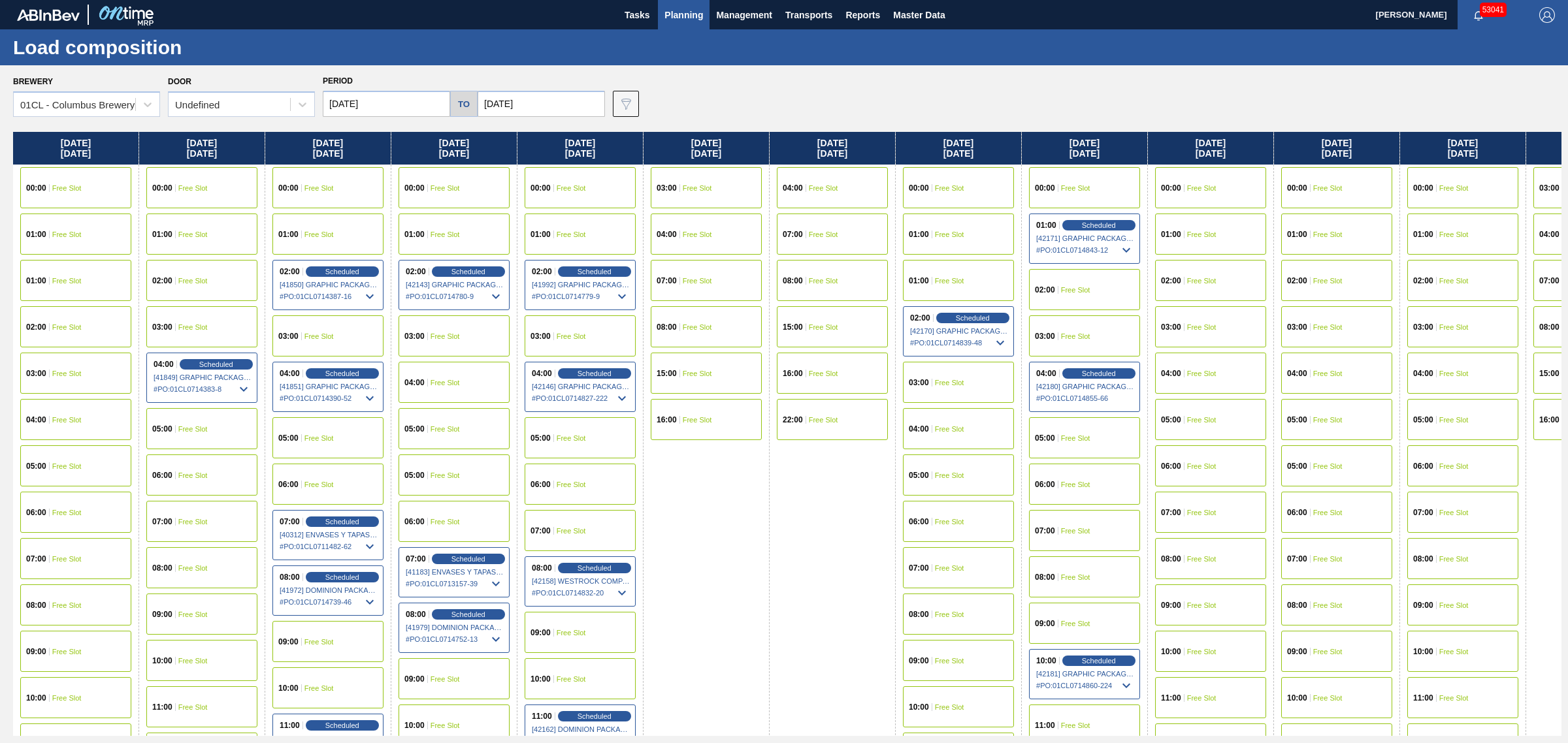
drag, startPoint x: 861, startPoint y: 282, endPoint x: 379, endPoint y: 265, distance: 482.3
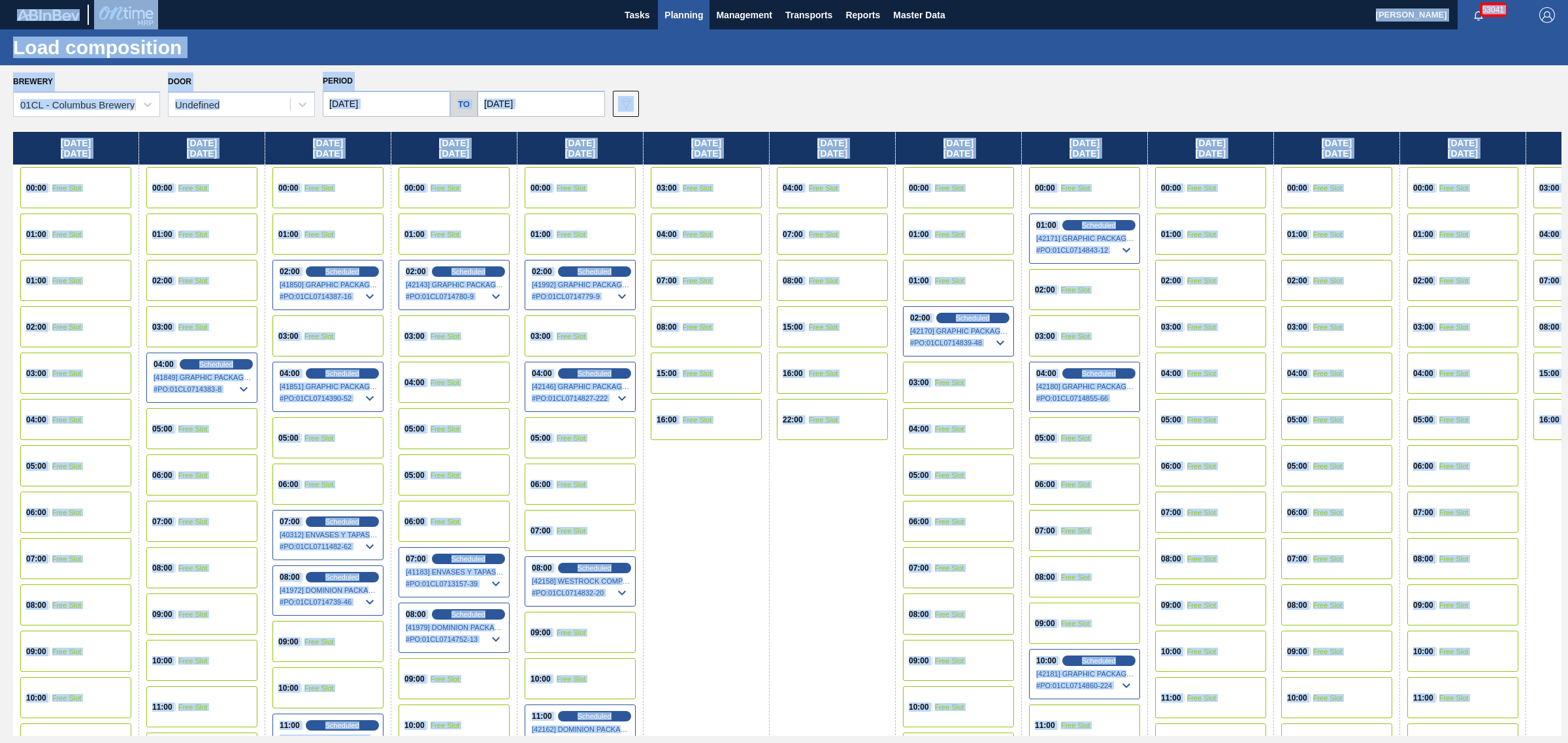
click at [703, 497] on div "Saturday 09/06/2025 03:00 Free Slot 04:00 Free Slot 07:00 Free Slot 08:00 Free …" at bounding box center [706, 751] width 126 height 1238
click at [703, 94] on div "Brewery 01CL - Columbus Brewery Door Undefined Period 09/01/2025 to 12/01/2025 …" at bounding box center [787, 94] width 1548 height 45
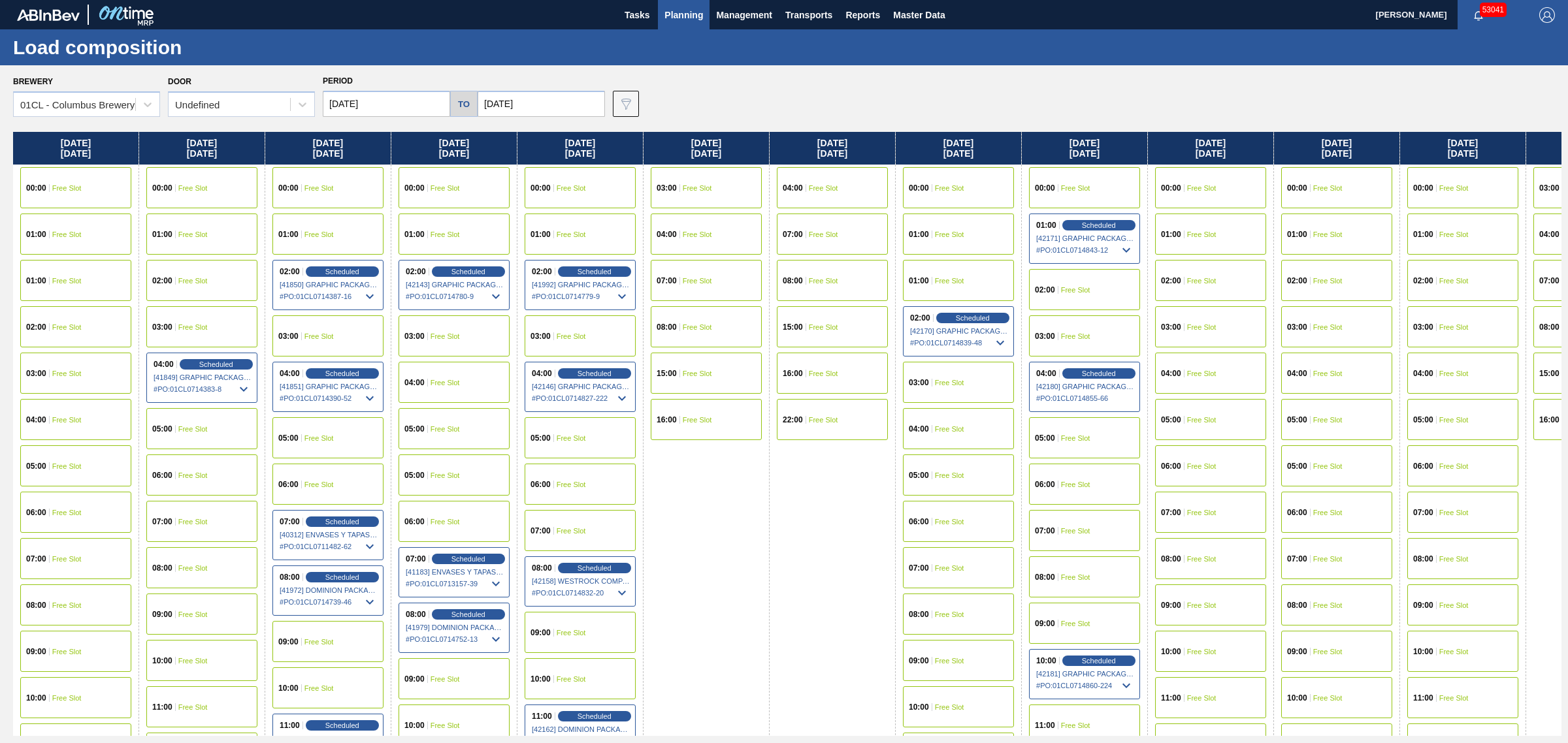
click at [337, 104] on input "09/01/2025" at bounding box center [386, 104] width 127 height 26
click at [337, 104] on input "/0901/2025" at bounding box center [386, 104] width 127 height 26
click at [338, 103] on input "09/01/2025" at bounding box center [386, 104] width 127 height 26
type input "08/01/2025"
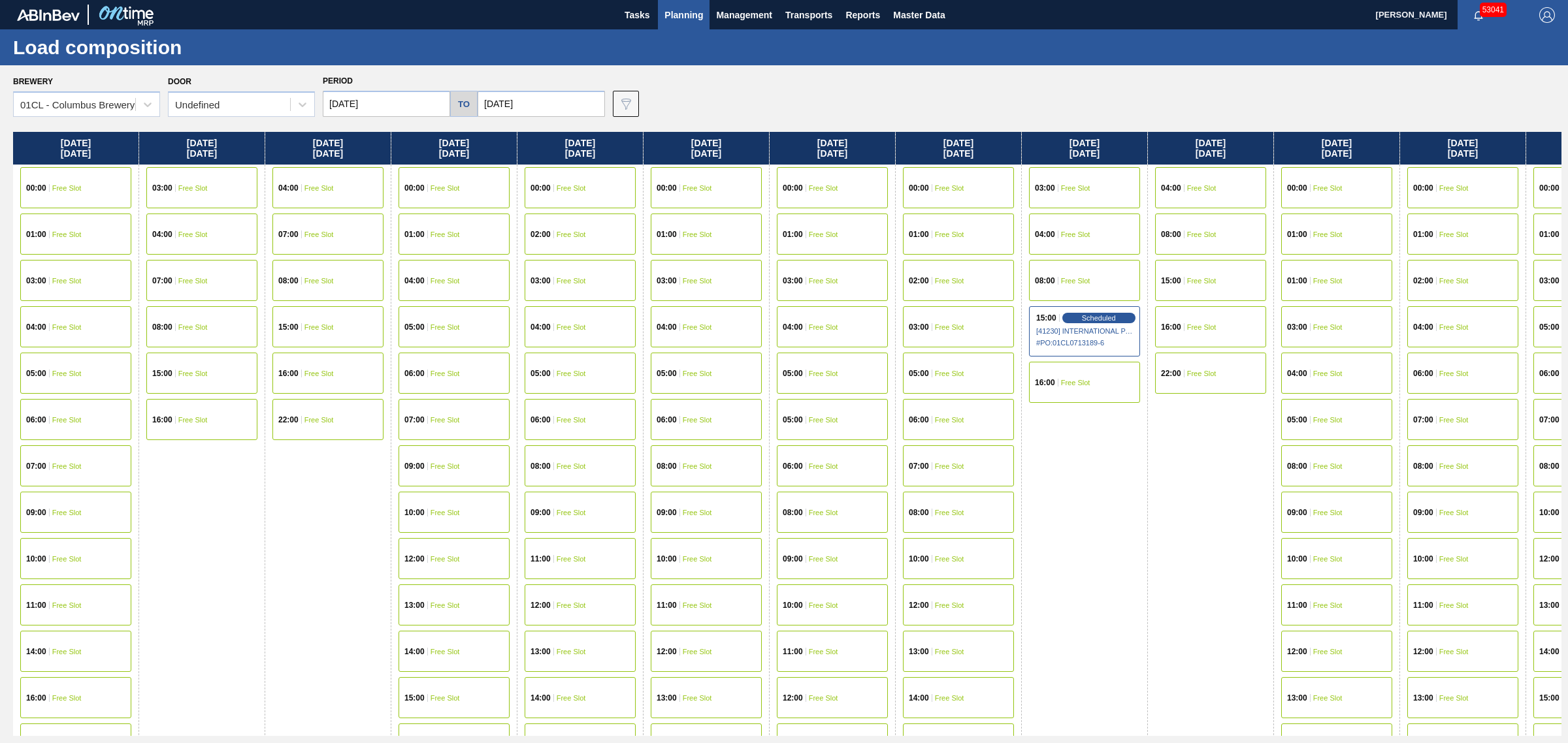
scroll to position [0, 1422]
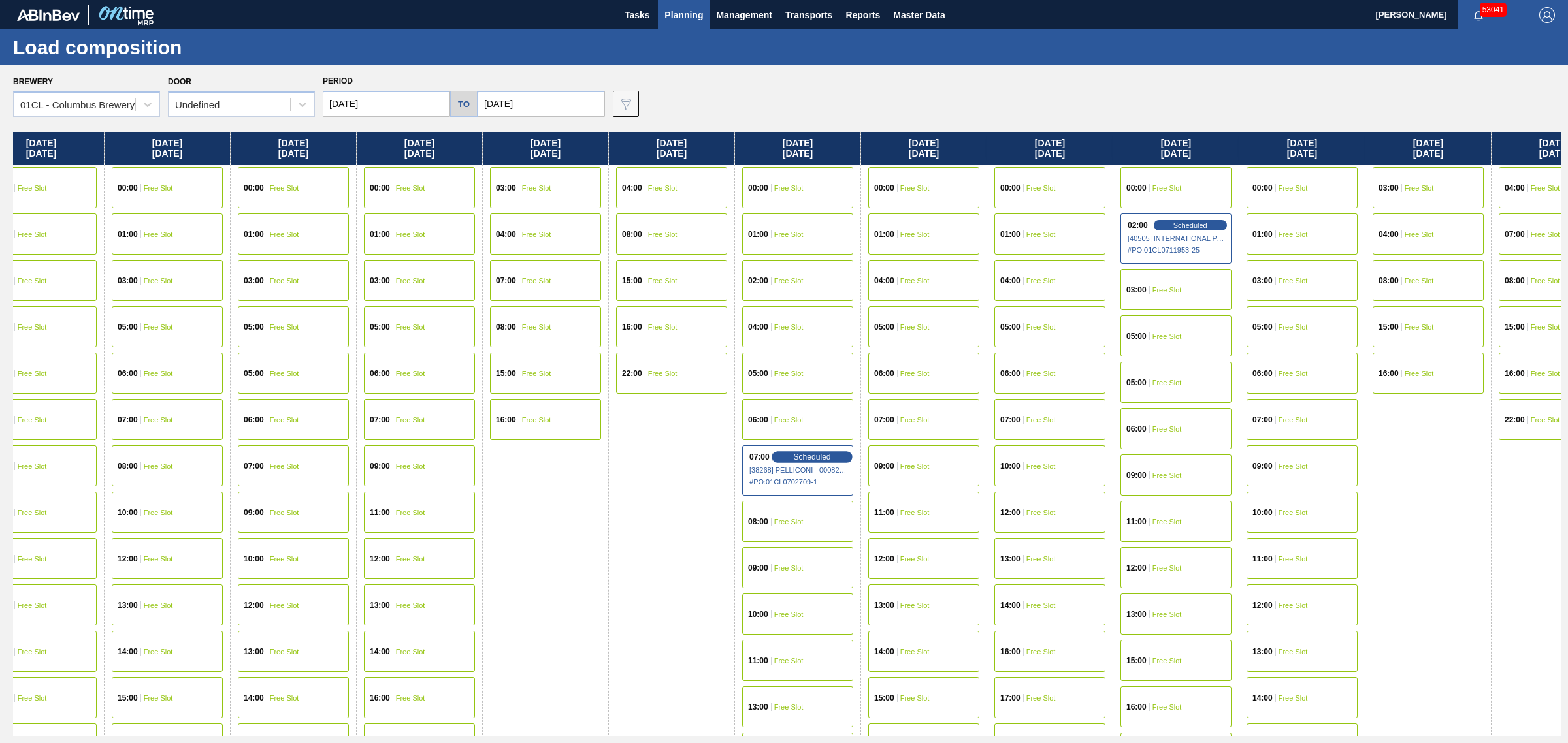
click at [808, 458] on span "Scheduled" at bounding box center [812, 457] width 38 height 8
click at [817, 455] on span "Scheduled" at bounding box center [812, 457] width 38 height 8
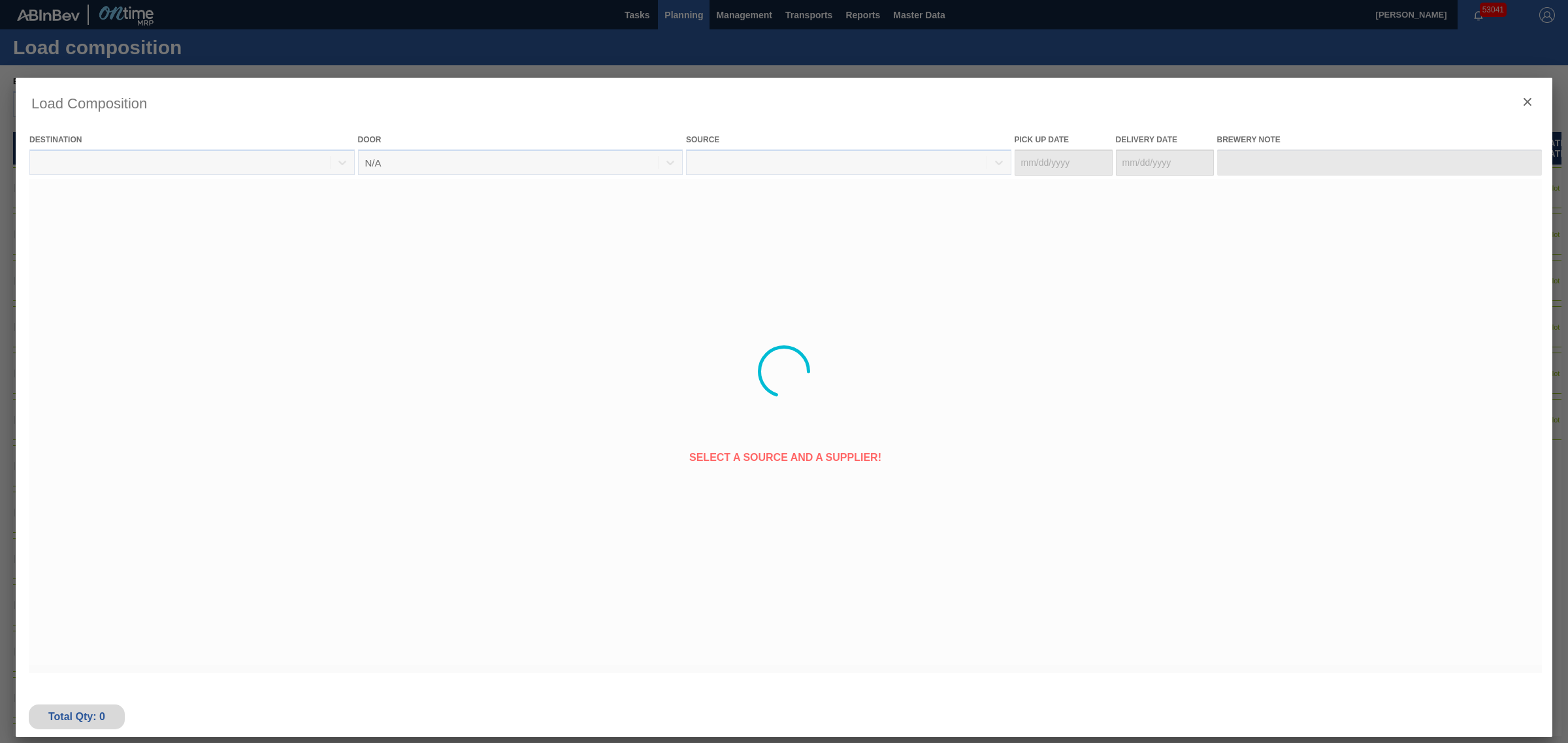
type Date "07/14/2025"
type Date "08/18/2025"
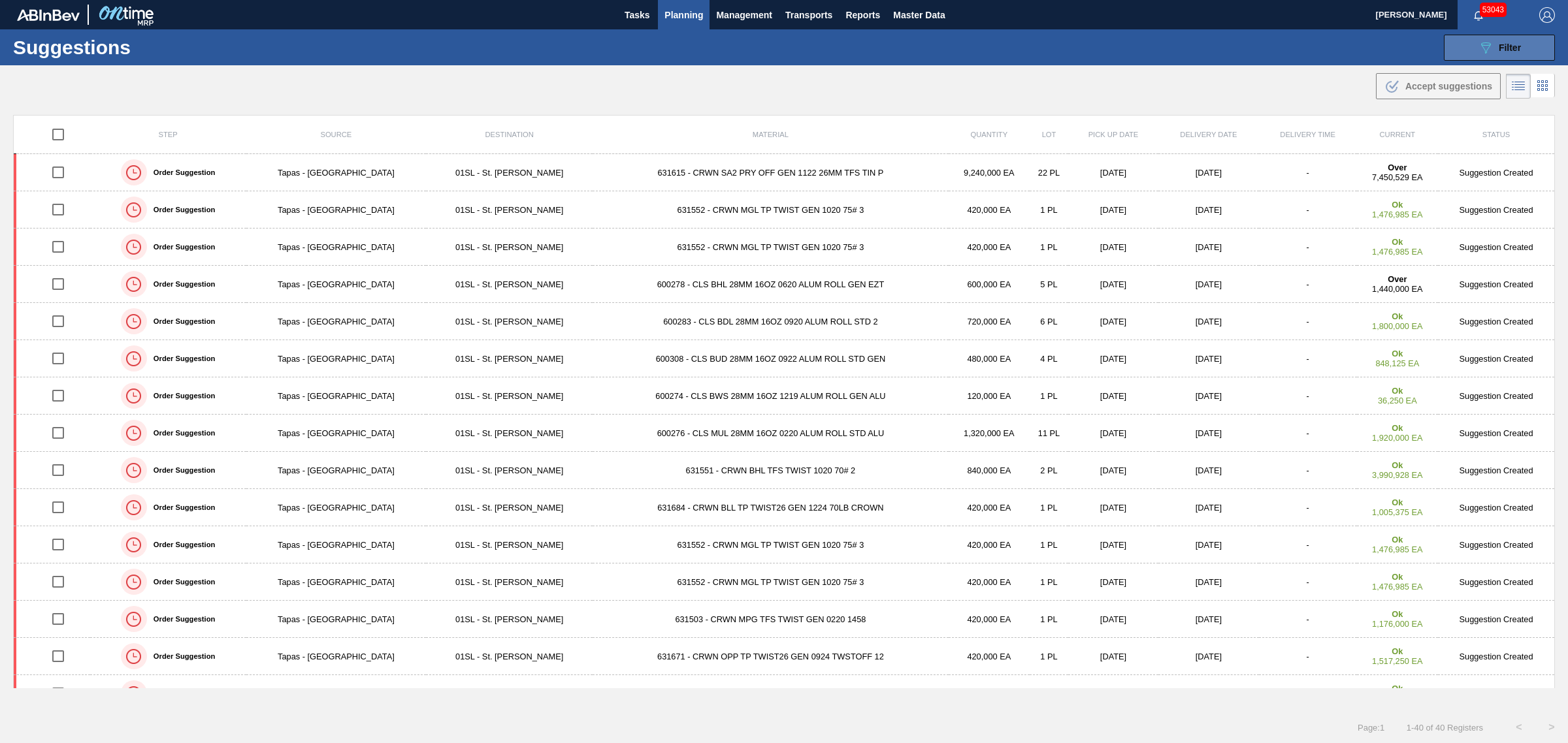
click at [1494, 55] on button "089F7B8B-B2A5-4AFE-B5C0-19BA573D28AC Filter" at bounding box center [1499, 47] width 111 height 26
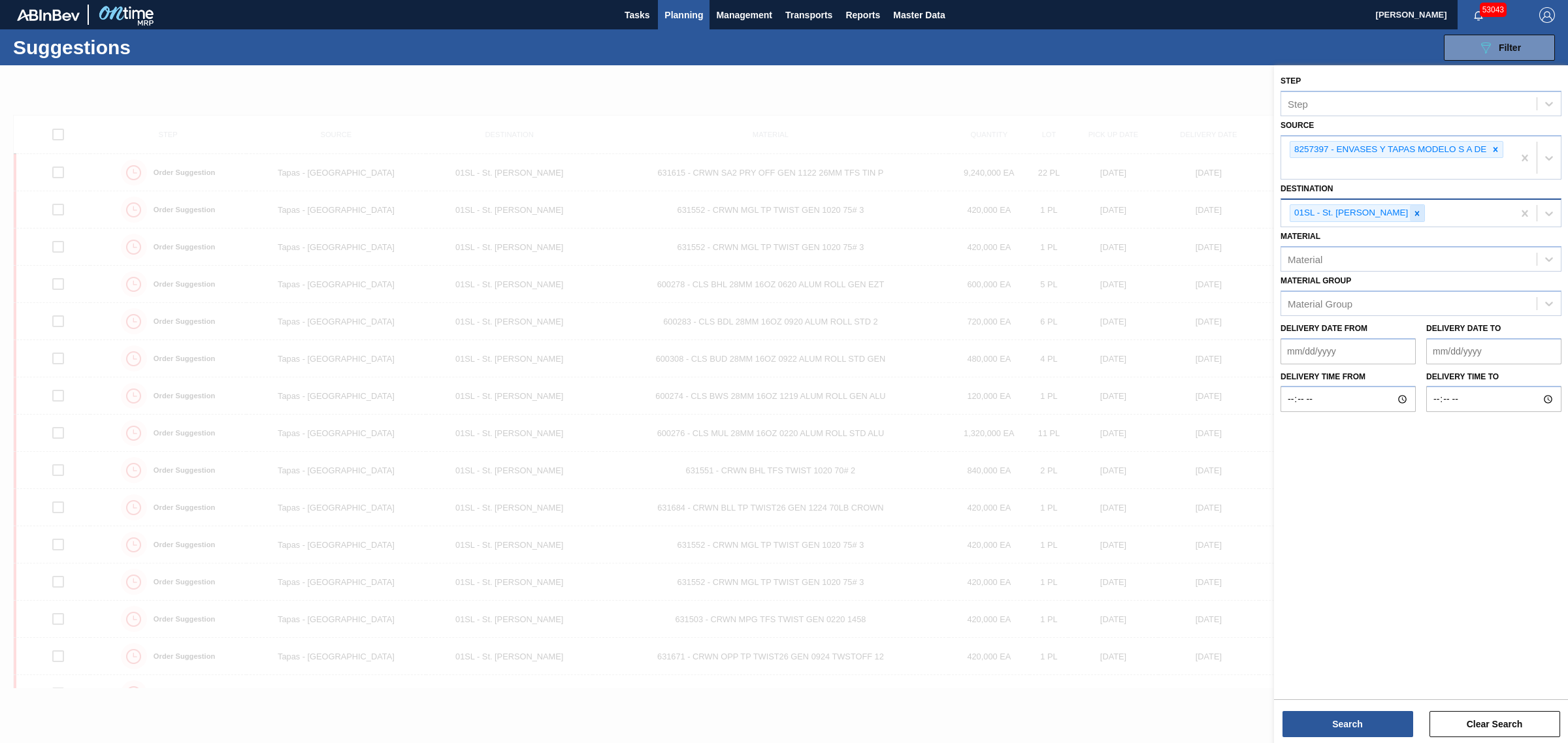
click at [1413, 211] on icon at bounding box center [1417, 213] width 9 height 9
click at [1403, 211] on div "Source" at bounding box center [1408, 211] width 256 height 19
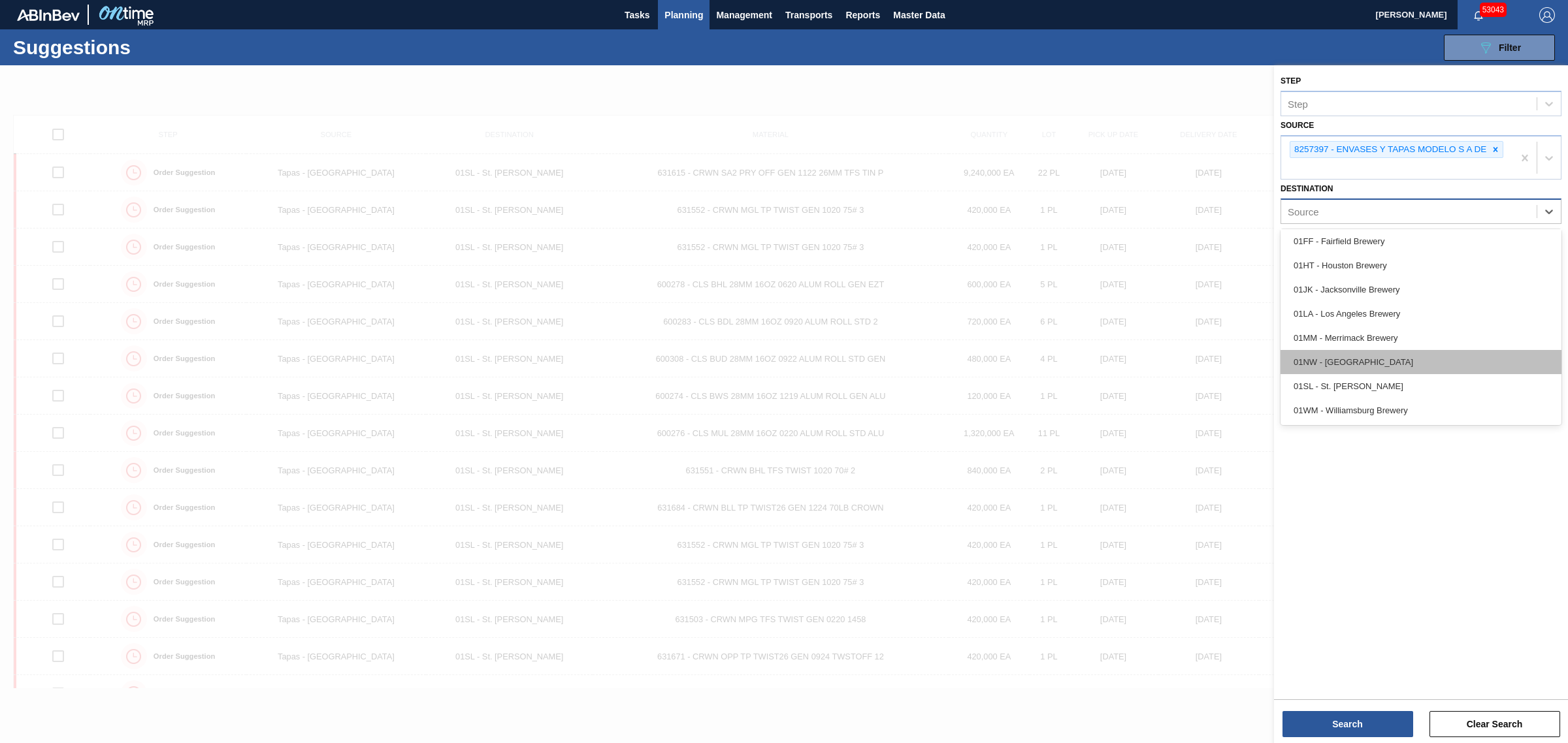
scroll to position [99, 0]
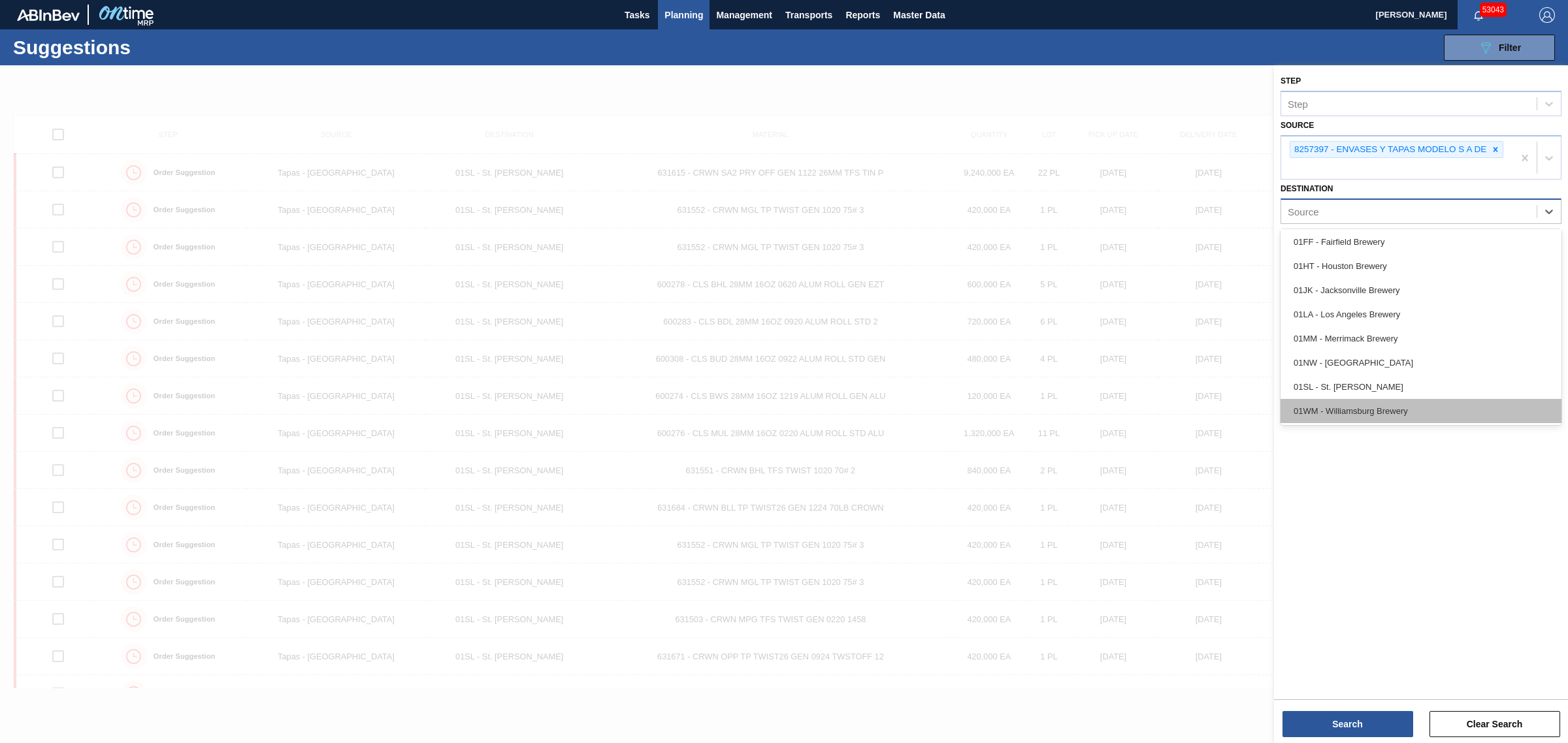
click at [1392, 413] on div "01WM - Williamsburg Brewery" at bounding box center [1421, 410] width 281 height 24
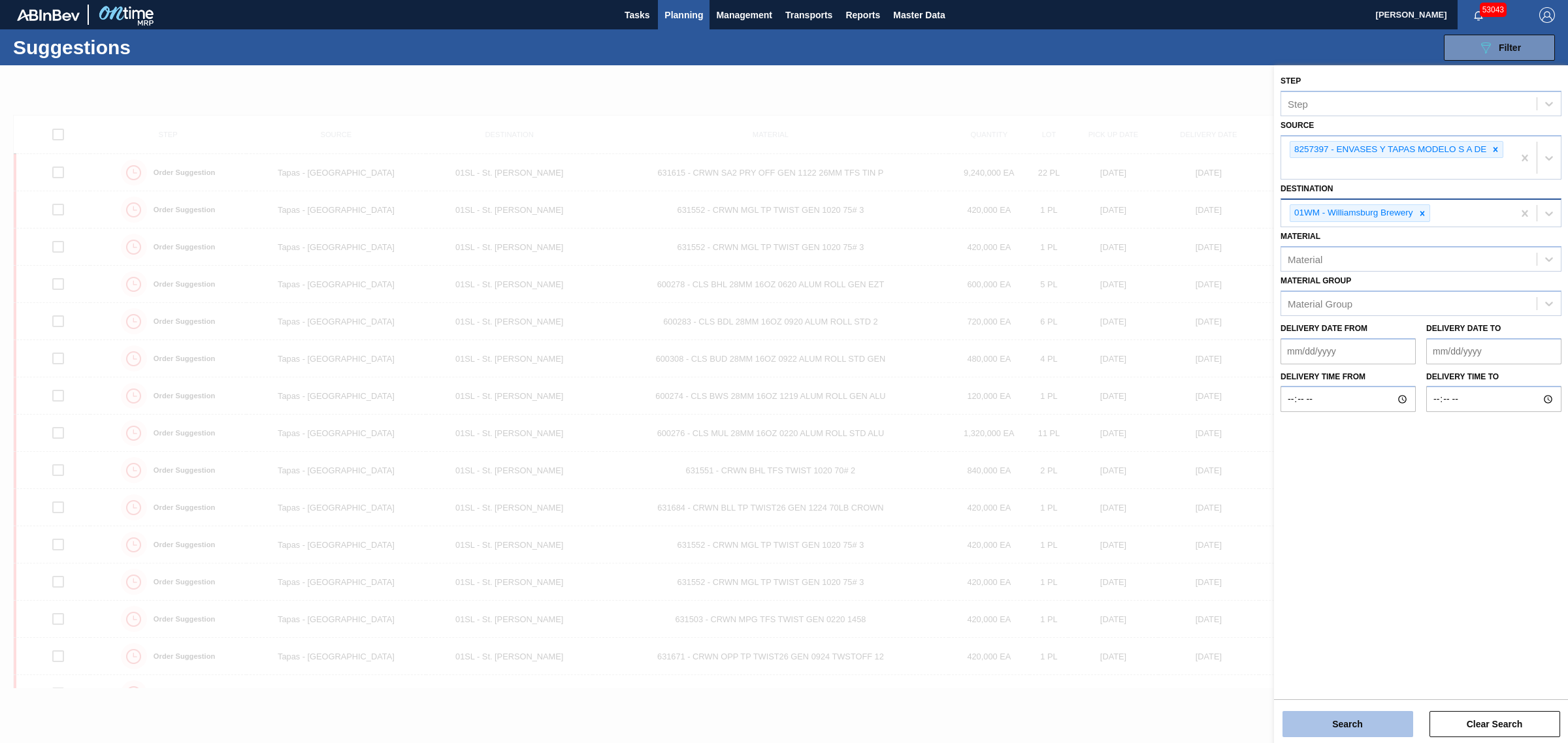
click at [1349, 729] on button "Search" at bounding box center [1347, 724] width 130 height 26
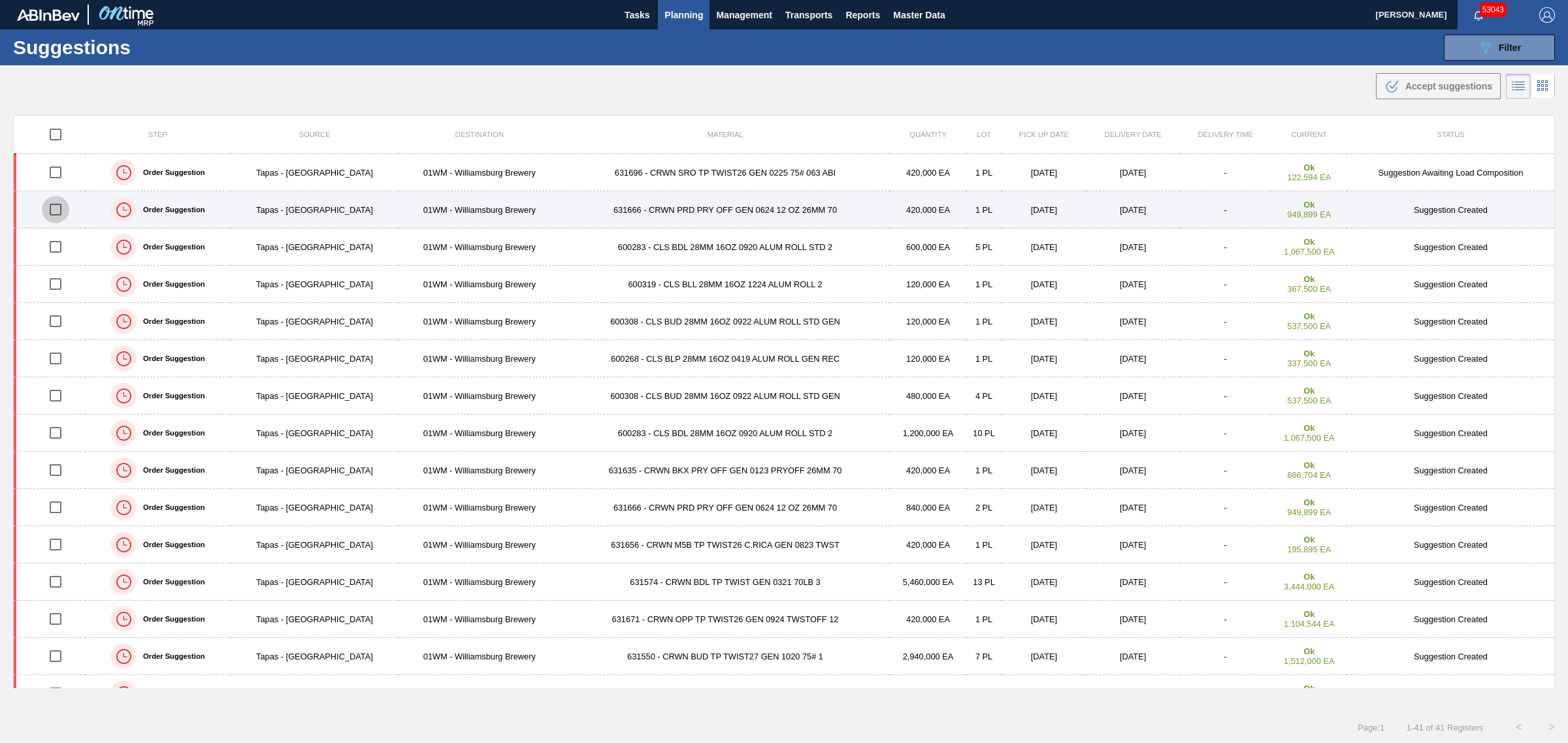
click at [58, 214] on input "checkbox" at bounding box center [55, 209] width 28 height 28
checkbox input "true"
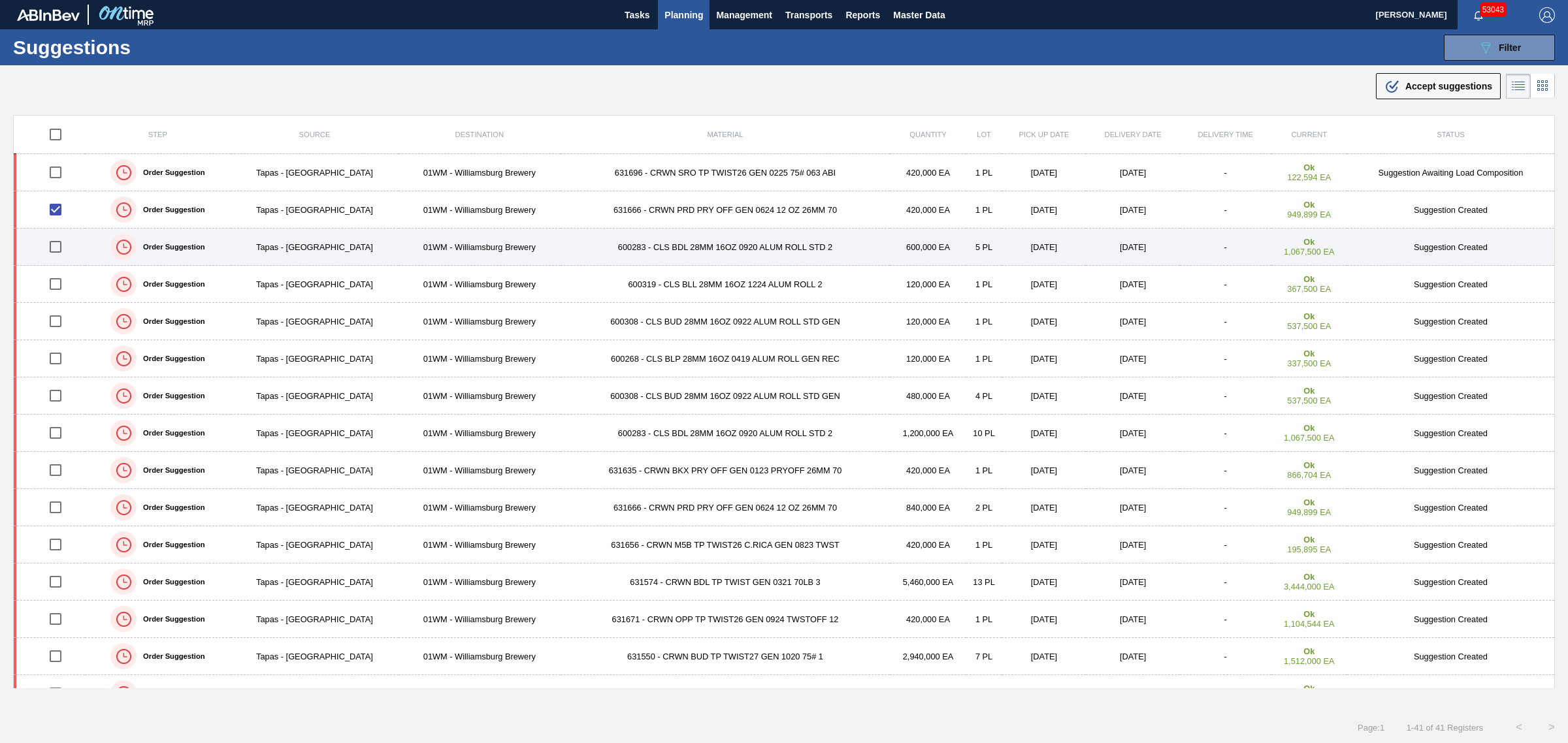
click at [61, 252] on input "checkbox" at bounding box center [55, 247] width 28 height 28
checkbox input "true"
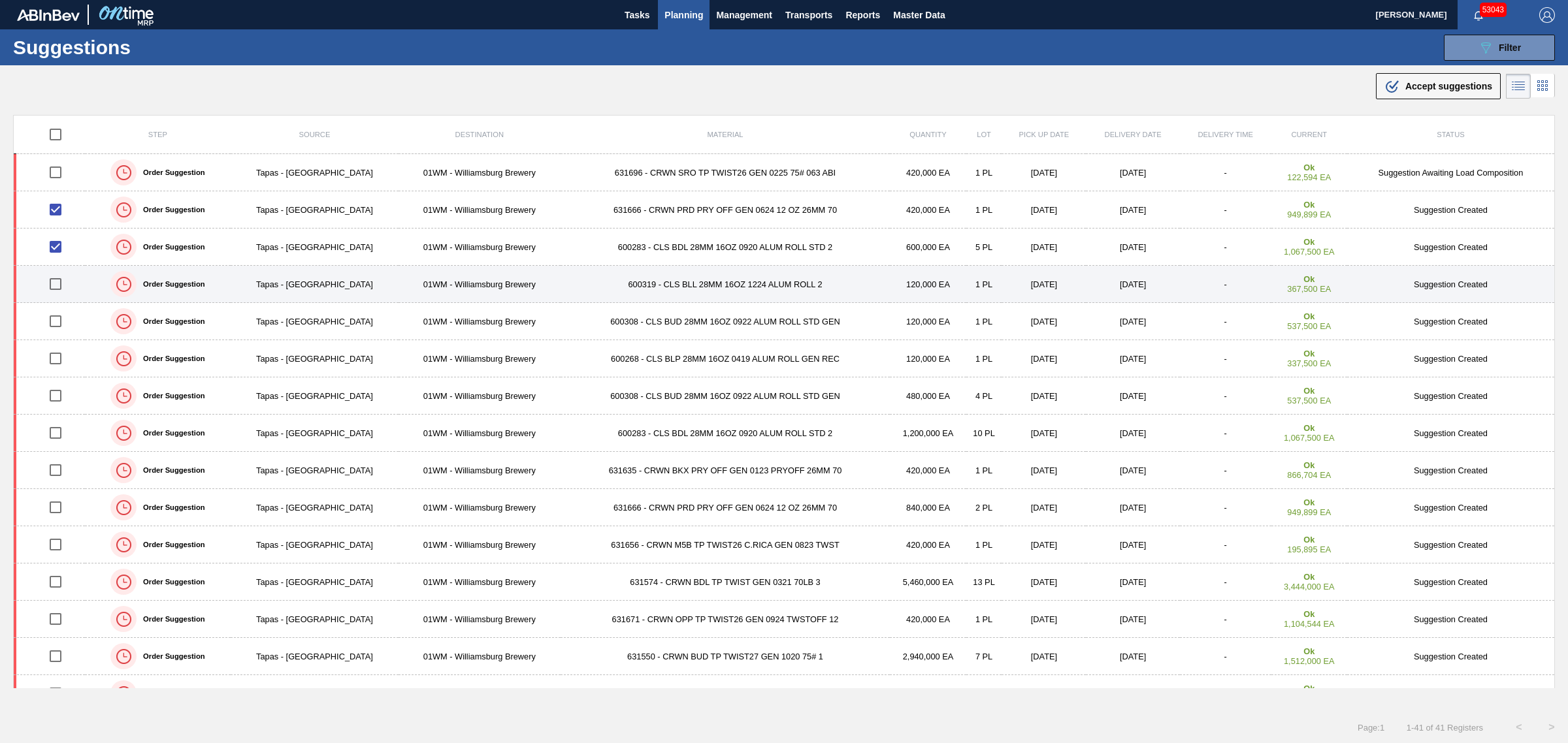
click at [63, 282] on input "checkbox" at bounding box center [55, 284] width 28 height 28
checkbox input "true"
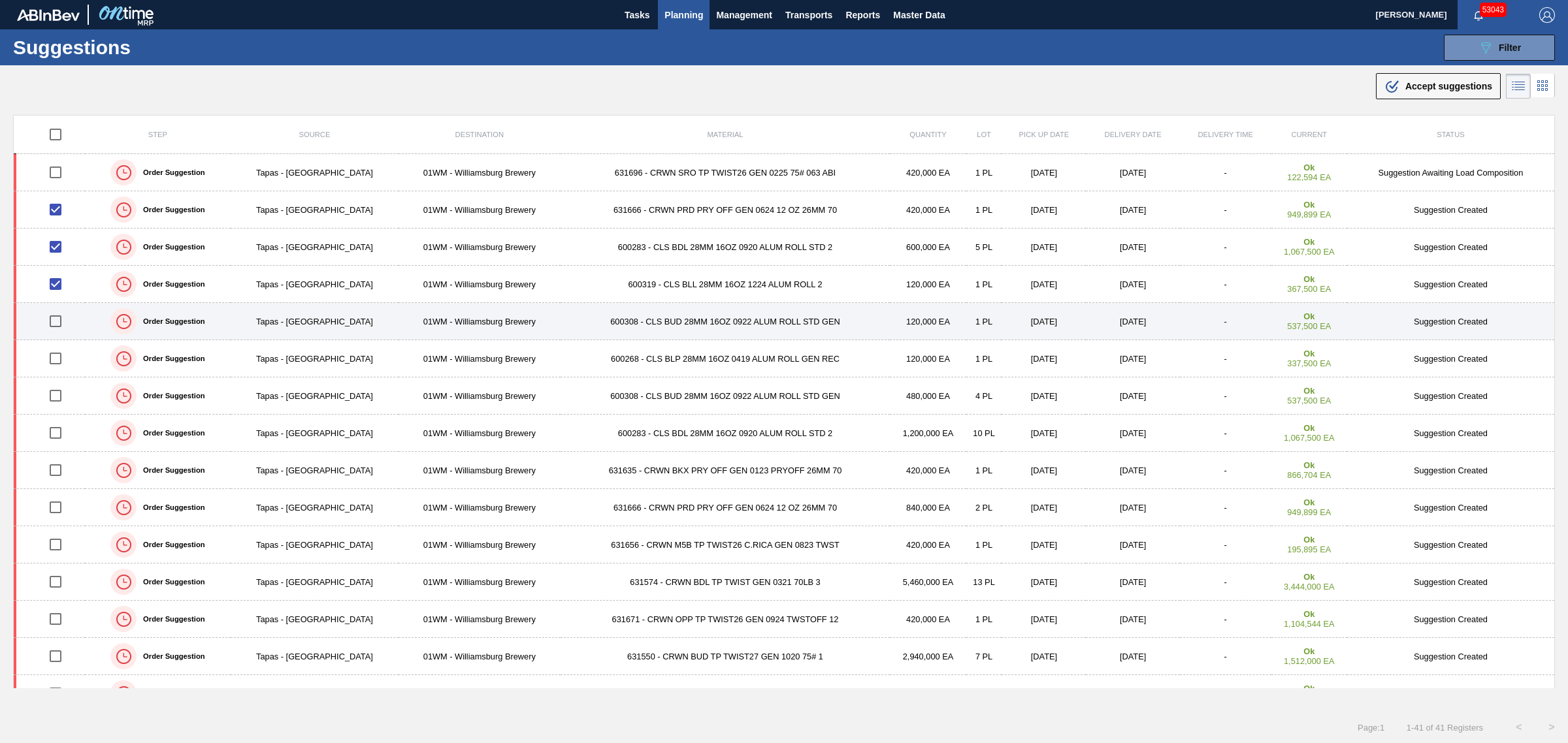
click at [64, 306] on td at bounding box center [48, 322] width 71 height 38
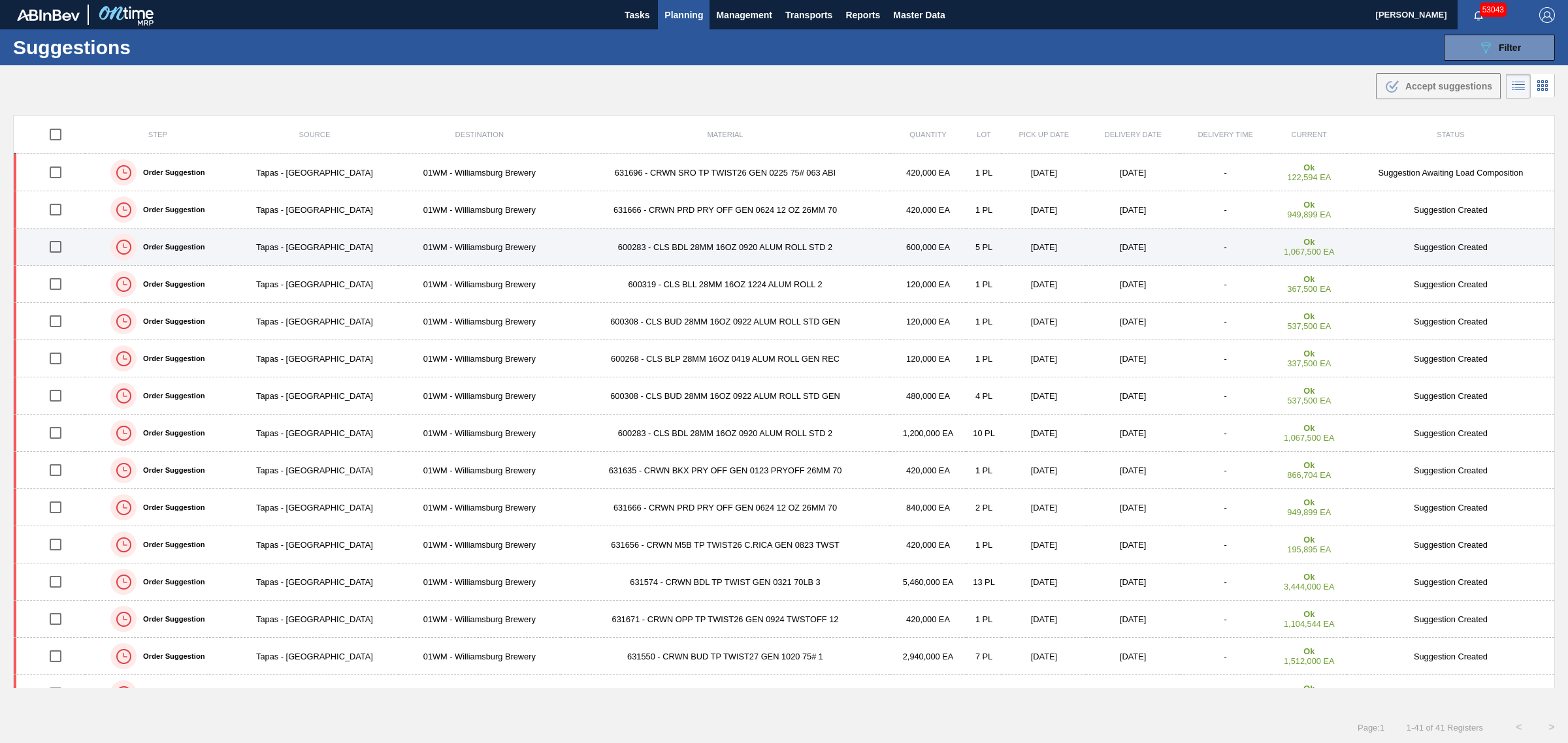
drag, startPoint x: 56, startPoint y: 210, endPoint x: 56, endPoint y: 230, distance: 20.0
click at [56, 210] on input "checkbox" at bounding box center [55, 209] width 28 height 28
checkbox input "true"
click at [58, 249] on input "checkbox" at bounding box center [55, 247] width 28 height 28
checkbox input "true"
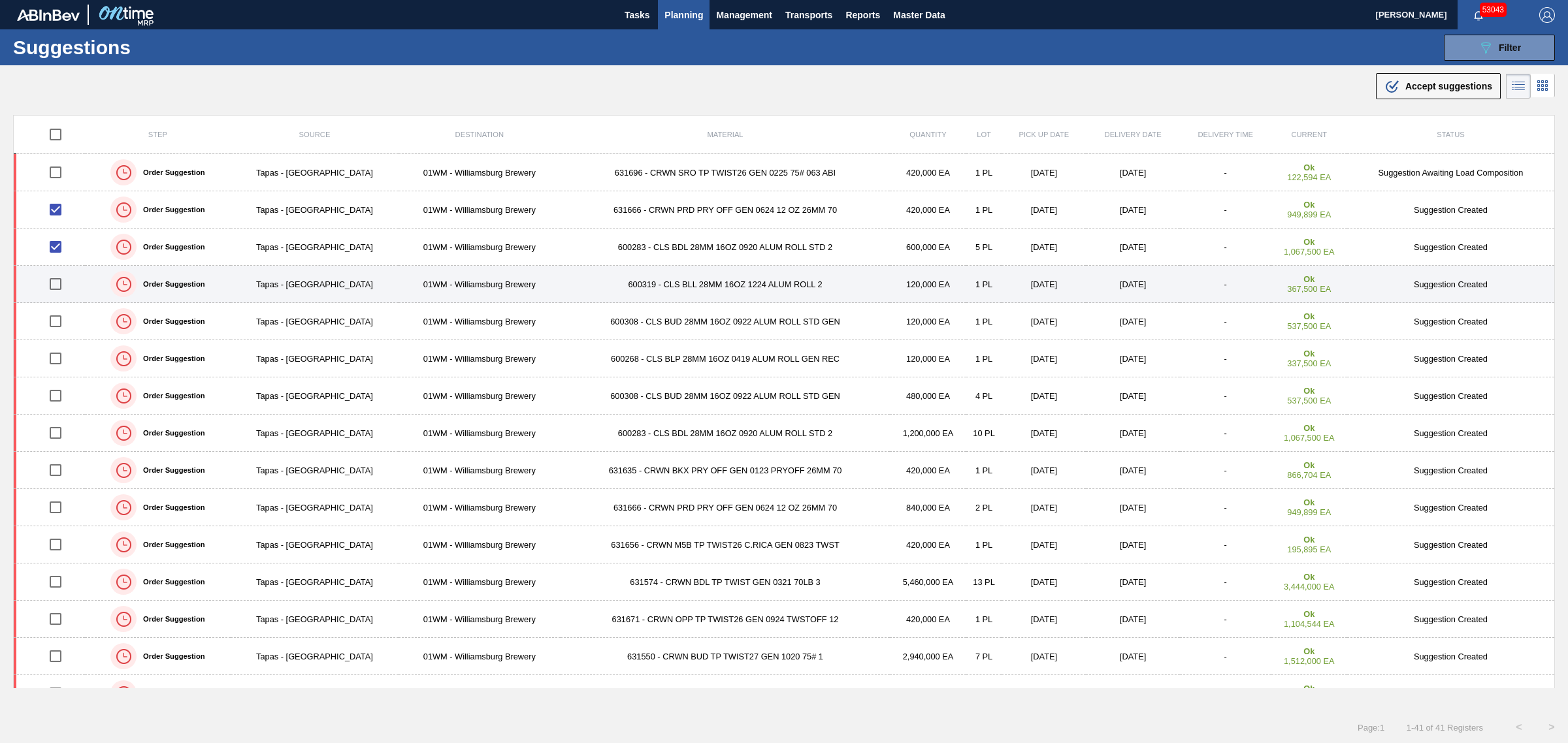
click at [60, 288] on input "checkbox" at bounding box center [55, 284] width 28 height 28
checkbox input "true"
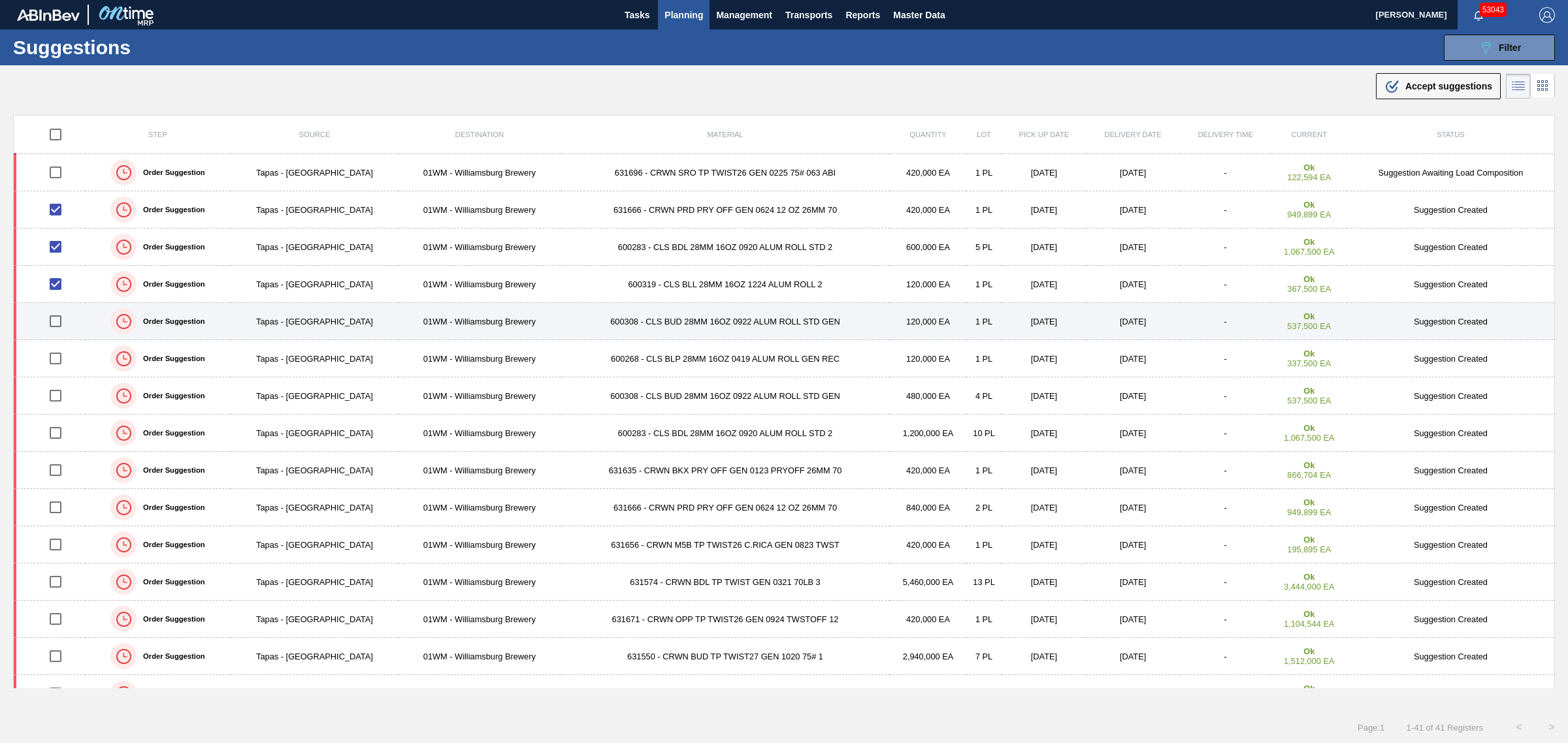
click at [63, 323] on input "checkbox" at bounding box center [55, 321] width 28 height 28
checkbox input "true"
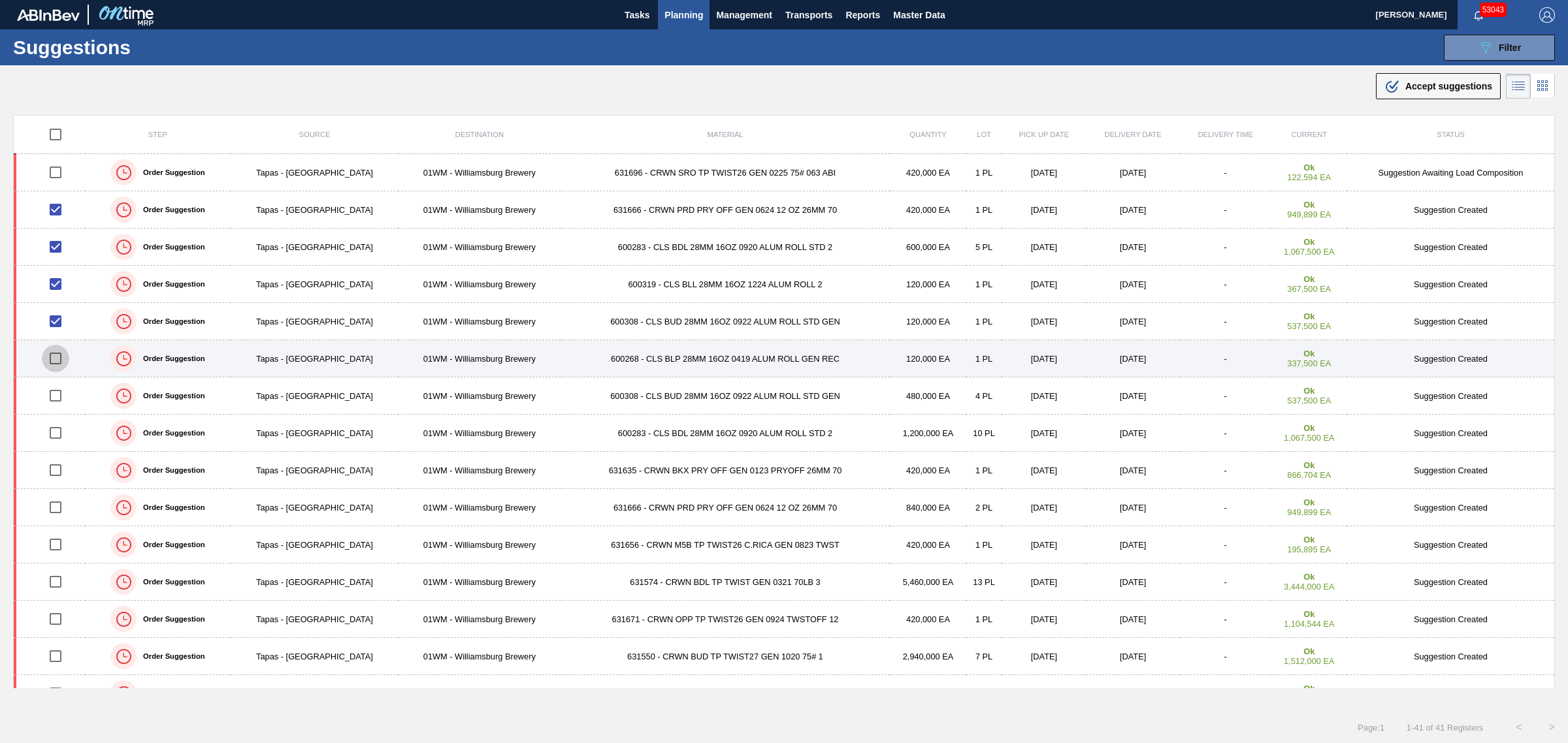
click at [63, 358] on input "checkbox" at bounding box center [55, 359] width 28 height 28
checkbox input "true"
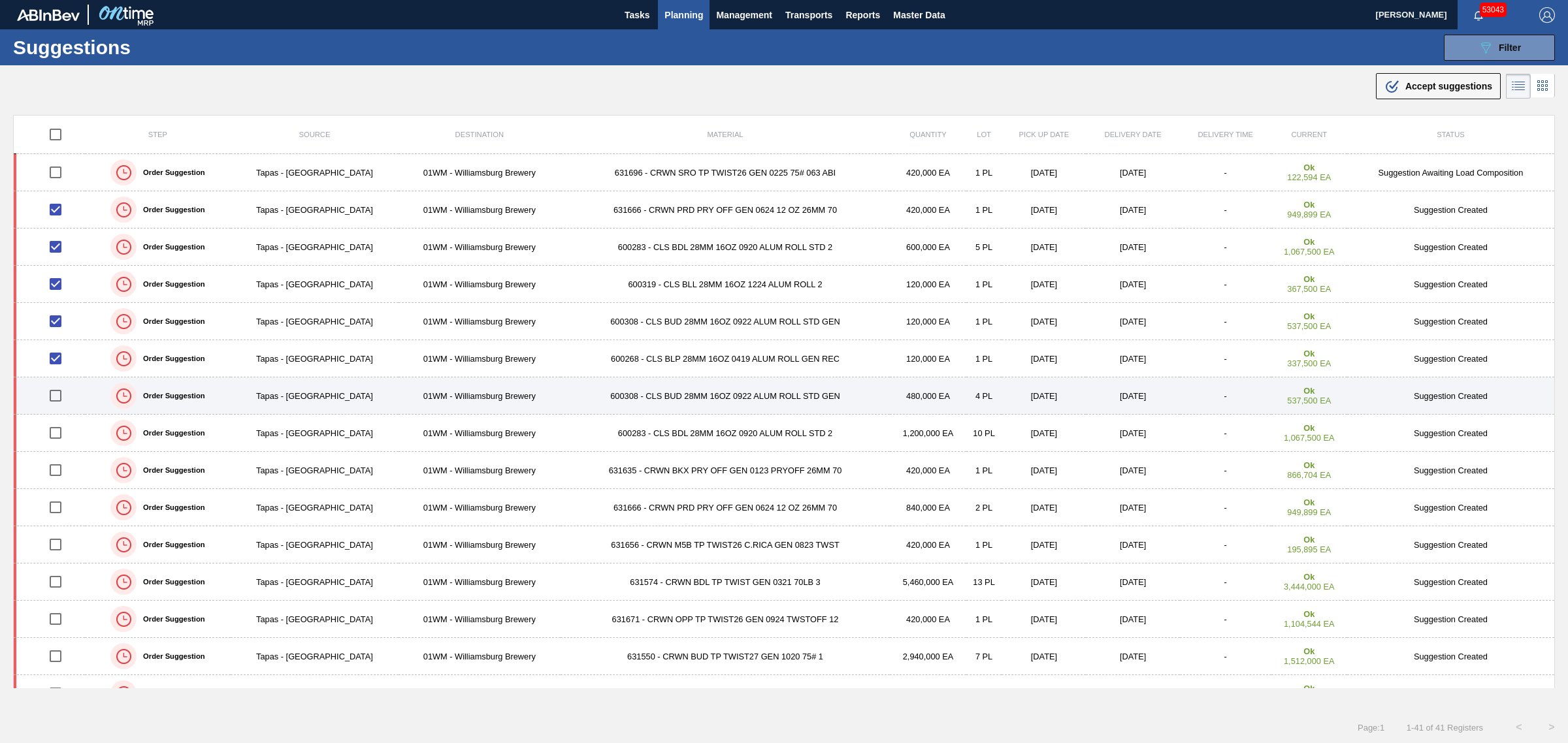
click at [57, 397] on input "checkbox" at bounding box center [55, 395] width 28 height 28
checkbox input "true"
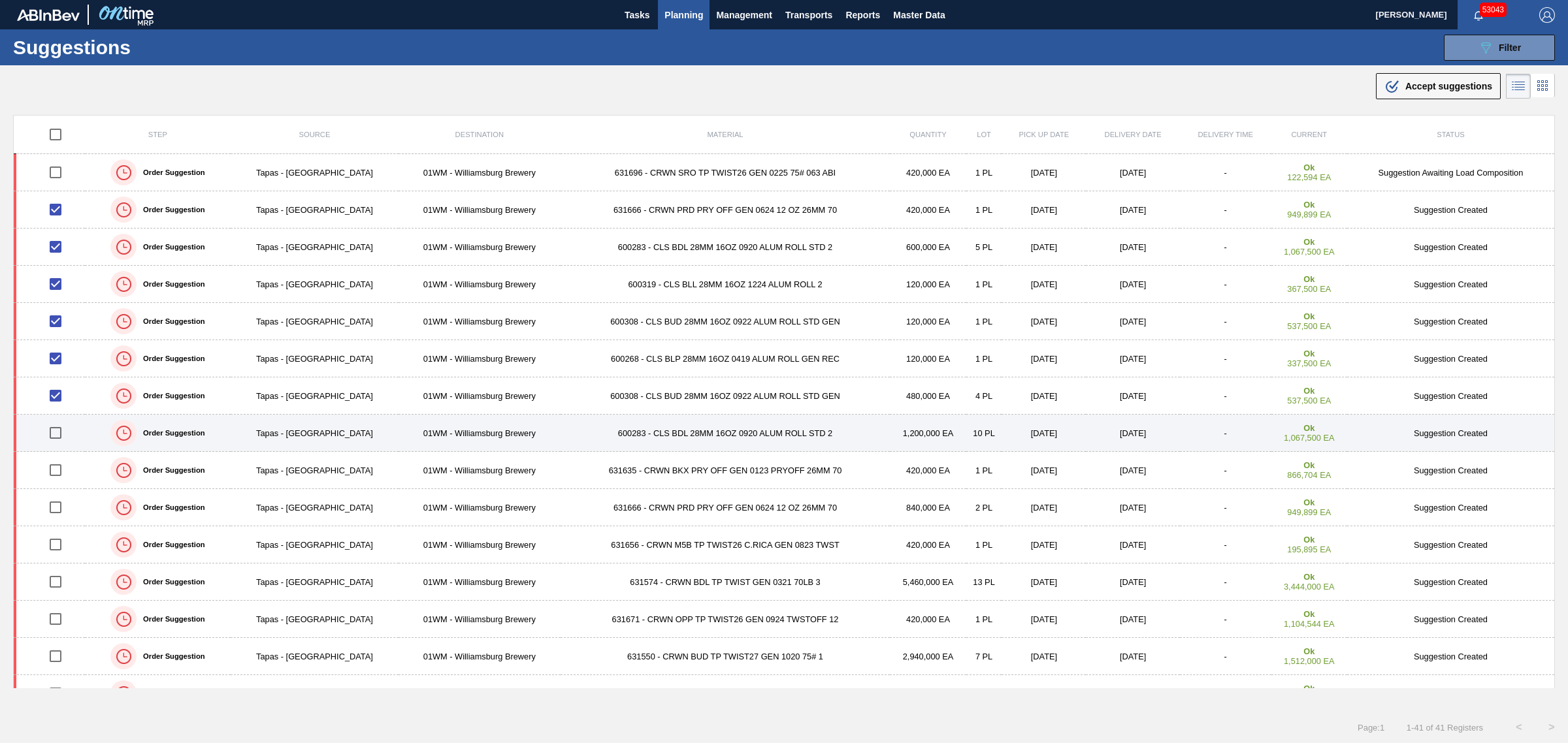
click at [61, 433] on input "checkbox" at bounding box center [55, 433] width 28 height 28
checkbox input "true"
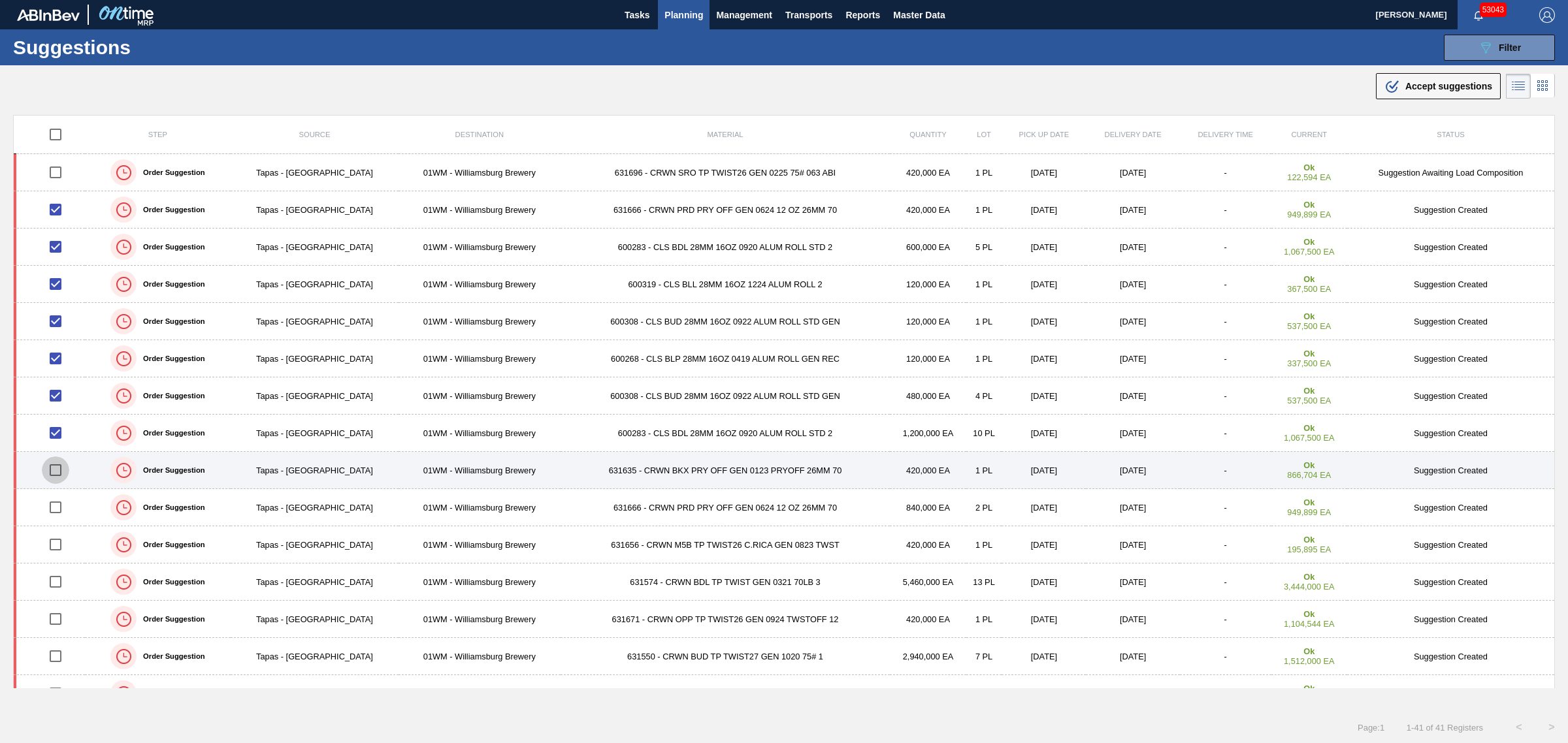
click at [60, 469] on input "checkbox" at bounding box center [55, 470] width 28 height 28
checkbox input "true"
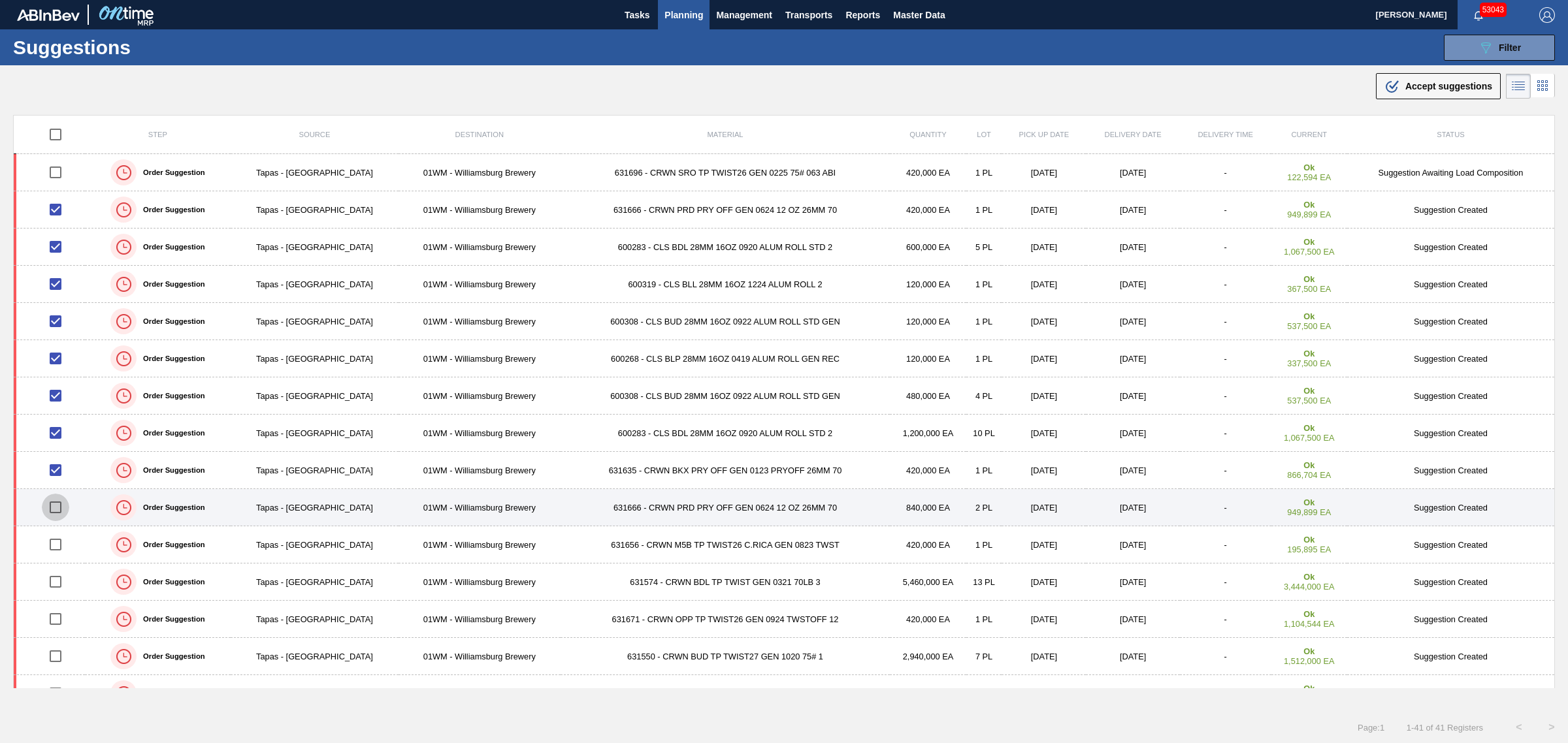
click at [60, 508] on input "checkbox" at bounding box center [55, 507] width 28 height 28
checkbox input "true"
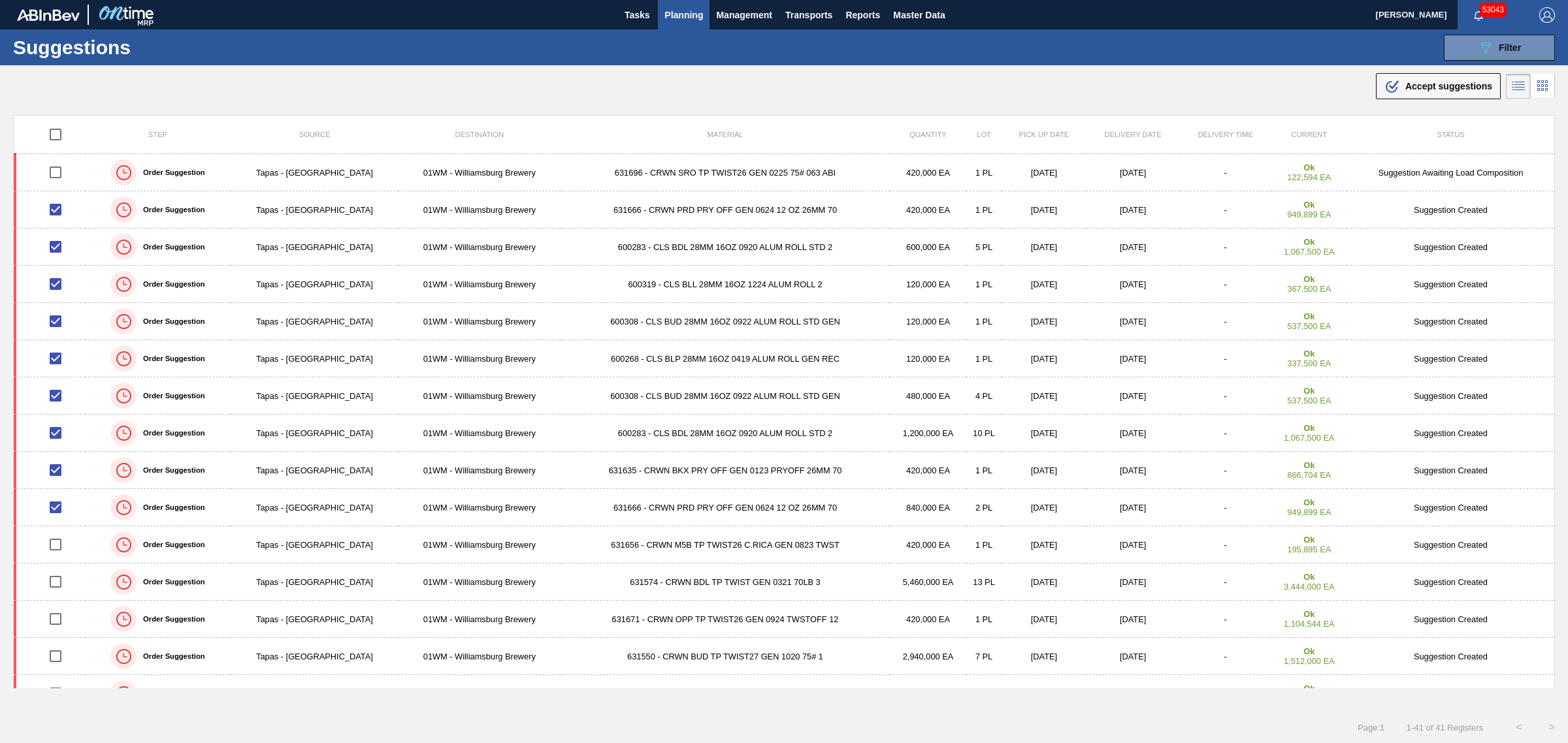
drag, startPoint x: 1409, startPoint y: 93, endPoint x: 1265, endPoint y: 170, distance: 163.3
click at [1409, 93] on div ".b{fill:var(--color-action-default)} Accept suggestions" at bounding box center [1438, 86] width 108 height 16
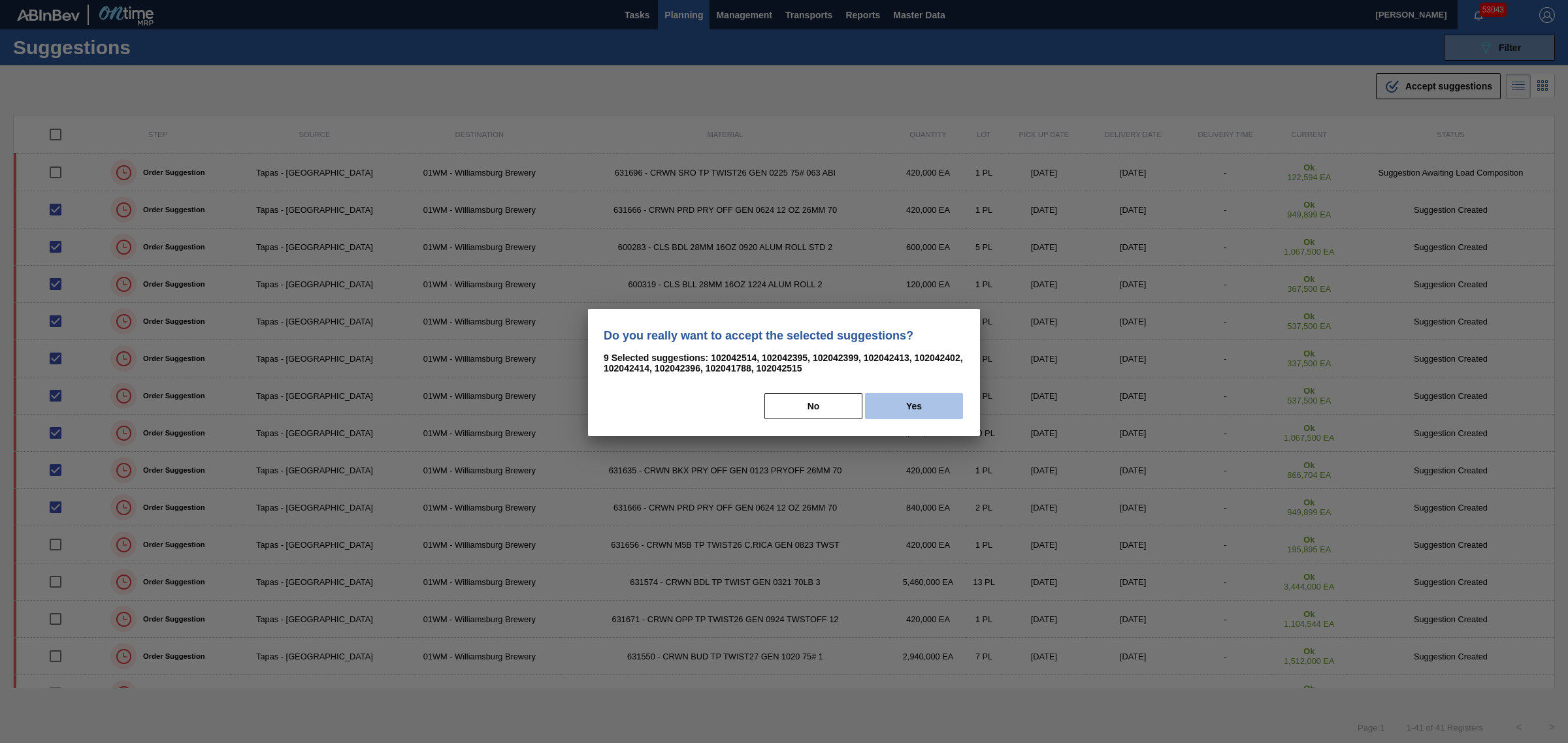
click at [944, 399] on button "Yes" at bounding box center [914, 405] width 98 height 26
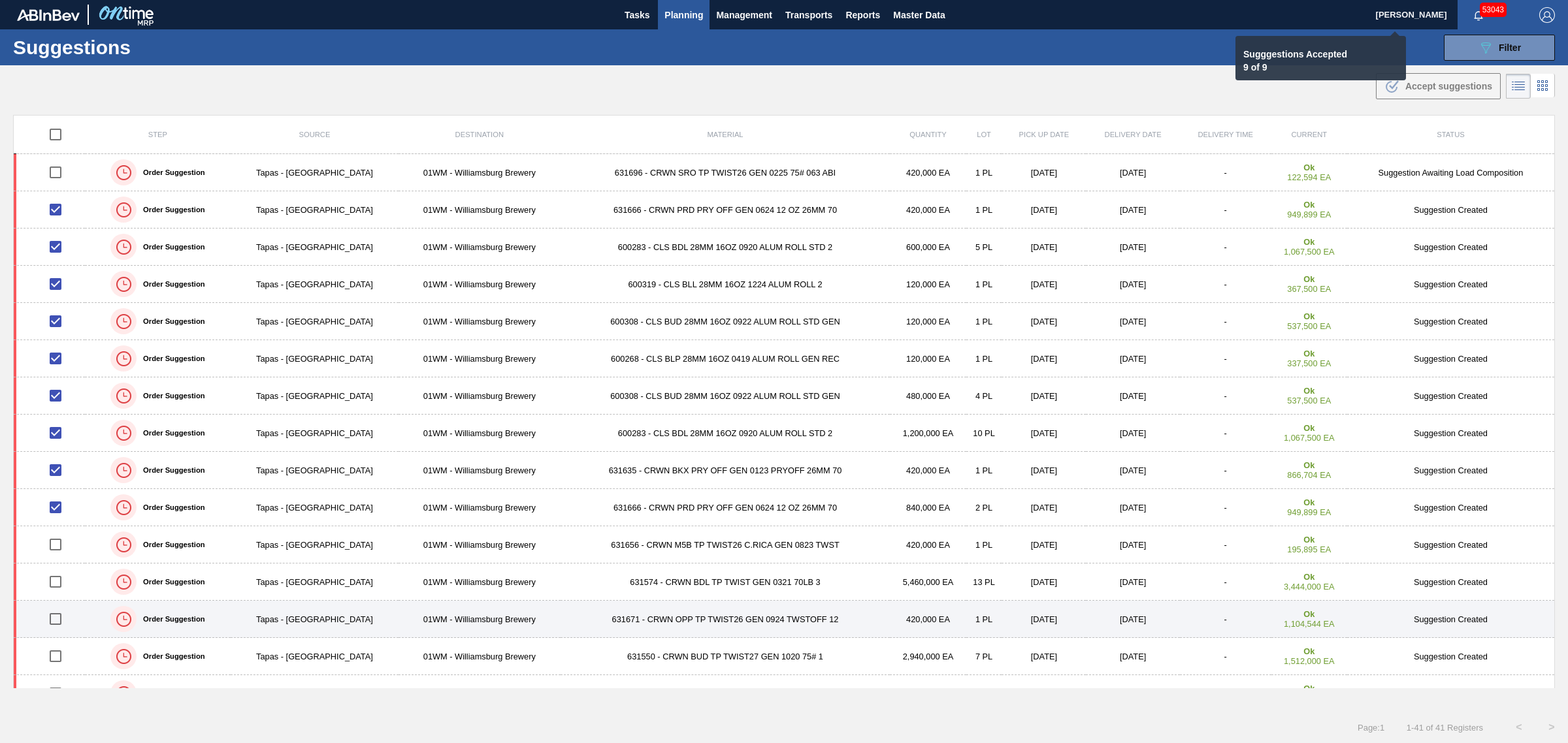
checkbox input "false"
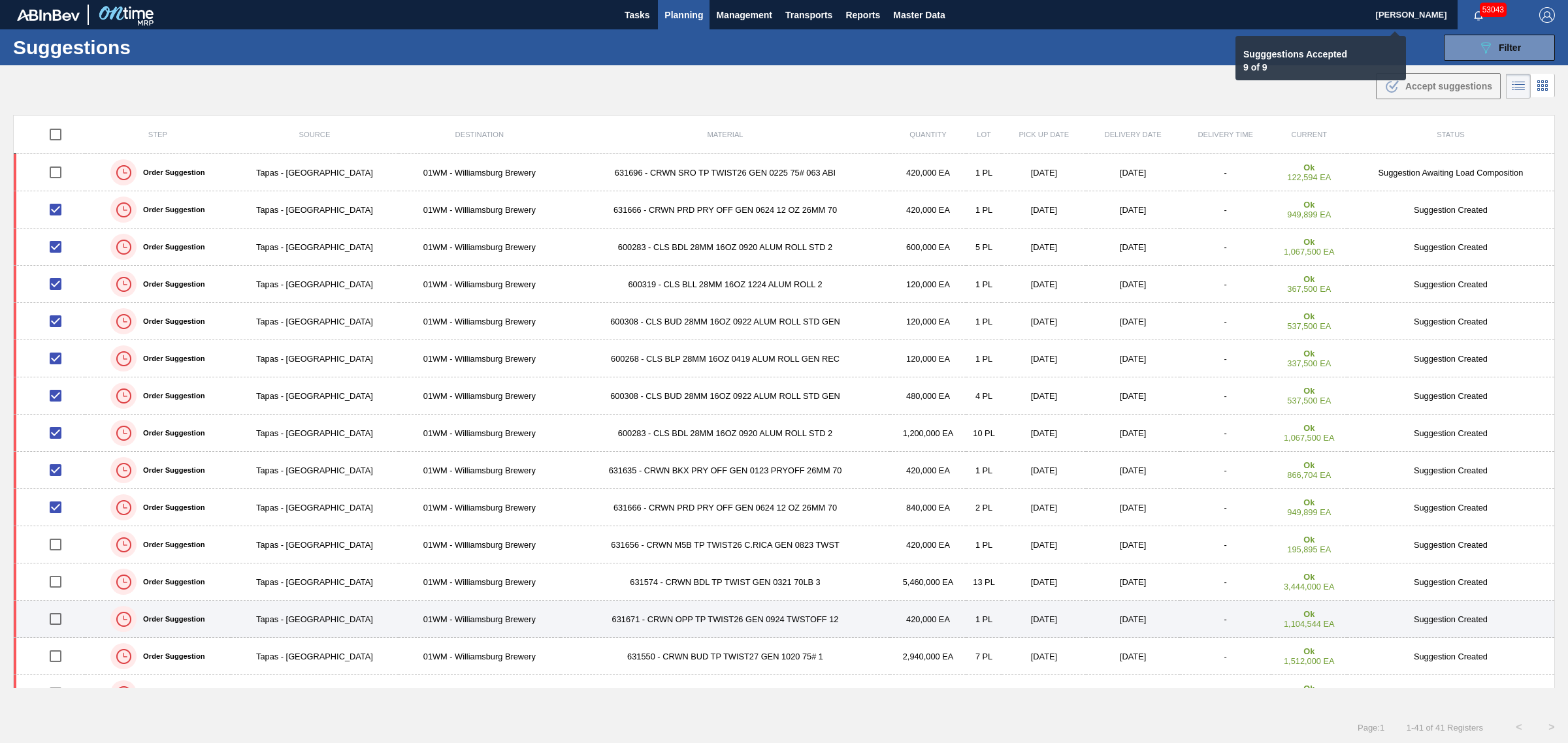
checkbox input "false"
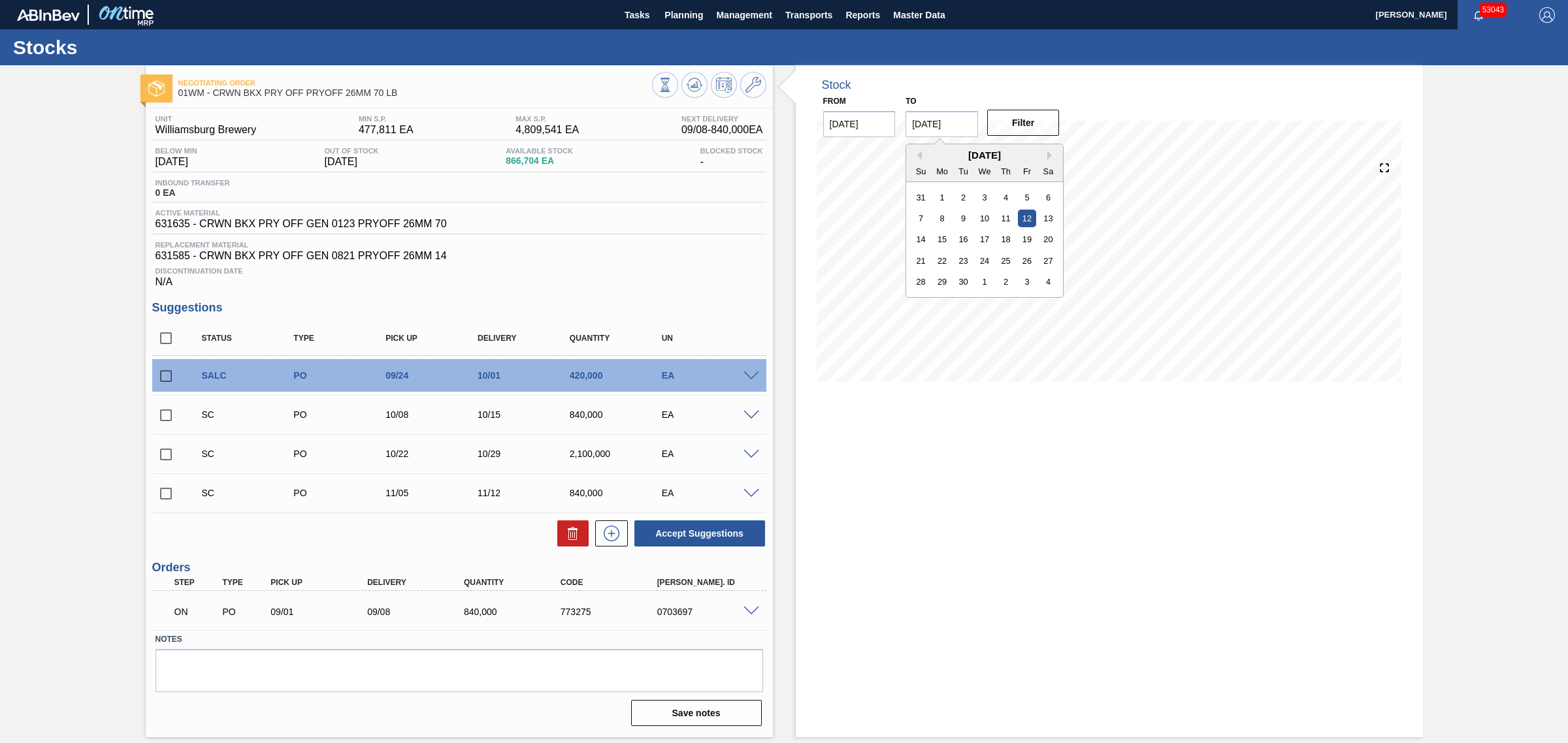
drag, startPoint x: 922, startPoint y: 124, endPoint x: 889, endPoint y: 124, distance: 33.0
click at [889, 124] on div "From 08/29/2025 to 09/12/2025 Previous Month Next Month September 2025 Su Mo Tu…" at bounding box center [942, 115] width 262 height 45
type input "[DATE]"
click at [1022, 118] on button "Filter" at bounding box center [1023, 122] width 73 height 26
drag, startPoint x: 921, startPoint y: 121, endPoint x: 897, endPoint y: 123, distance: 24.1
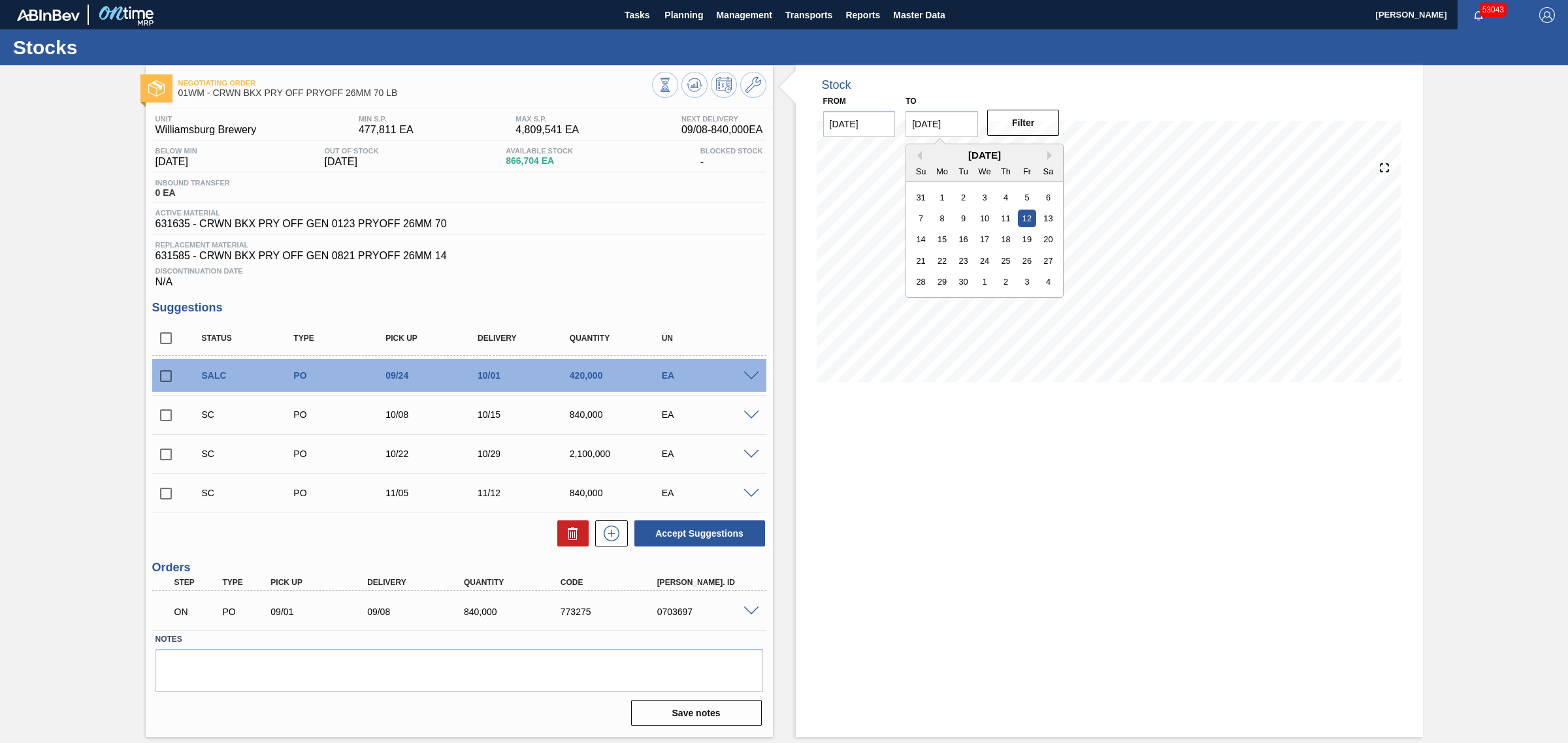
click at [897, 123] on div "From [DATE] to [DATE] Previous Month Next Month [DATE] Su Mo Tu We Th Fr Sa 31 …" at bounding box center [942, 115] width 262 height 45
type input "[DATE]"
click at [1024, 115] on button "Filter" at bounding box center [1023, 122] width 73 height 26
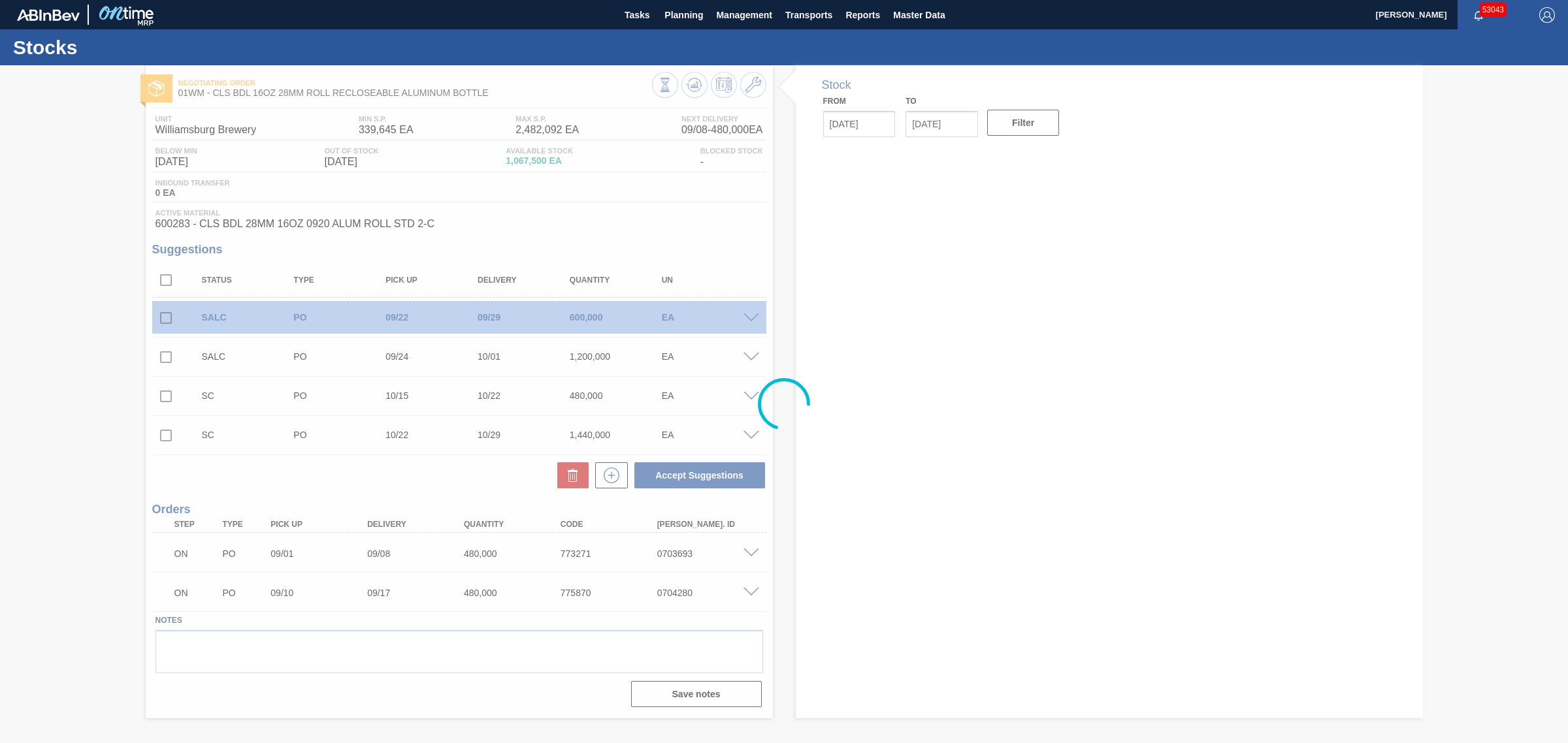
type input "[DATE]"
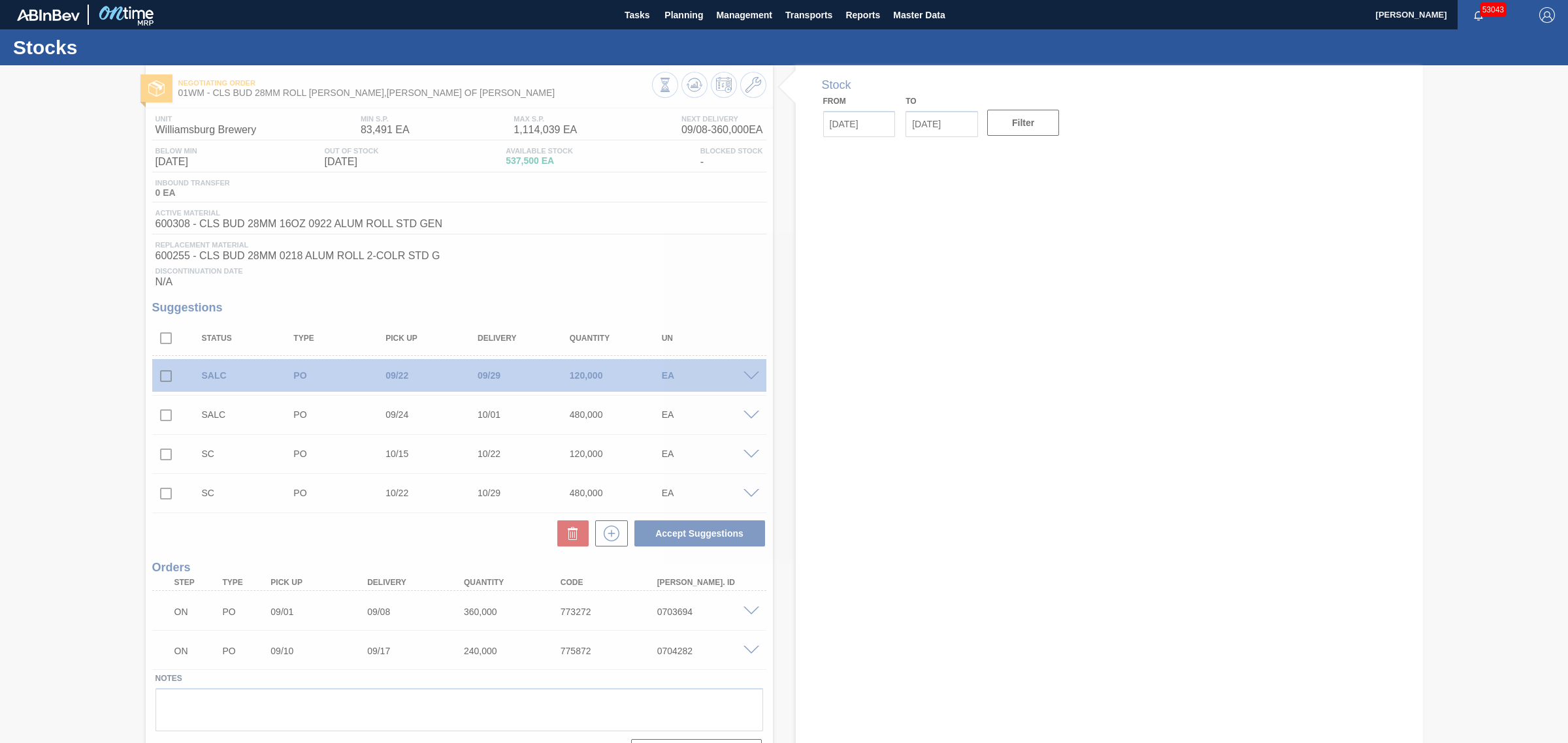
type input "[DATE]"
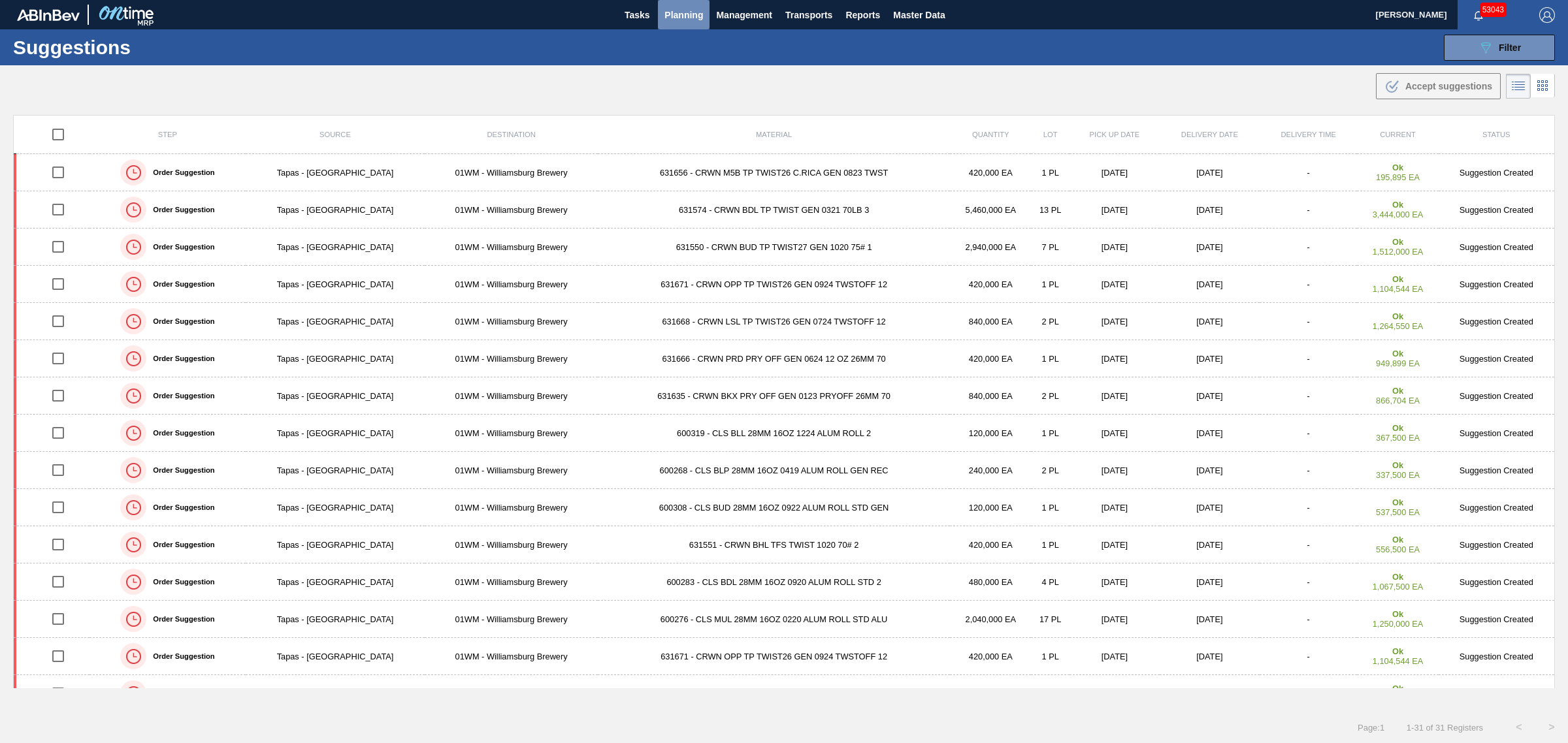
click at [675, 17] on span "Planning" at bounding box center [684, 15] width 38 height 16
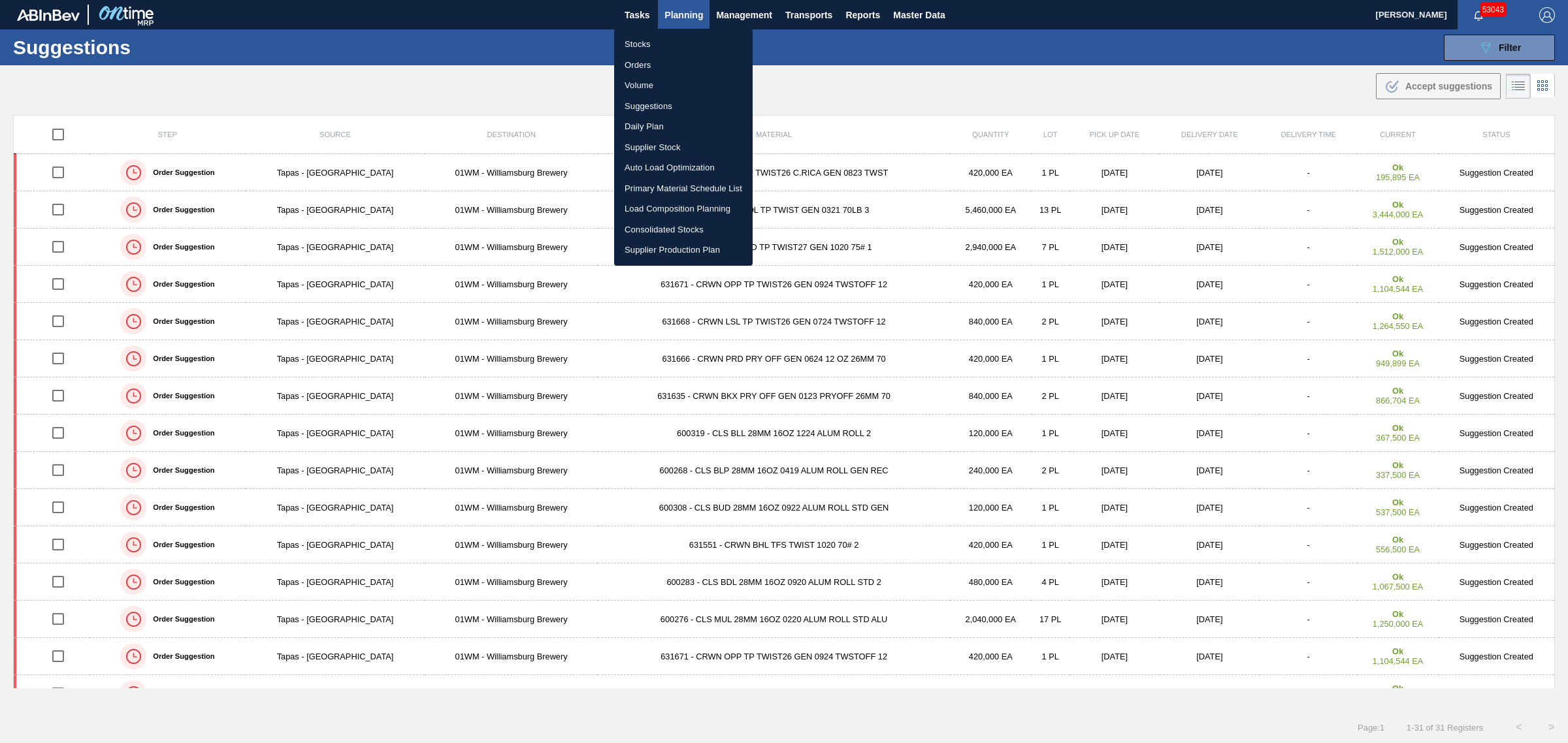
click at [533, 67] on div at bounding box center [784, 371] width 1568 height 743
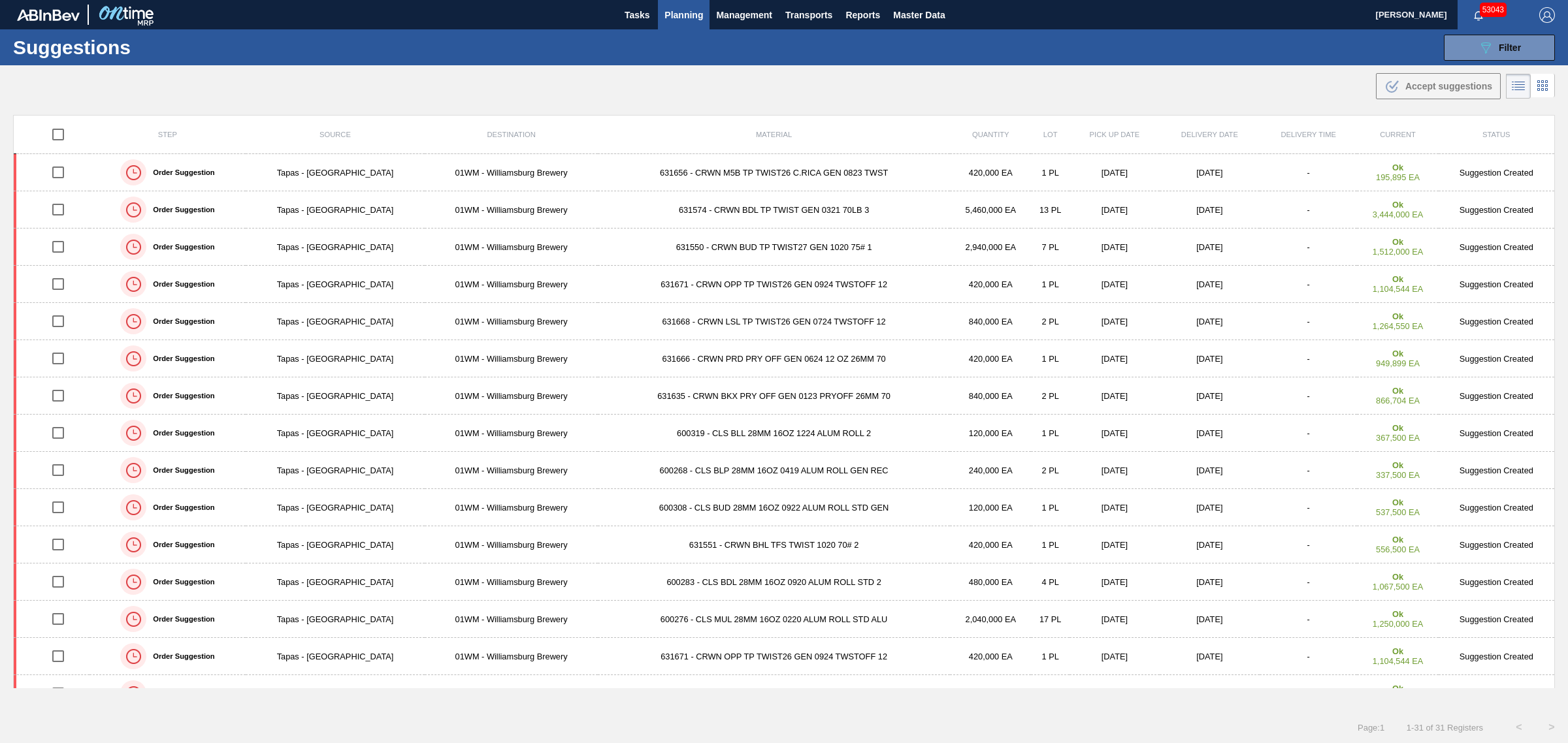
click at [687, 14] on span "Planning" at bounding box center [684, 15] width 38 height 16
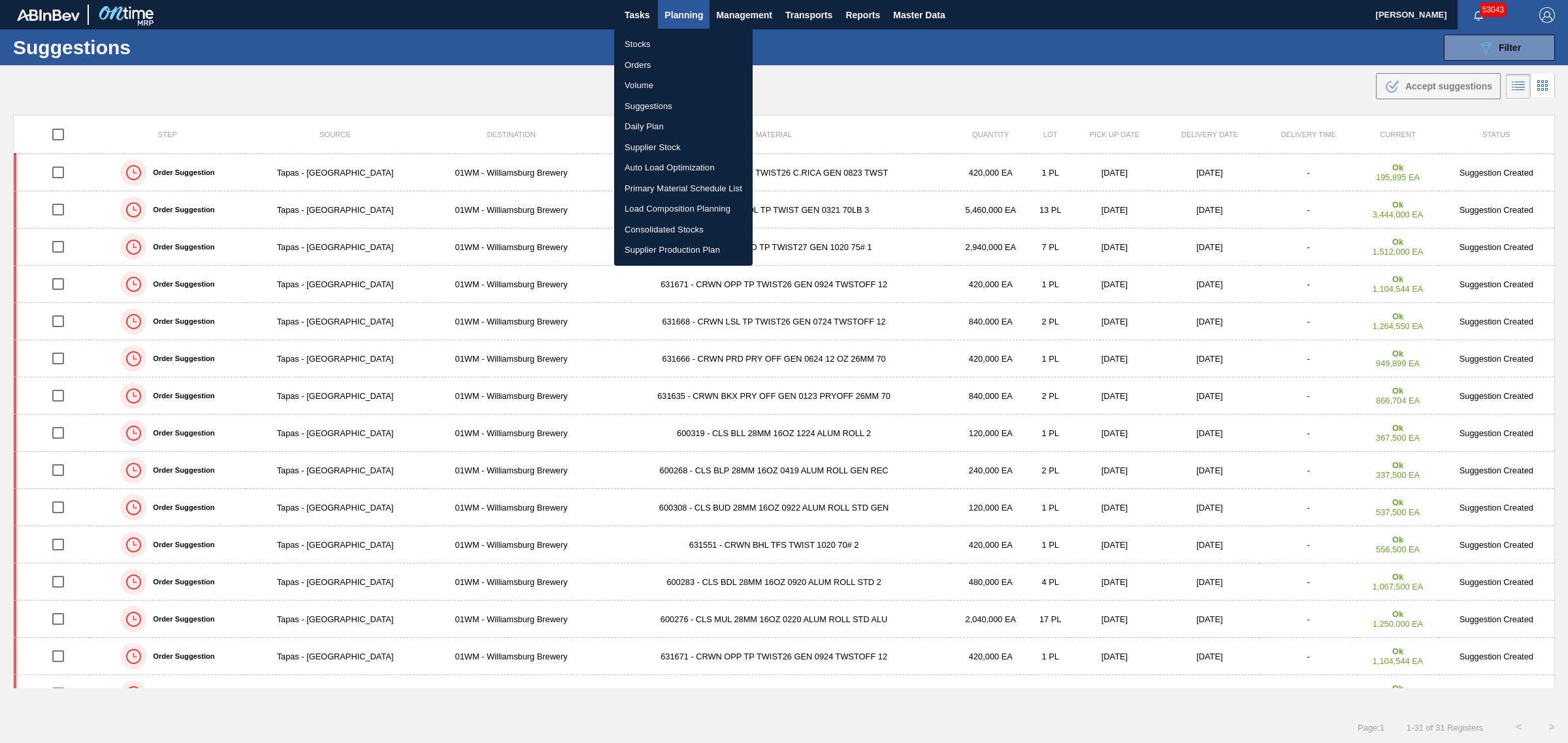
click at [527, 94] on div at bounding box center [784, 371] width 1568 height 743
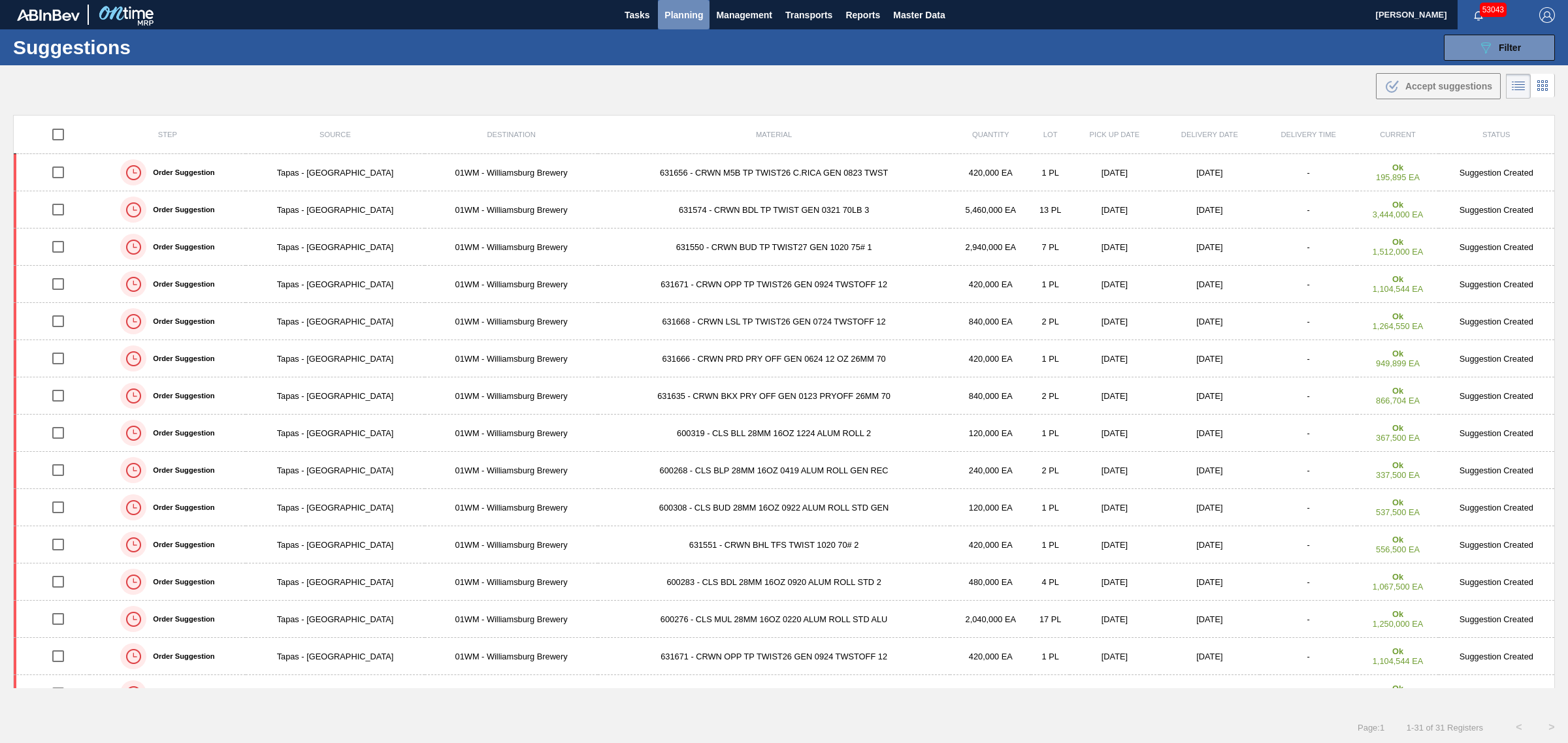
click at [684, 3] on button "Planning" at bounding box center [684, 14] width 52 height 29
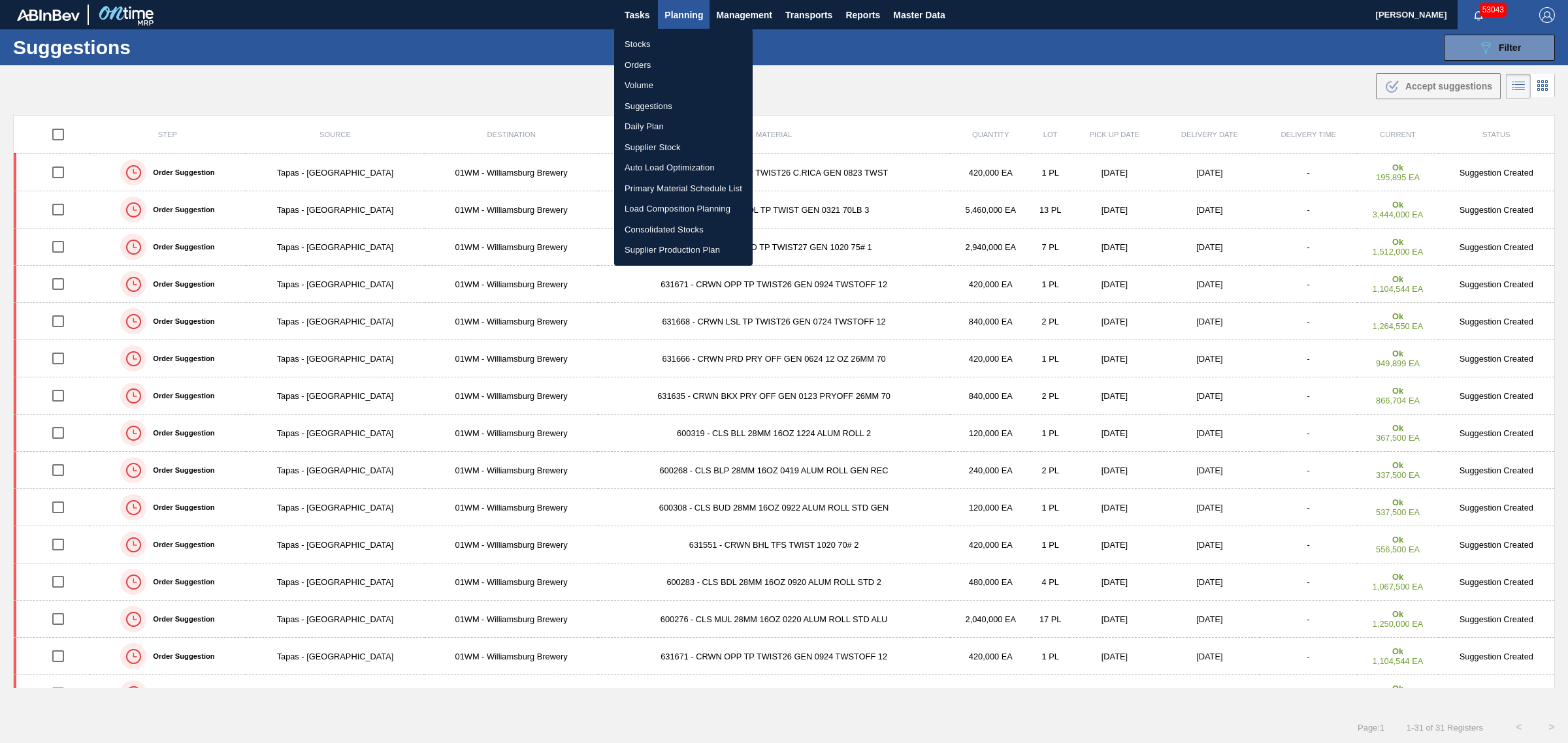
drag, startPoint x: 527, startPoint y: 85, endPoint x: 663, endPoint y: 11, distance: 154.8
click at [527, 85] on div at bounding box center [784, 371] width 1568 height 743
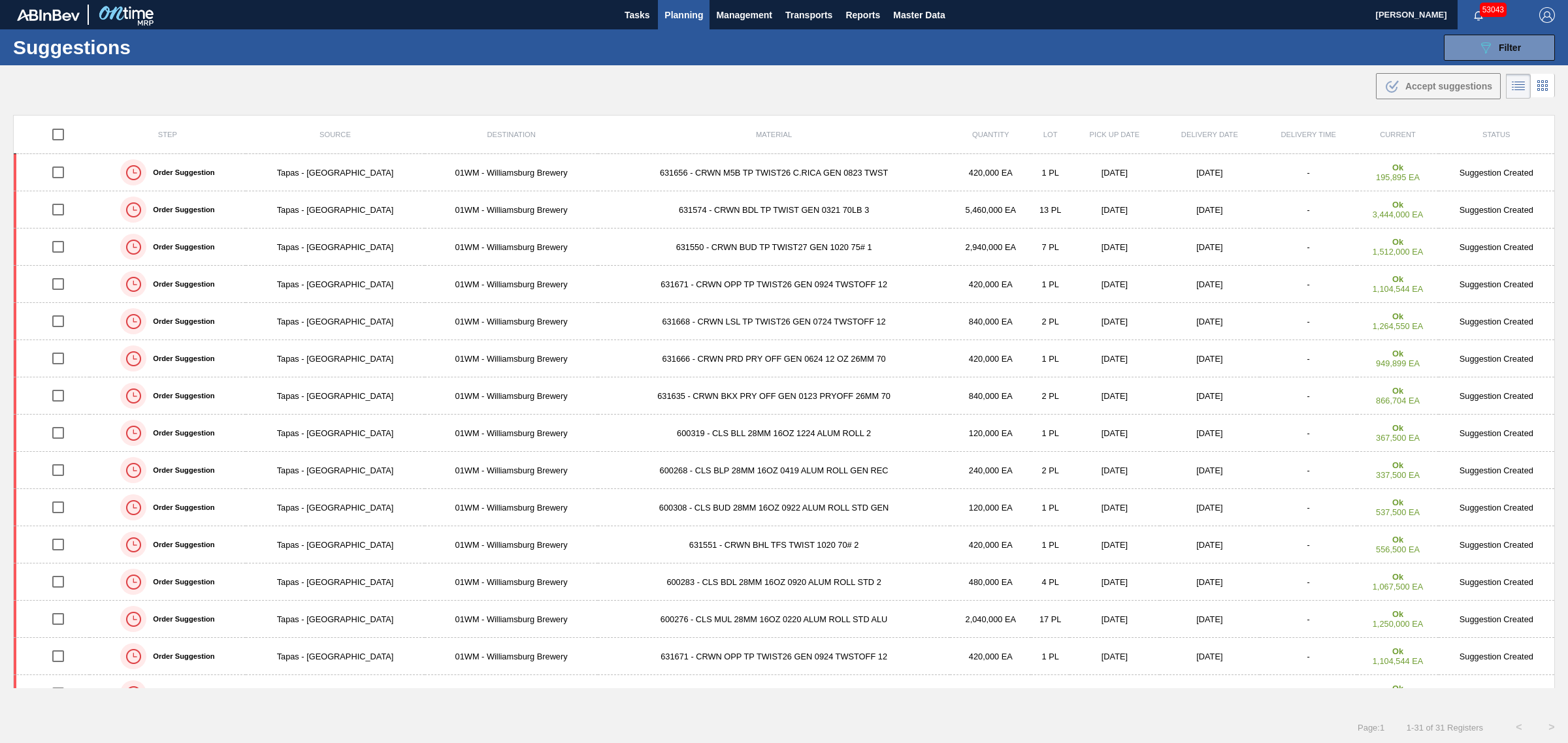
click at [681, 13] on span "Planning" at bounding box center [684, 15] width 38 height 16
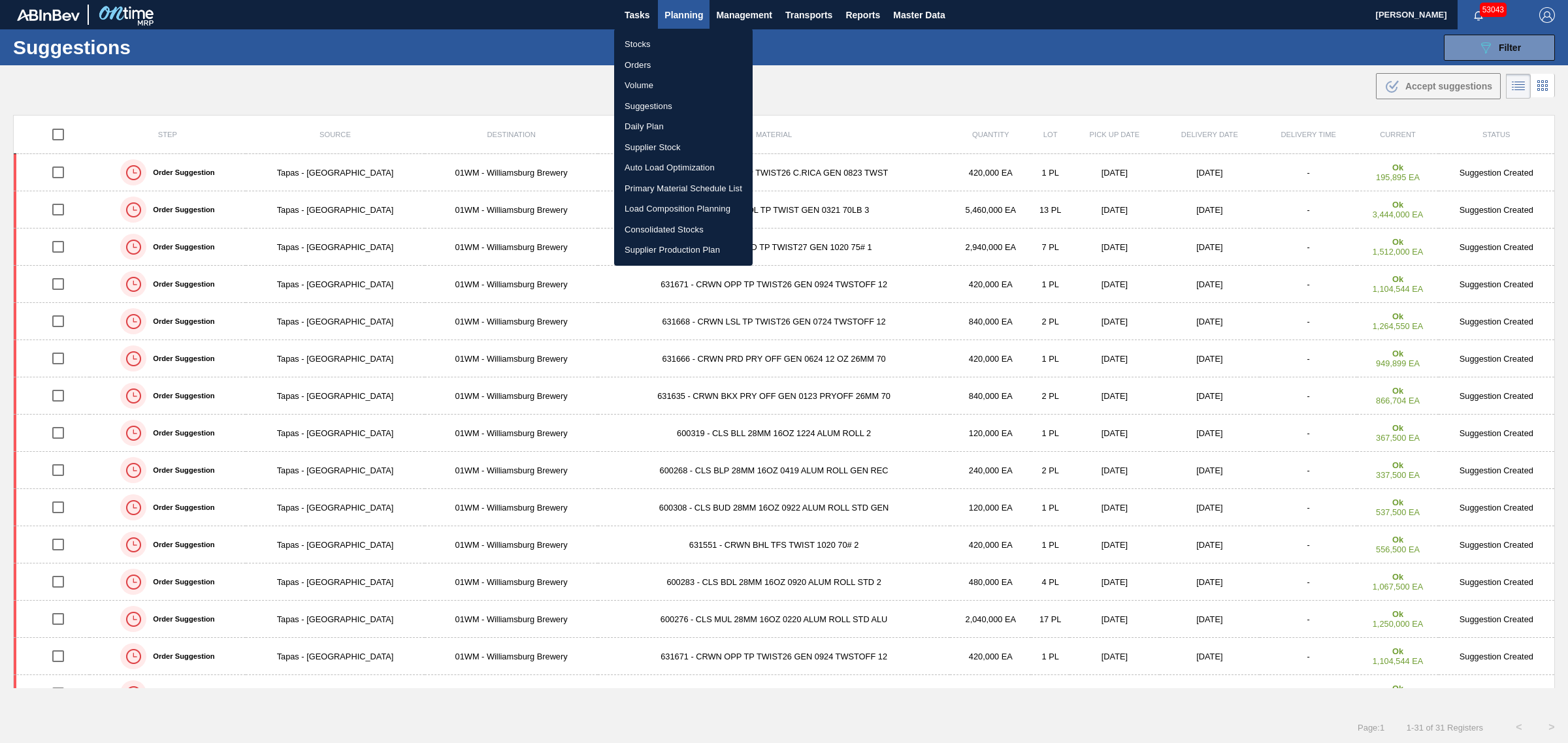
click at [644, 43] on li "Stocks" at bounding box center [684, 44] width 139 height 21
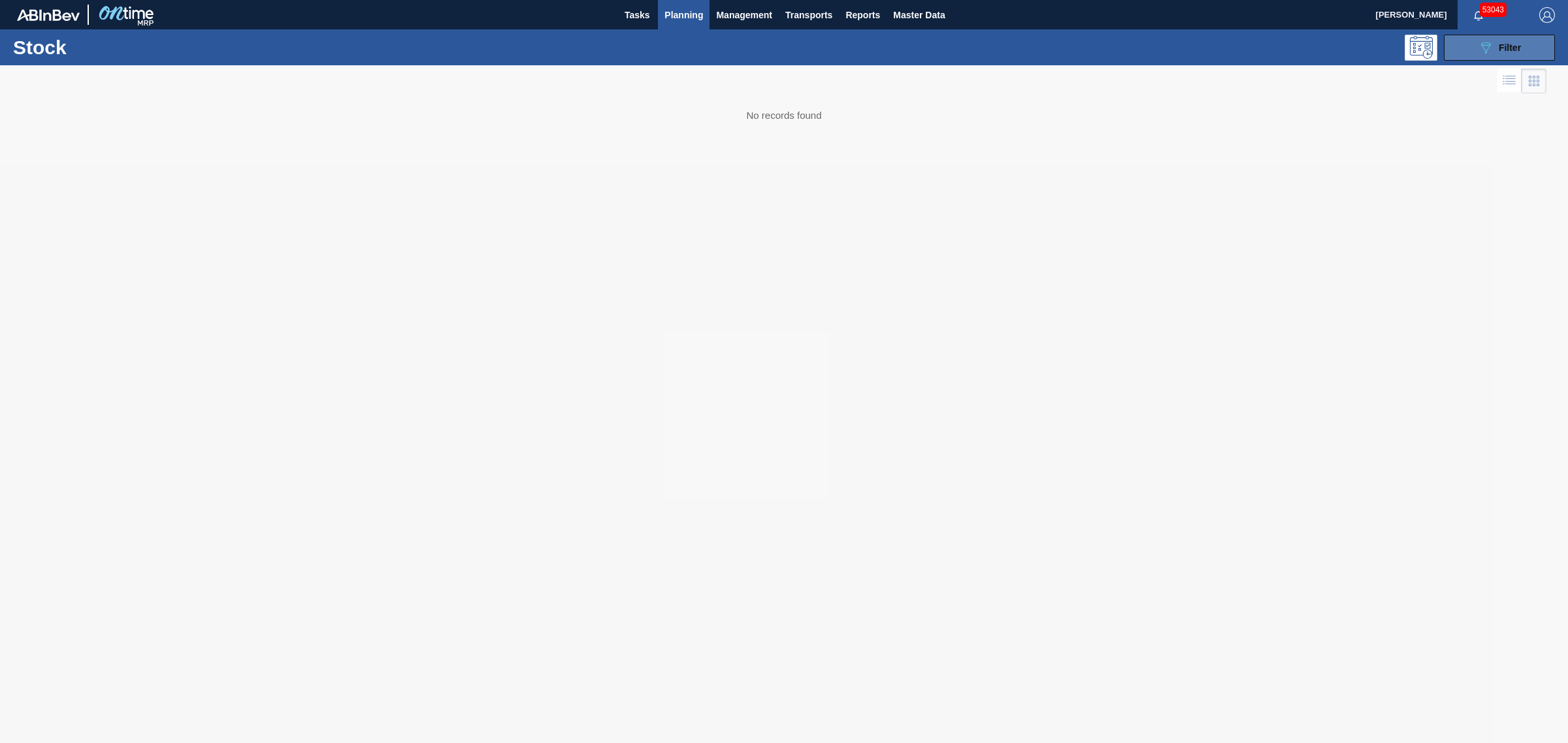
click at [1484, 49] on icon "089F7B8B-B2A5-4AFE-B5C0-19BA573D28AC" at bounding box center [1485, 48] width 16 height 16
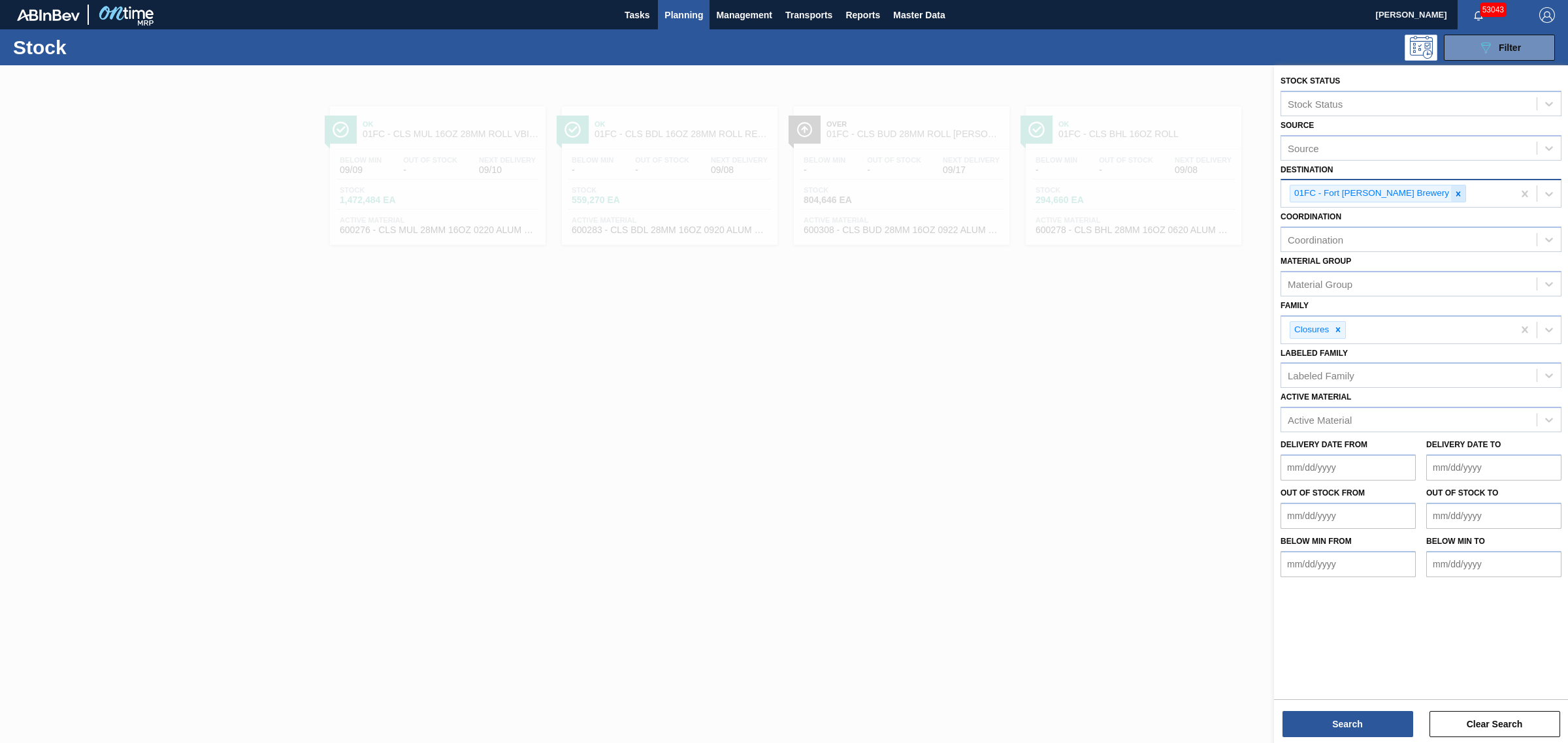
click at [1456, 193] on icon at bounding box center [1458, 193] width 4 height 4
click at [1340, 418] on div "Active Material" at bounding box center [1319, 420] width 64 height 11
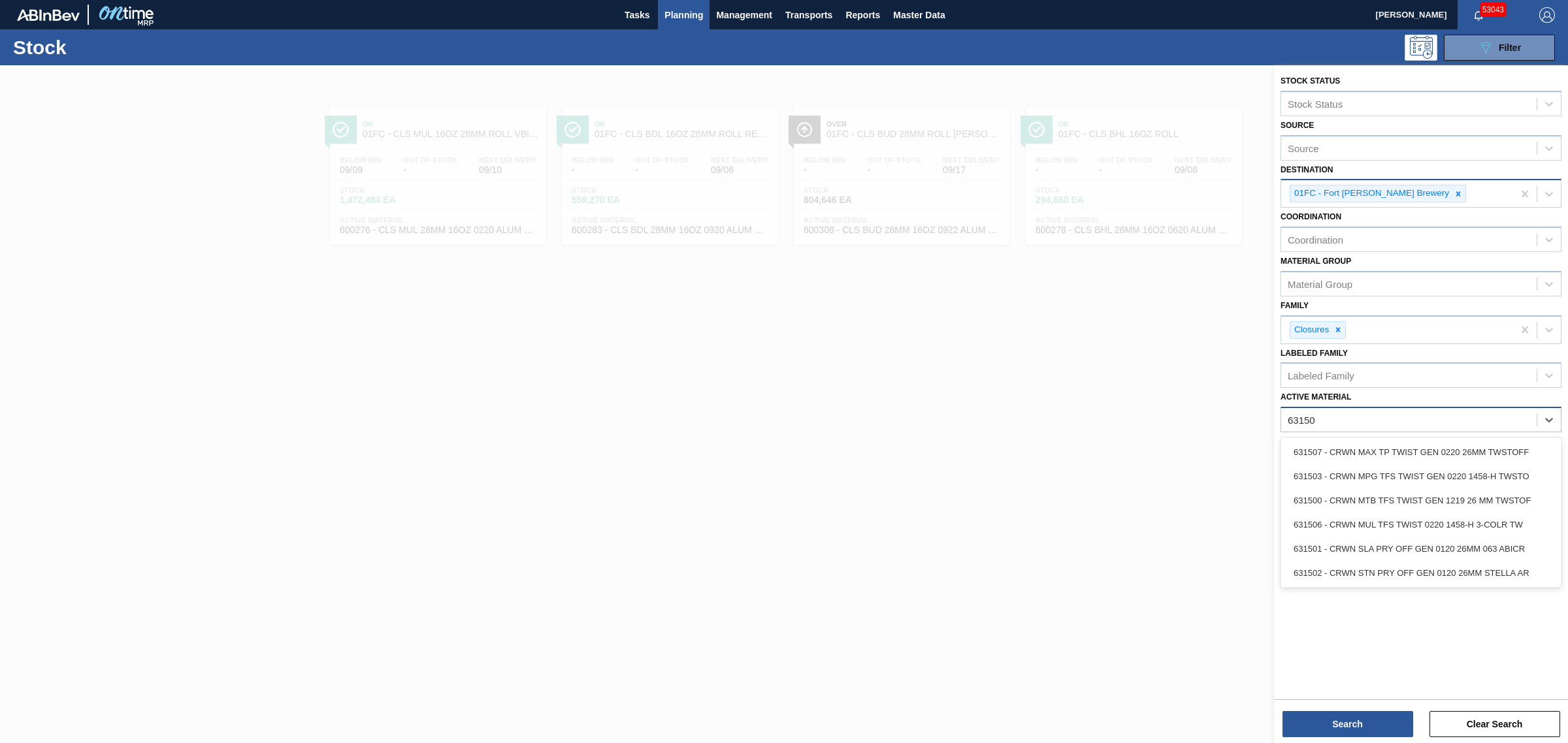
type Material "631506"
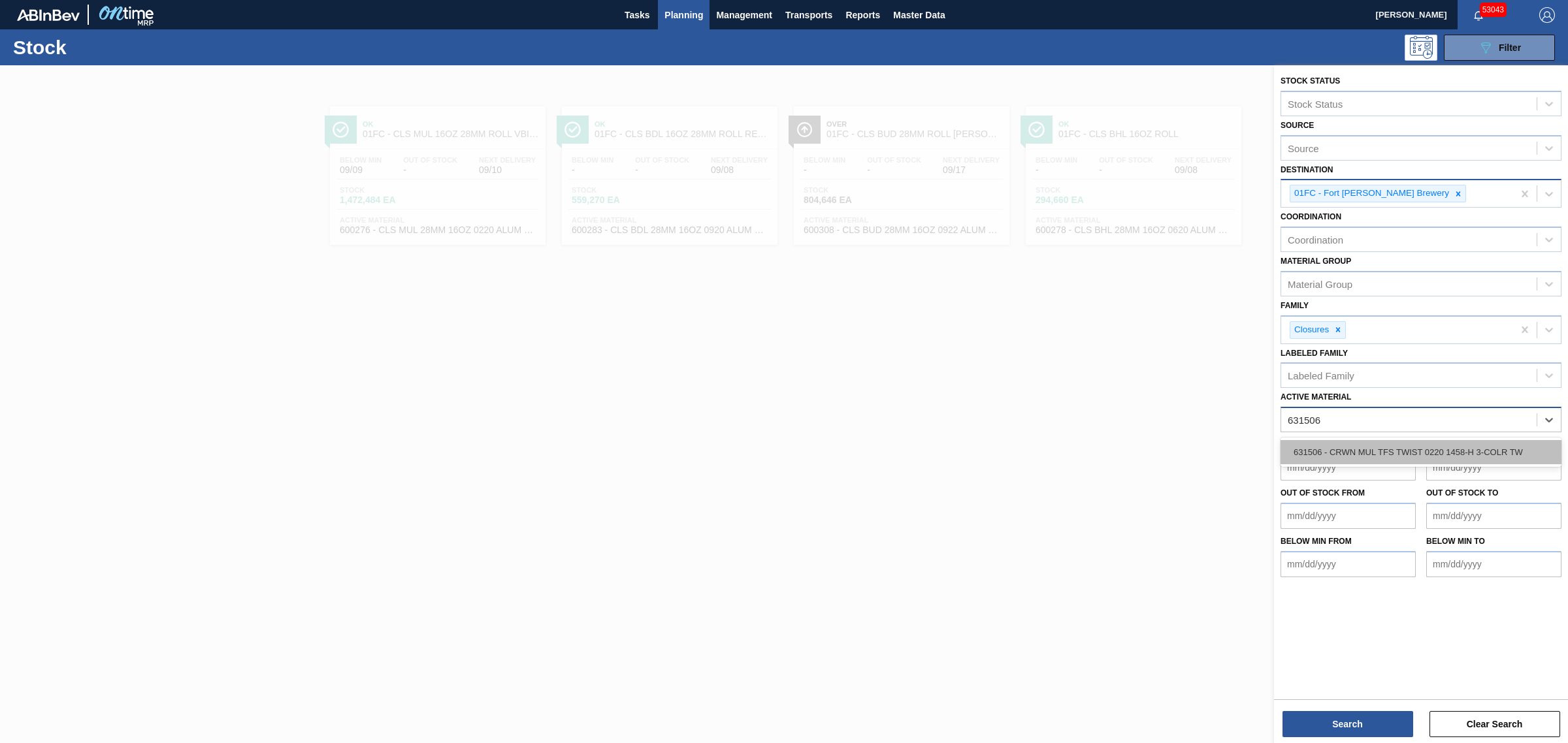
click at [1362, 458] on div "631506 - CRWN MUL TFS TWIST 0220 1458-H 3-COLR TW" at bounding box center [1421, 452] width 281 height 24
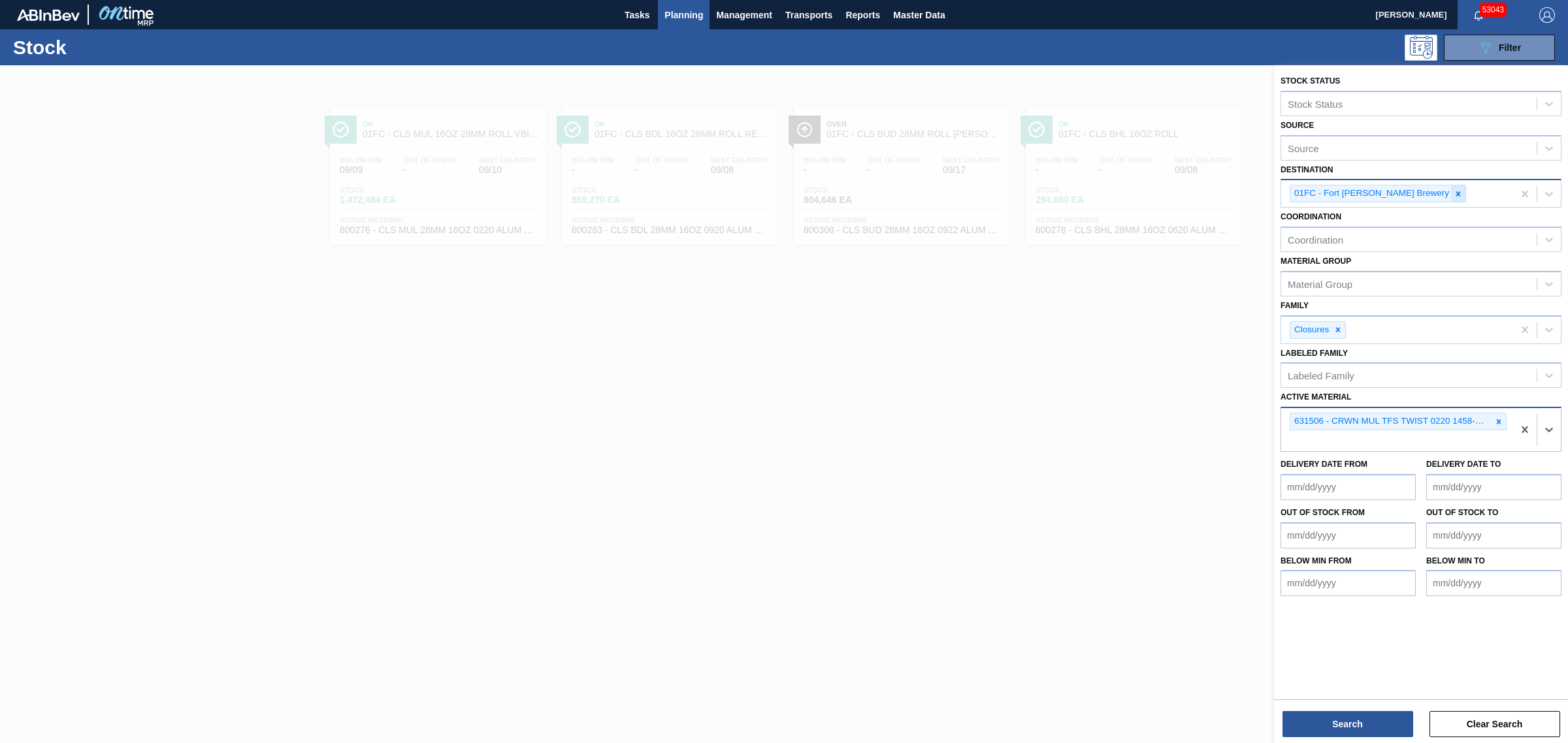
click at [1453, 190] on icon at bounding box center [1458, 194] width 9 height 9
click at [1336, 328] on icon at bounding box center [1337, 326] width 9 height 9
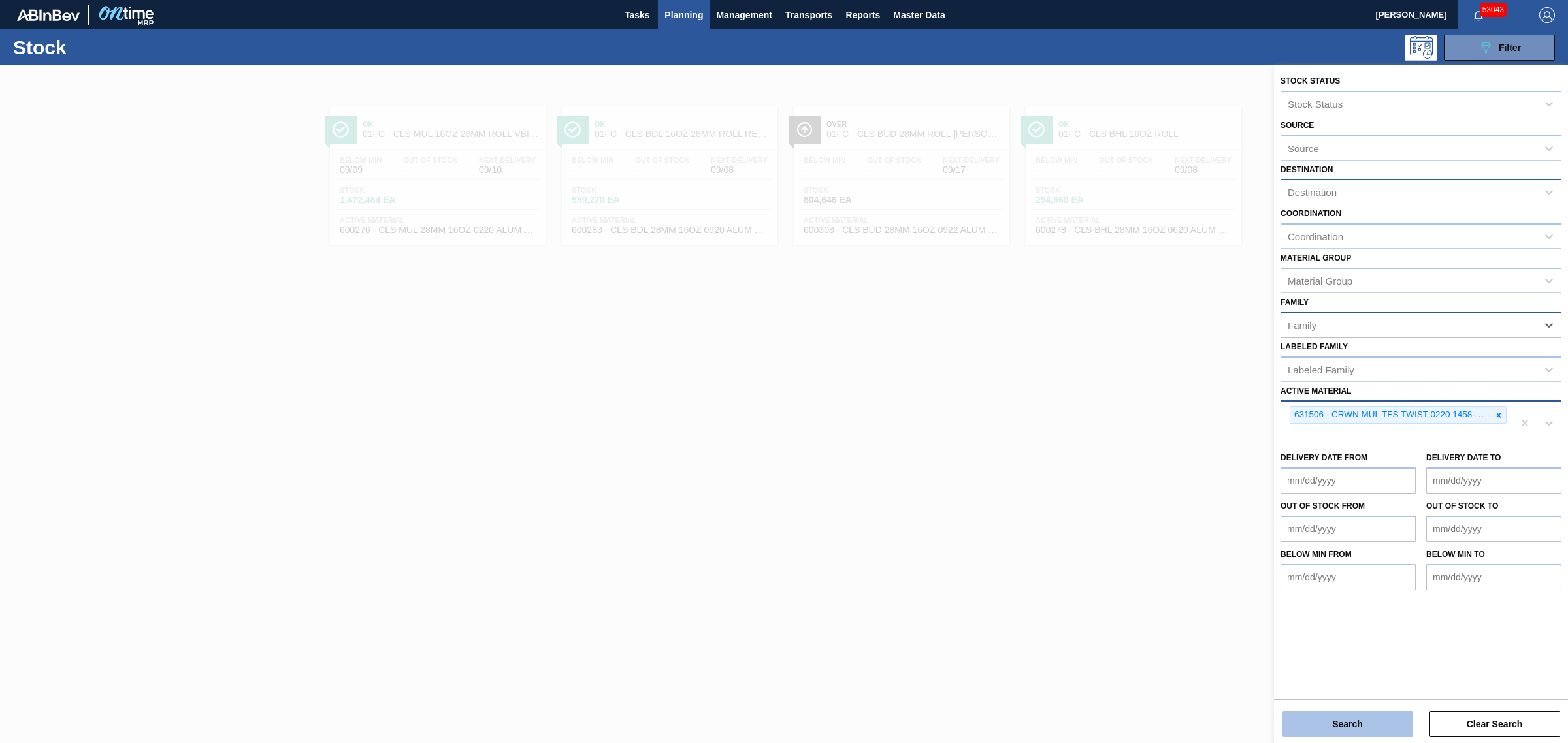
click at [1342, 712] on button "Search" at bounding box center [1347, 724] width 130 height 26
